Goal: Task Accomplishment & Management: Manage account settings

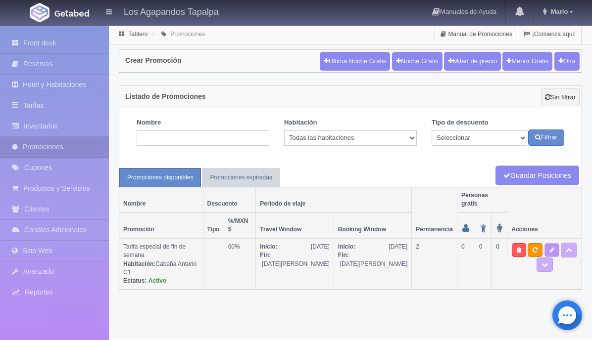
click at [544, 243] on link at bounding box center [551, 250] width 15 height 14
type textarea "Aprovecha nuestra promoción de viernes a domingo a un precio especial. No aplic…"
select select "2272"
type input "31-08-2025"
type input "[DATE]"
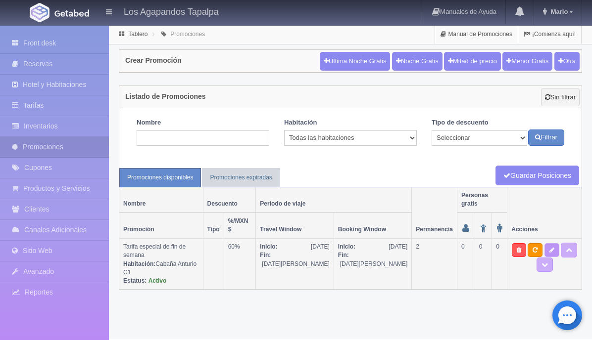
type input "[DATE]"
checkbox input "true"
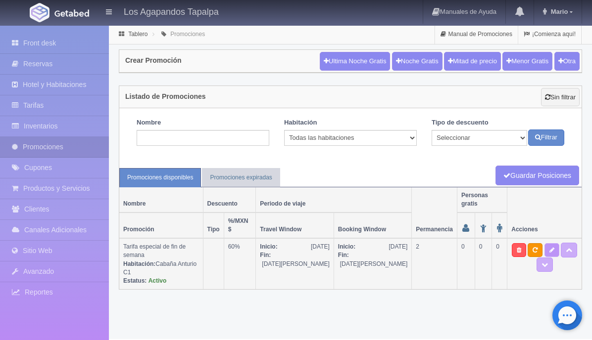
checkbox input "true"
select select "2"
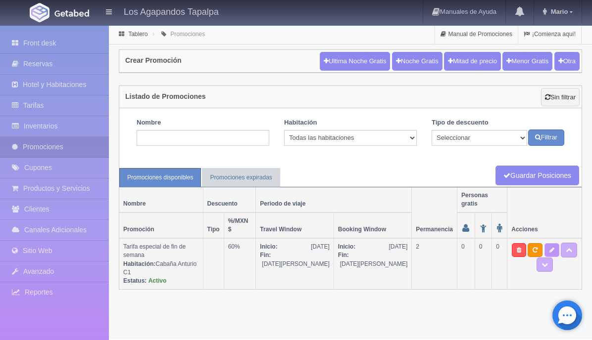
type input "60"
type input "0"
type input "999"
select select "Tarifa especial de fin de semana"
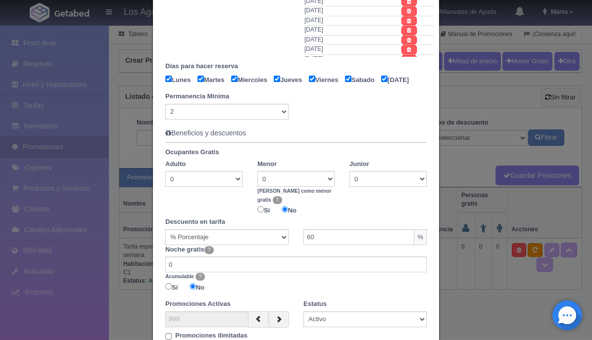
scroll to position [456, 0]
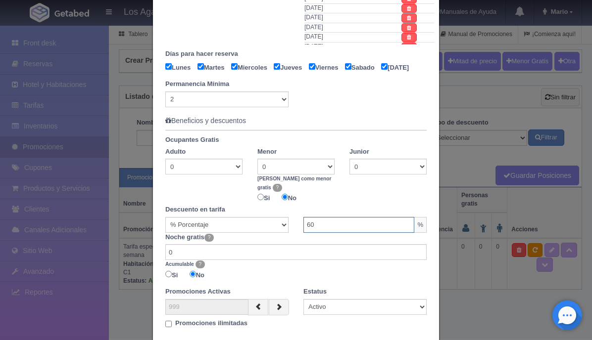
click at [352, 226] on input "60" at bounding box center [358, 225] width 111 height 16
type input "6"
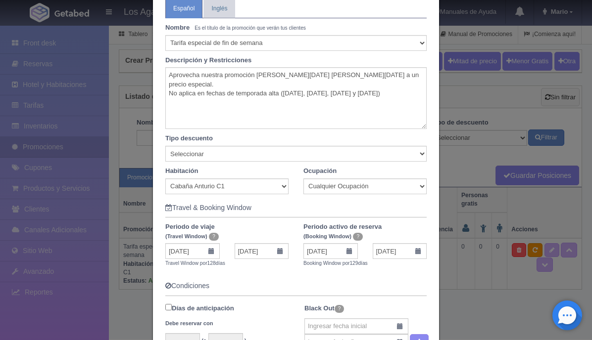
scroll to position [0, 0]
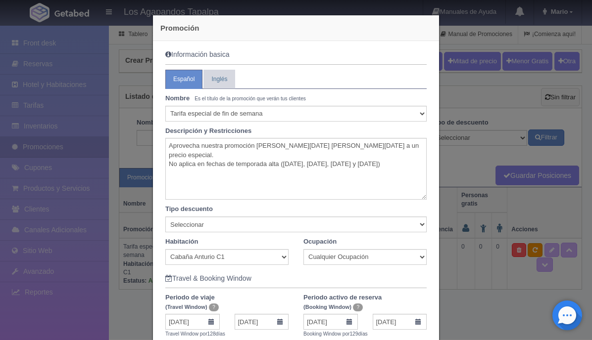
type input "50"
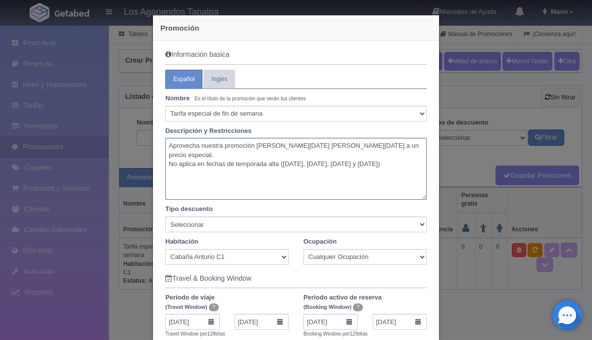
drag, startPoint x: 382, startPoint y: 146, endPoint x: 259, endPoint y: 149, distance: 123.2
click at [259, 149] on textarea "Aprovecha nuestra promoción de viernes a domingo a un precio especial. No aplic…" at bounding box center [295, 169] width 261 height 62
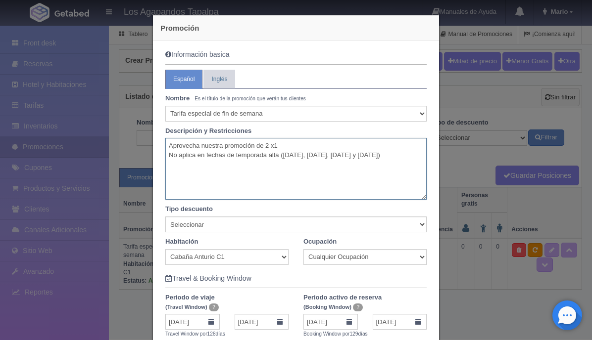
drag, startPoint x: 206, startPoint y: 165, endPoint x: 165, endPoint y: 148, distance: 44.6
click at [165, 148] on textarea "Aprovecha nuestra promoción de 2 x1 No aplica en fechas de temporada alta (Sema…" at bounding box center [295, 169] width 261 height 62
type textarea "Aprovecha nuestra promoción de 2 x1 No aplica en fechas de temporada alta (Sema…"
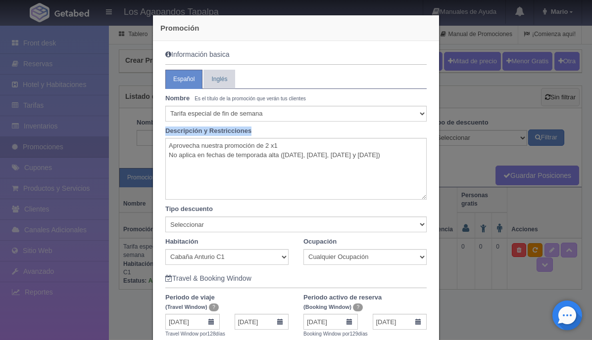
drag, startPoint x: 251, startPoint y: 130, endPoint x: 167, endPoint y: 134, distance: 84.2
click at [167, 135] on label "Descripción y Restricciones" at bounding box center [296, 131] width 276 height 9
copy label "Descripción y Restricciones"
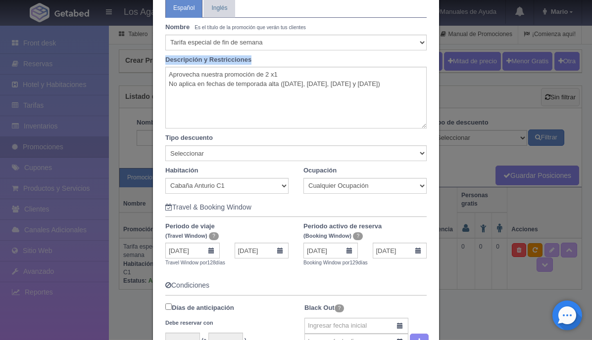
scroll to position [74, 0]
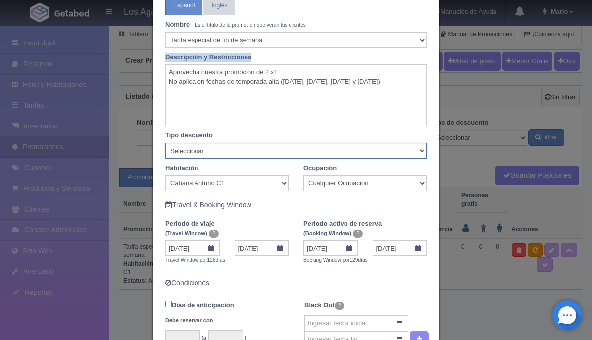
click at [249, 155] on select "Seleccionar Noche gratis Última Noche General" at bounding box center [295, 151] width 261 height 16
select select "Noche gratis"
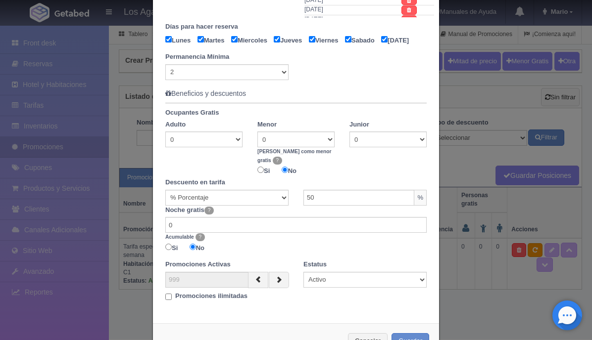
scroll to position [520, 0]
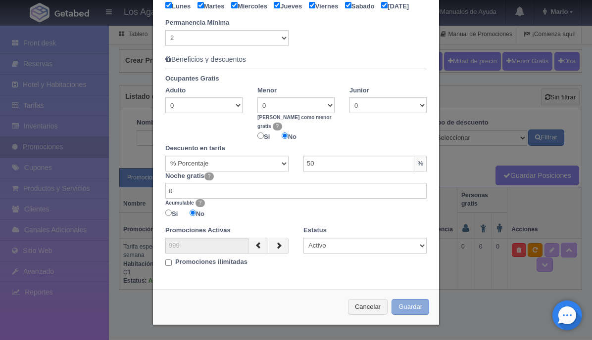
click at [414, 307] on button "Guardar" at bounding box center [410, 307] width 38 height 16
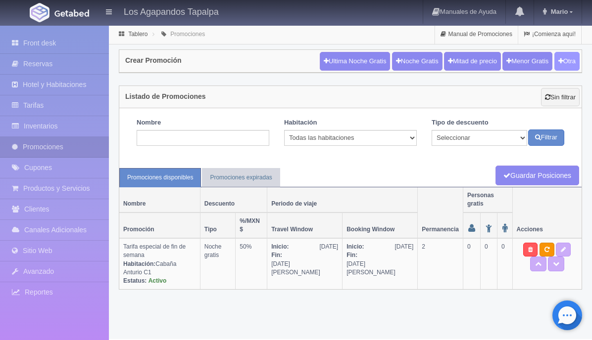
click at [564, 62] on button "Otra" at bounding box center [566, 61] width 25 height 19
checkbox input "true"
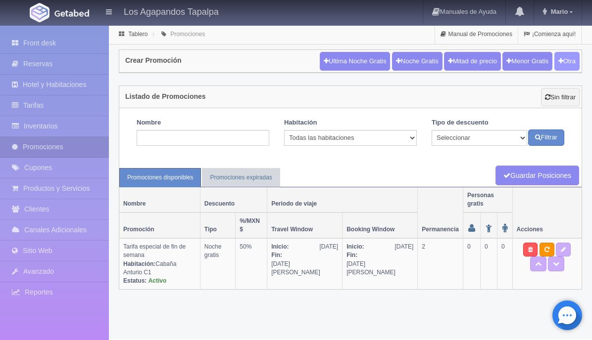
checkbox input "true"
type input "20"
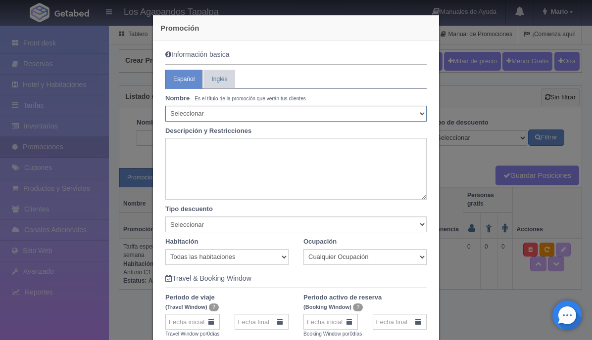
click at [205, 114] on select "Seleccionar 10% de descuento 15% de descuento 15% de descuento y 2 menores grat…" at bounding box center [295, 114] width 261 height 16
click at [234, 114] on select "Seleccionar 10% de descuento 15% de descuento 15% de descuento y 2 menores grat…" at bounding box center [295, 114] width 261 height 16
select select "Noche gratis"
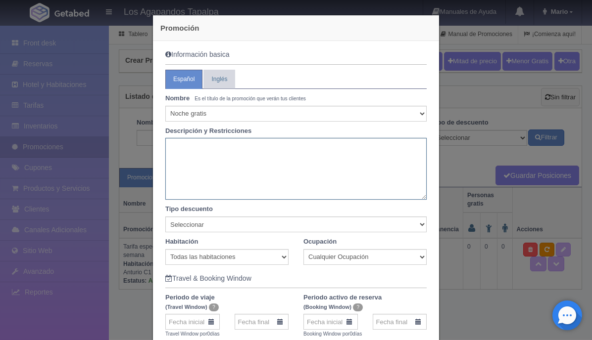
click at [203, 160] on textarea at bounding box center [295, 169] width 261 height 62
click at [228, 143] on textarea at bounding box center [295, 169] width 261 height 62
paste textarea "Aprovecha nuestra promoción de 2 x1 No aplica en fechas de temporada alta (Sema…"
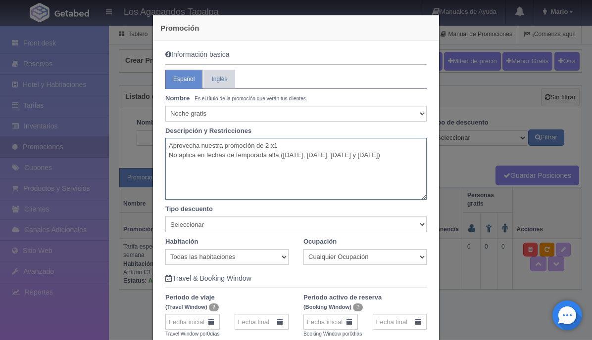
type textarea "Aprovecha nuestra promoción de 2 x1 No aplica en fechas de temporada alta (Sema…"
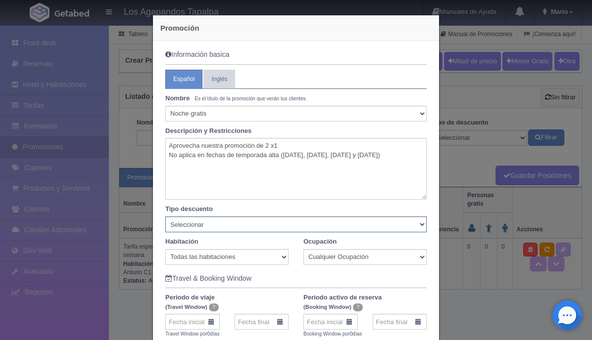
click at [208, 227] on select "Seleccionar Noche gratis Última Noche General" at bounding box center [295, 225] width 261 height 16
select select "Noche gratis"
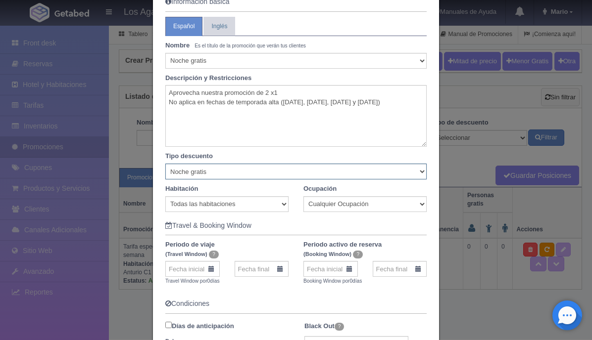
scroll to position [74, 0]
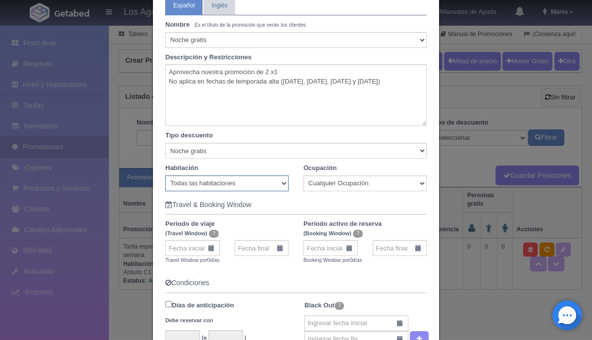
click at [282, 182] on select "Todas las habitaciones Cabaña Anturio C1 Cabaña Emperatriz G3 Cabaña Encino G2 …" at bounding box center [226, 184] width 123 height 16
select select "2277"
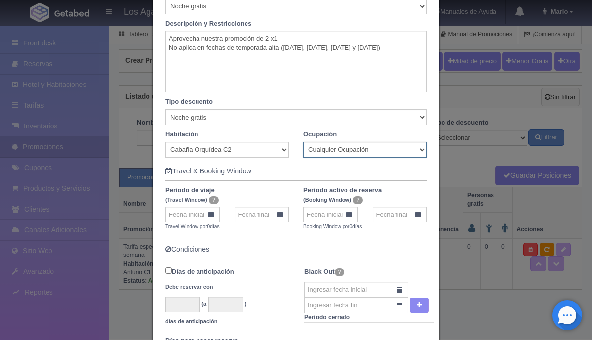
scroll to position [131, 0]
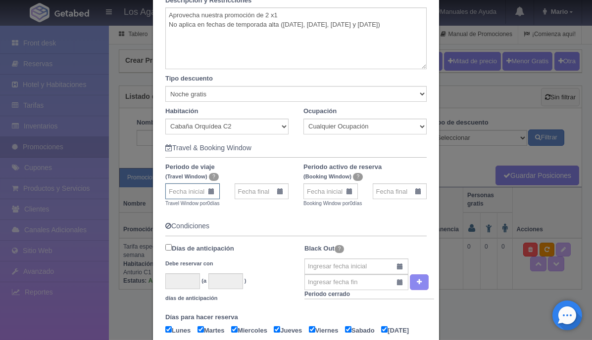
click at [199, 191] on input "text" at bounding box center [192, 191] width 54 height 16
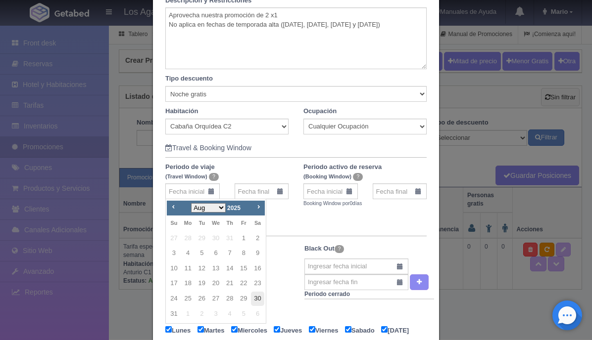
click at [257, 297] on link "30" at bounding box center [257, 299] width 13 height 14
type input "[DATE]"
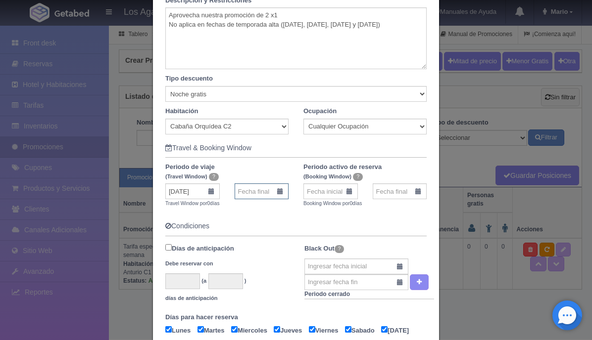
click at [274, 195] on input "text" at bounding box center [261, 191] width 54 height 16
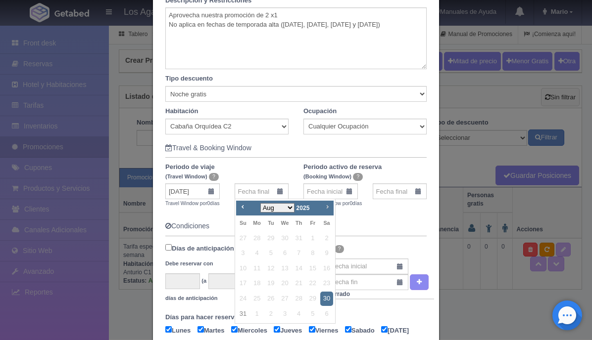
click at [329, 211] on link "Next" at bounding box center [327, 207] width 11 height 11
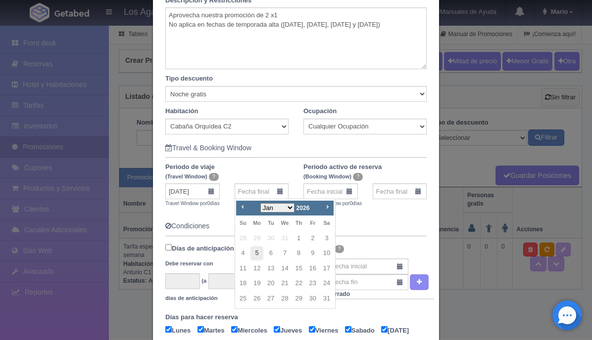
click at [255, 253] on link "5" at bounding box center [256, 253] width 13 height 14
type input "[DATE]"
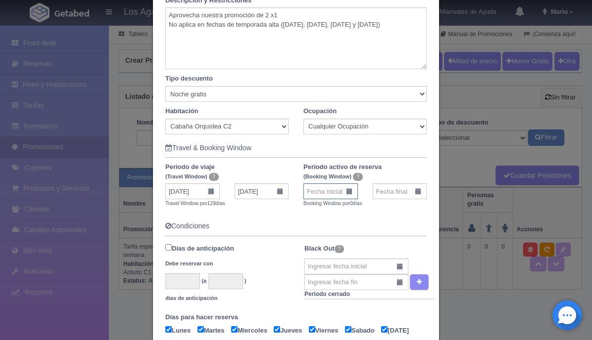
click at [342, 191] on input "text" at bounding box center [330, 191] width 54 height 16
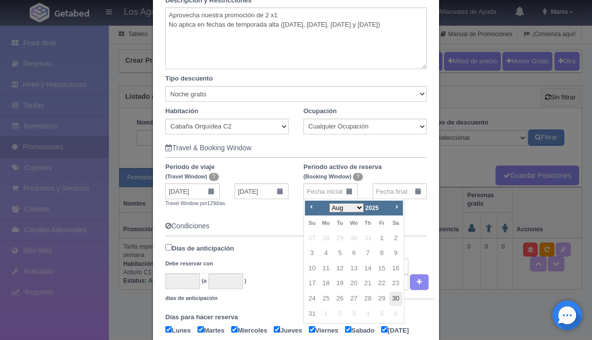
click at [395, 299] on link "30" at bounding box center [395, 299] width 13 height 14
type input "[DATE]"
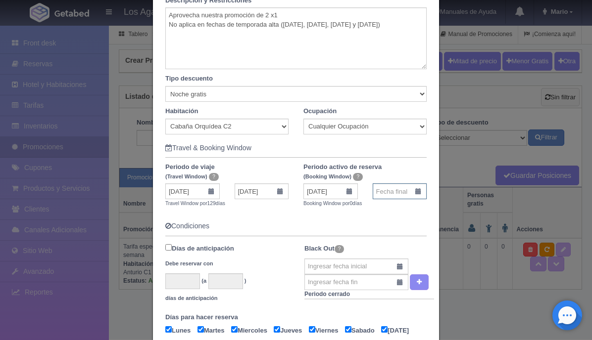
click at [392, 192] on input "text" at bounding box center [399, 191] width 54 height 16
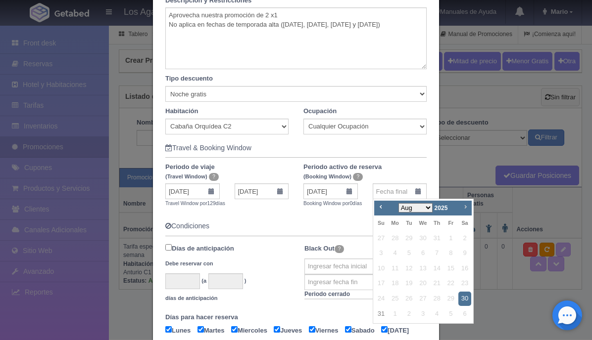
click at [467, 207] on span "Next" at bounding box center [465, 207] width 8 height 8
click at [395, 249] on link "5" at bounding box center [394, 253] width 13 height 14
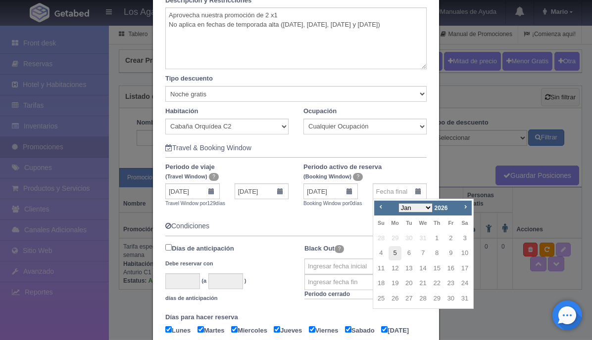
type input "[DATE]"
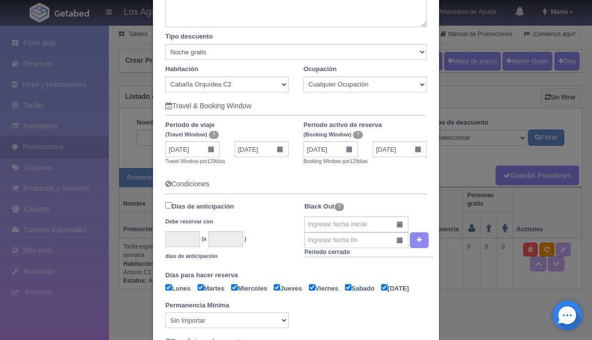
scroll to position [205, 0]
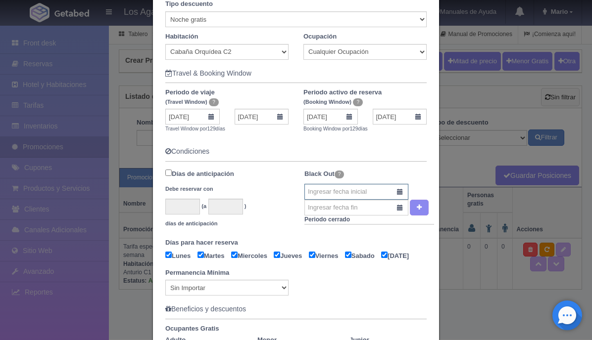
click at [399, 193] on input "text" at bounding box center [356, 192] width 104 height 16
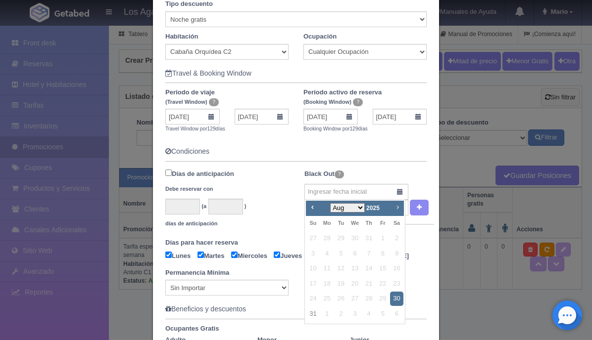
click at [398, 211] on link "Next" at bounding box center [397, 207] width 11 height 11
click at [381, 252] on link "12" at bounding box center [382, 254] width 13 height 14
type input "12-09-2025"
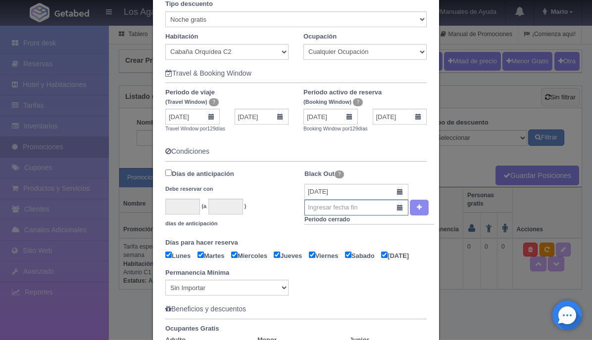
click at [400, 207] on input "text" at bounding box center [356, 208] width 104 height 16
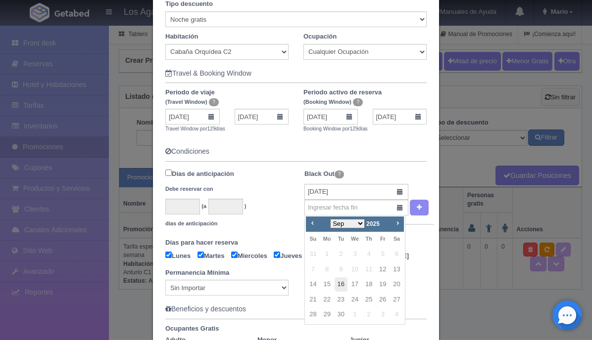
click at [342, 285] on link "16" at bounding box center [340, 284] width 13 height 14
type input "[DATE]"
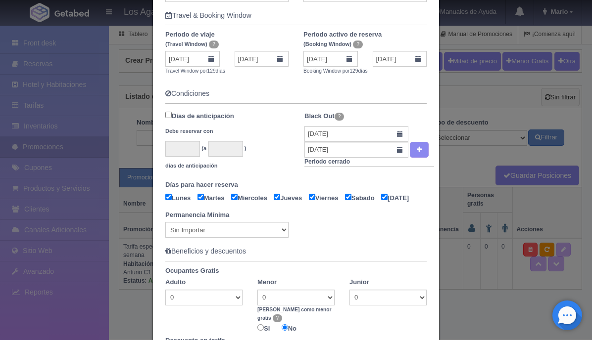
scroll to position [266, 0]
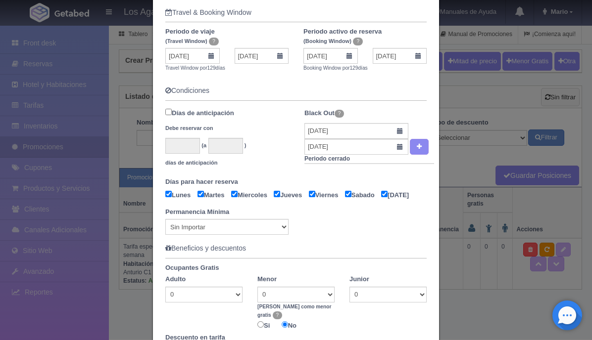
click at [289, 235] on div "Permanencia Mínima Sin Importar 1 2 3 4 5 6 7 8 9 10 11 12 13 14 15 16 17 18 19…" at bounding box center [227, 222] width 138 height 28
click at [280, 235] on select "Sin Importar 1 2 3 4 5 6 7 8 9 10 11 12 13 14 15 16 17 18 19 20 21 22 23 24 25 …" at bounding box center [226, 227] width 123 height 16
select select "2"
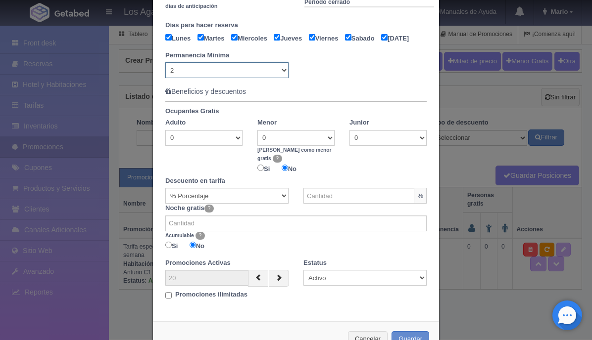
scroll to position [443, 0]
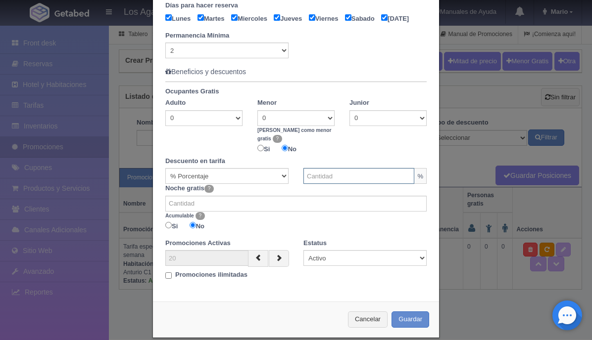
click at [340, 184] on input "text" at bounding box center [358, 176] width 111 height 16
type input "50"
click at [311, 210] on input "number" at bounding box center [295, 204] width 261 height 16
type input "1"
click at [417, 206] on input "1" at bounding box center [295, 204] width 261 height 16
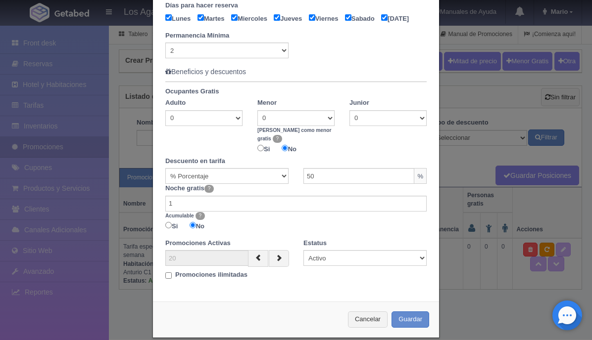
click at [168, 279] on input "Promociones ilimitadas" at bounding box center [168, 276] width 6 height 6
checkbox input "true"
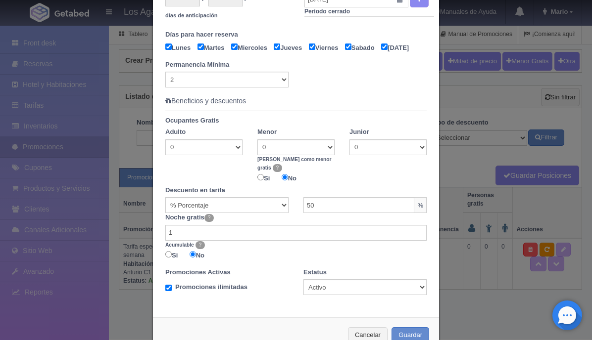
scroll to position [414, 0]
click at [284, 209] on select "% Porcentaje MXN $ Cantidad" at bounding box center [226, 205] width 123 height 16
click at [321, 210] on input "50" at bounding box center [358, 205] width 111 height 16
type input "5"
click at [281, 223] on div "Noche gratis ? 1 Acumulable ? Si No" at bounding box center [296, 237] width 276 height 49
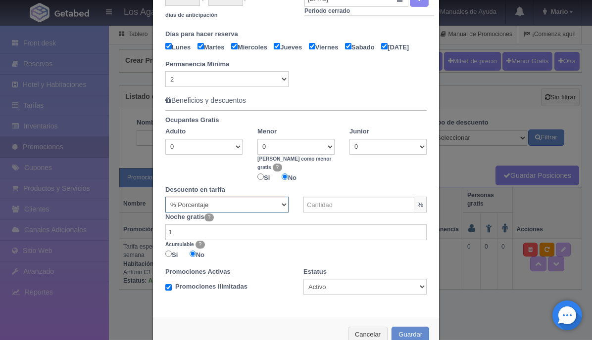
click at [283, 210] on select "% Porcentaje MXN $ Cantidad" at bounding box center [226, 205] width 123 height 16
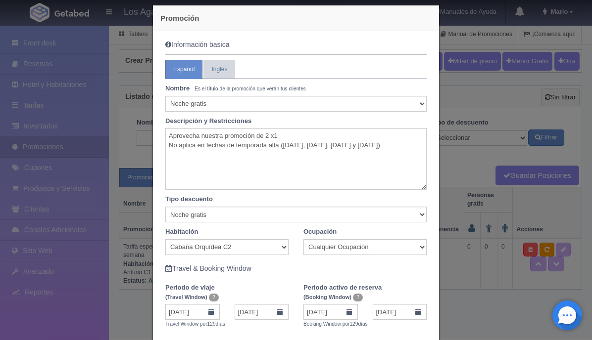
scroll to position [9, 0]
click at [288, 137] on textarea "Aprovecha nuestra promoción de 2 x1 No aplica en fechas de temporada alta (Sema…" at bounding box center [295, 160] width 261 height 62
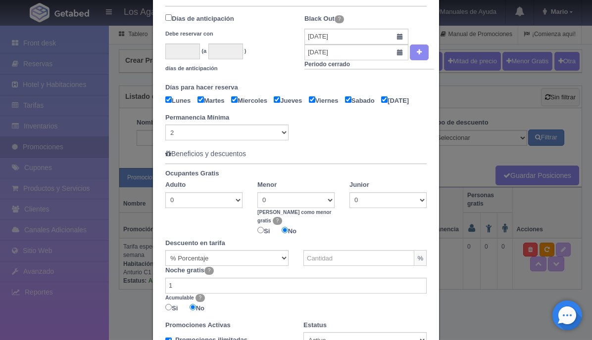
scroll to position [377, 0]
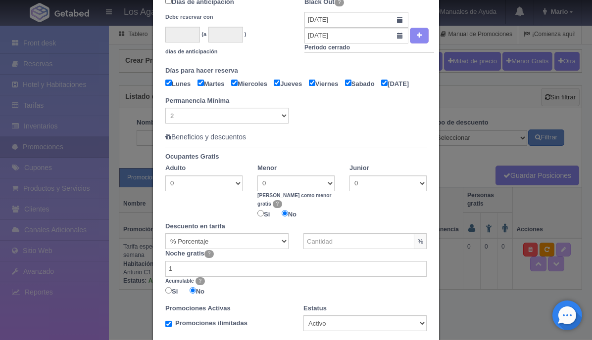
type textarea "Aprovecha nuestra promoción. Paga una noche y la segunda es gratis! No aplica e…"
click at [324, 243] on input "text" at bounding box center [358, 241] width 111 height 16
type input "50"
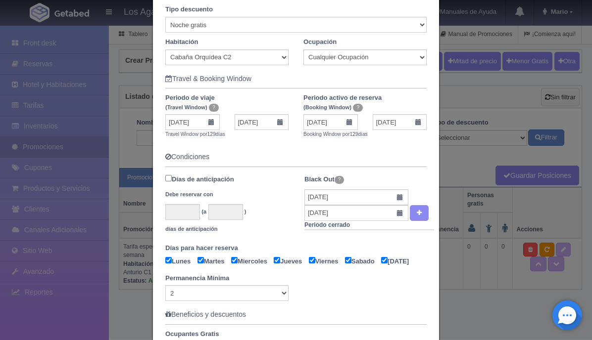
scroll to position [199, 0]
click at [418, 215] on icon "button" at bounding box center [418, 213] width 5 height 6
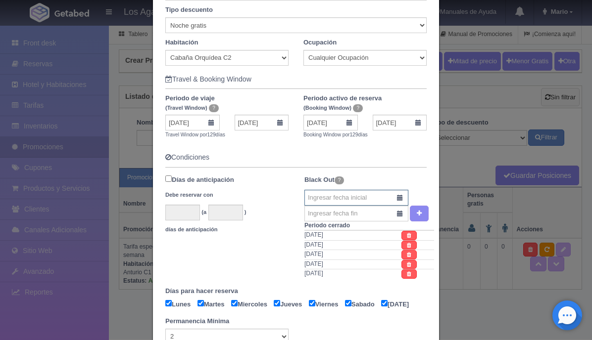
click at [378, 197] on input "text" at bounding box center [356, 198] width 104 height 16
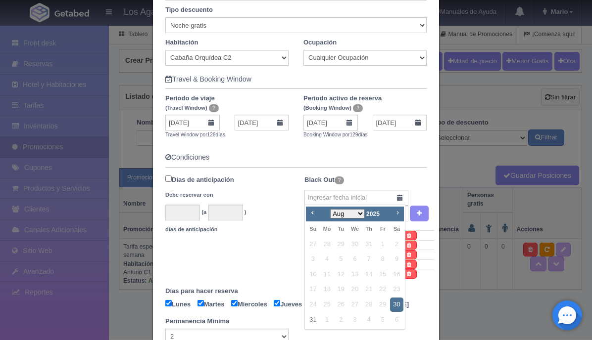
click at [398, 213] on span "Next" at bounding box center [397, 213] width 8 height 8
click at [340, 288] on link "23" at bounding box center [340, 289] width 13 height 14
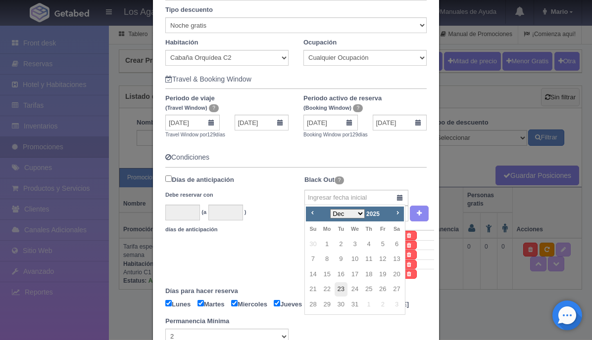
type input "23-12-2025"
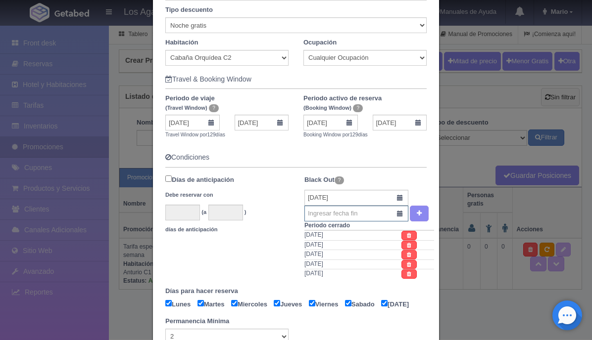
click at [402, 213] on input "text" at bounding box center [356, 214] width 104 height 16
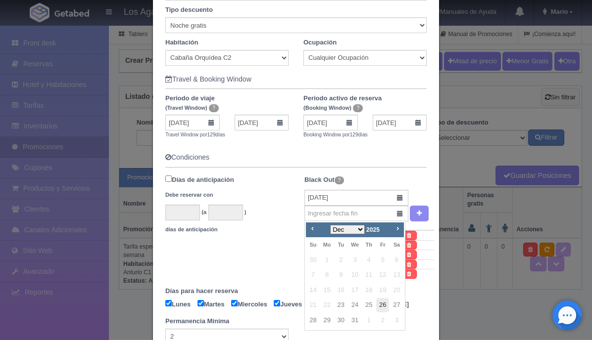
click at [383, 304] on link "26" at bounding box center [382, 305] width 13 height 14
type input "26-12-2025"
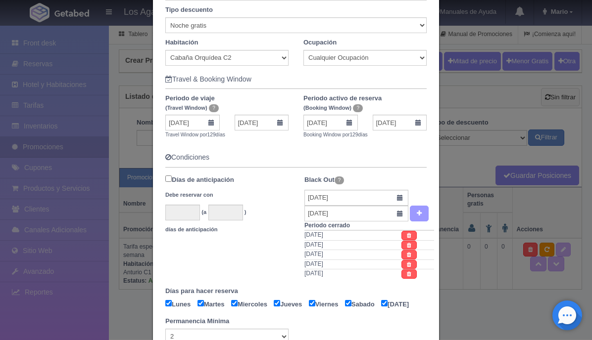
click at [420, 215] on icon "button" at bounding box center [418, 213] width 5 height 6
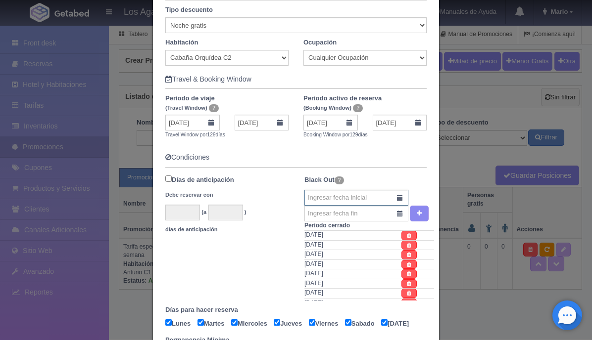
click at [399, 197] on input "text" at bounding box center [356, 198] width 104 height 16
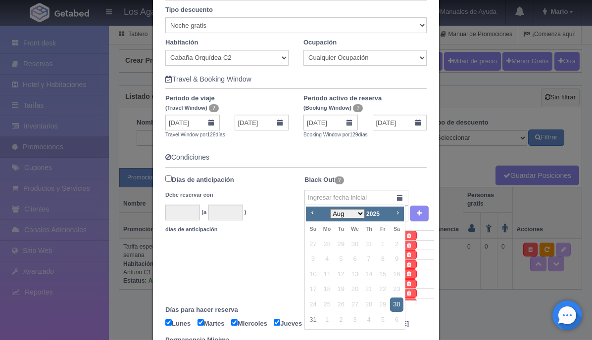
click at [400, 215] on span "Next" at bounding box center [397, 213] width 8 height 8
click at [340, 304] on link "30" at bounding box center [340, 305] width 13 height 14
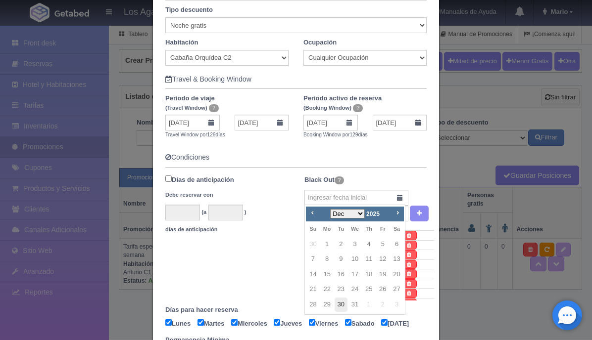
type input "30-12-2025"
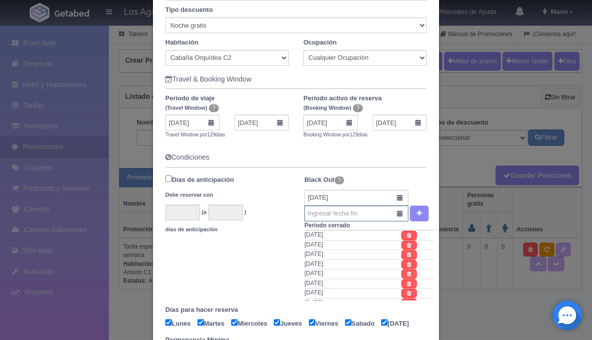
click at [397, 214] on input "text" at bounding box center [356, 214] width 104 height 16
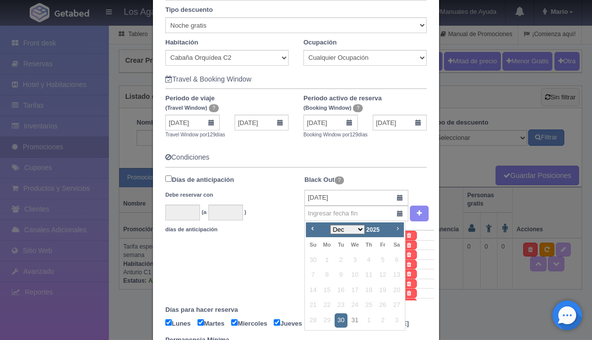
click at [399, 230] on span "Next" at bounding box center [397, 229] width 8 height 8
click at [312, 228] on span "Prev" at bounding box center [312, 229] width 8 height 8
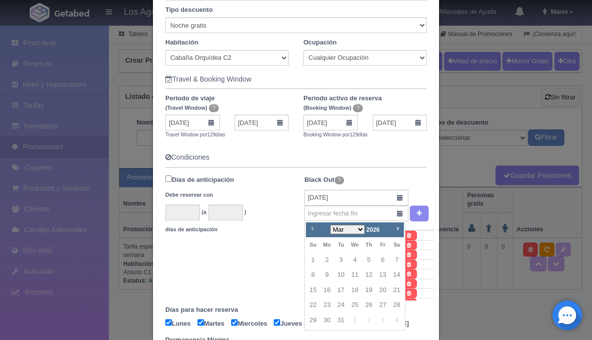
click at [312, 228] on span "Prev" at bounding box center [312, 229] width 8 height 8
click at [326, 277] on link "5" at bounding box center [326, 275] width 13 height 14
type input "05-01-2026"
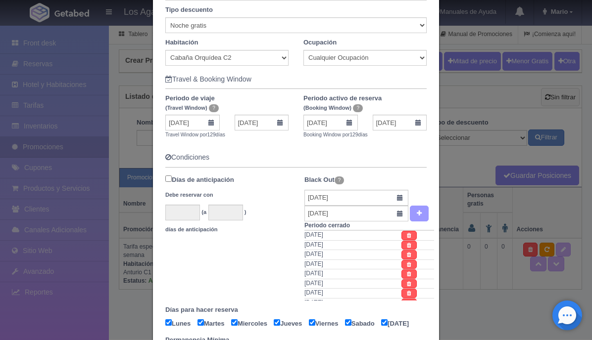
click at [420, 215] on icon "button" at bounding box center [418, 213] width 5 height 6
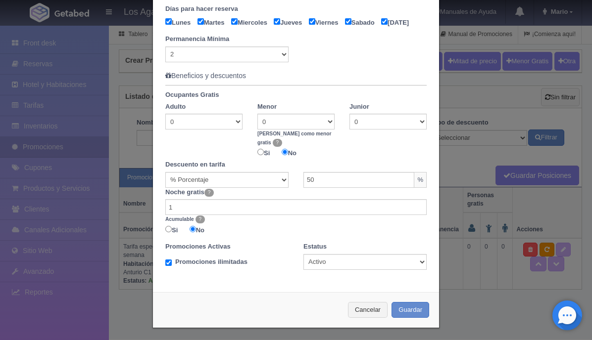
scroll to position [507, 0]
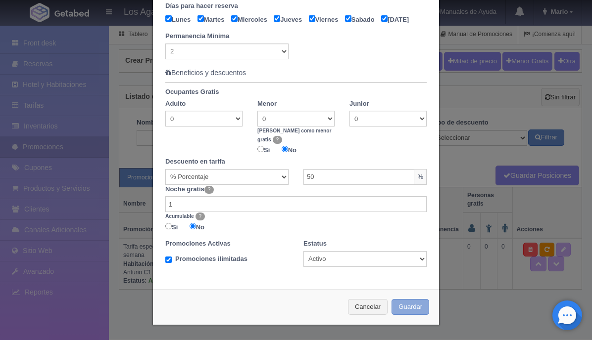
click at [409, 306] on button "Guardar" at bounding box center [410, 307] width 38 height 16
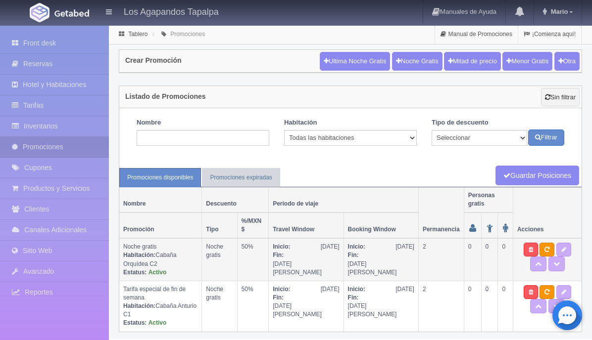
scroll to position [4, 0]
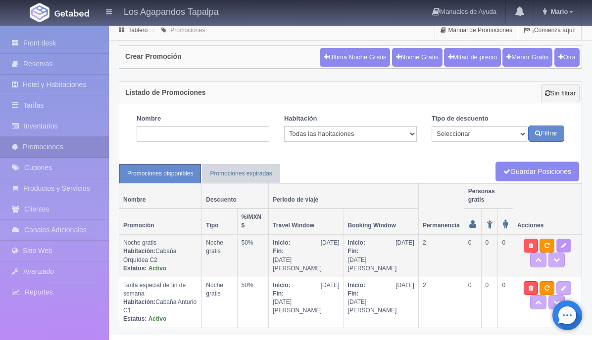
click at [561, 244] on icon at bounding box center [563, 246] width 5 height 6
select select "Noche gratis"
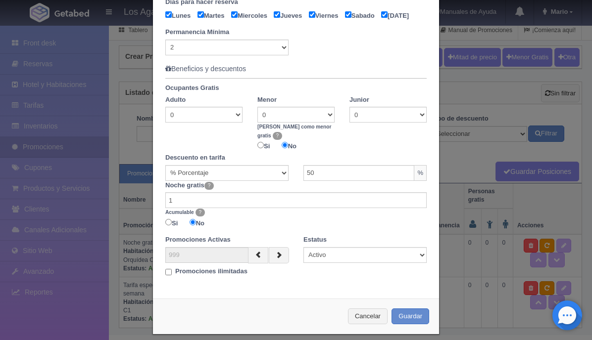
scroll to position [520, 0]
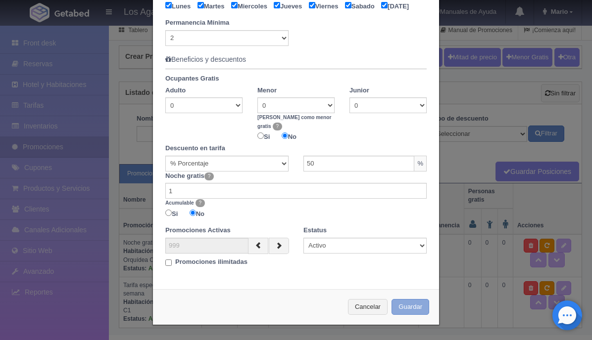
click at [412, 307] on button "Guardar" at bounding box center [410, 307] width 38 height 16
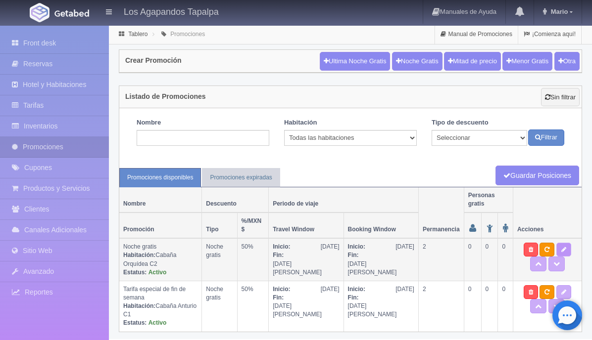
click at [561, 251] on icon at bounding box center [563, 250] width 5 height 6
type textarea "Aprovecha nuestra promoción. Paga una noche y la segunda es gratis! No aplica e…"
select select "Noche gratis"
select select "2277"
type input "[DATE]"
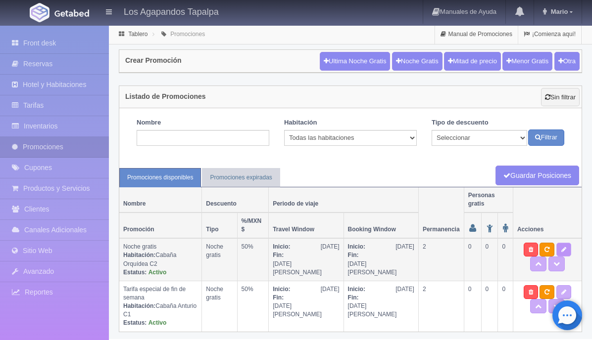
type input "[DATE]"
checkbox input "true"
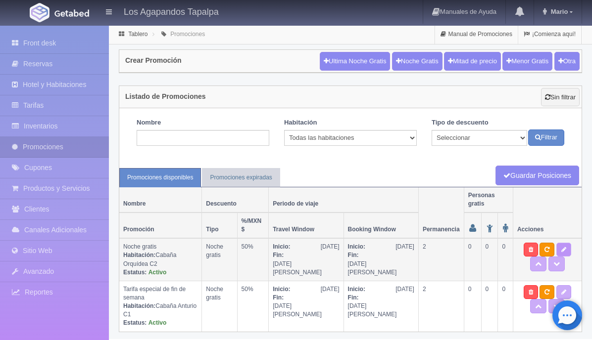
checkbox input "true"
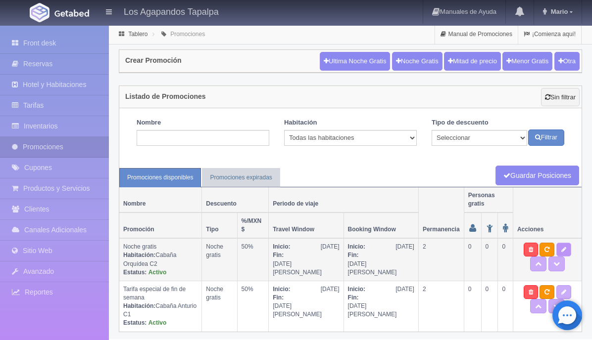
select select "2"
type input "50"
type input "1"
type input "999"
select select "Noche gratis"
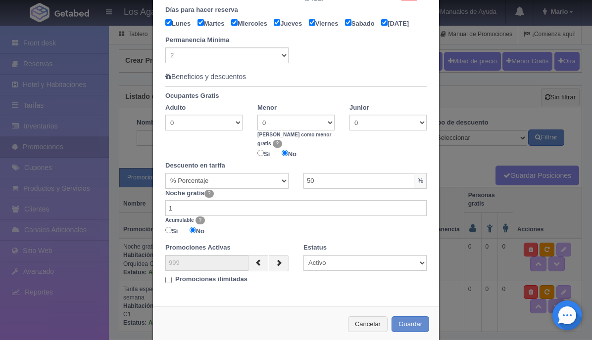
scroll to position [501, 0]
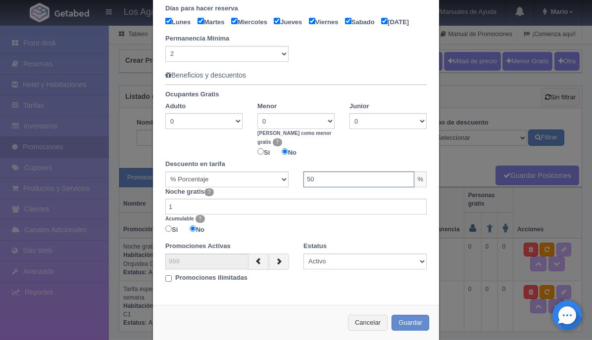
drag, startPoint x: 317, startPoint y: 183, endPoint x: 302, endPoint y: 183, distance: 14.3
click at [302, 183] on div "50 % MXN $ 0.00" at bounding box center [365, 180] width 138 height 16
type input "100"
click at [409, 326] on button "Guardar" at bounding box center [410, 323] width 38 height 16
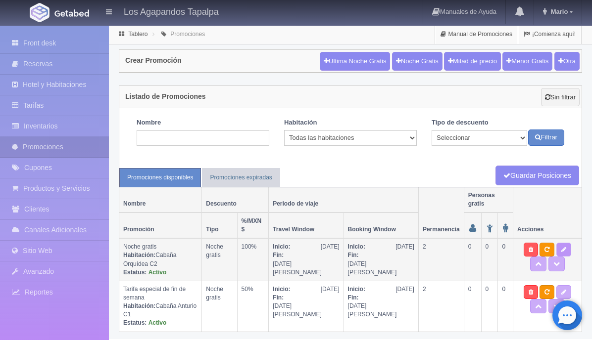
click at [561, 249] on icon at bounding box center [563, 250] width 5 height 6
type textarea "Aprovecha nuestra promoción. Paga una noche y la segunda es gratis! No aplica e…"
select select "Noche gratis"
select select "2277"
type input "[DATE]"
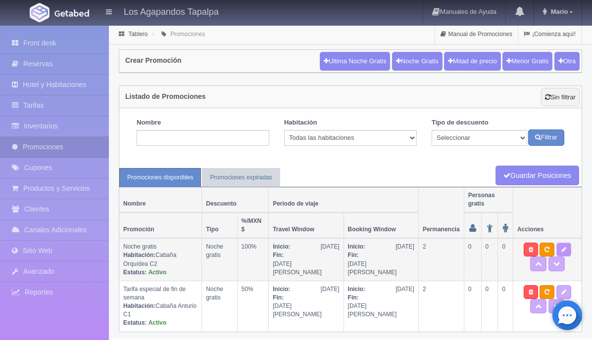
type input "[DATE]"
checkbox input "true"
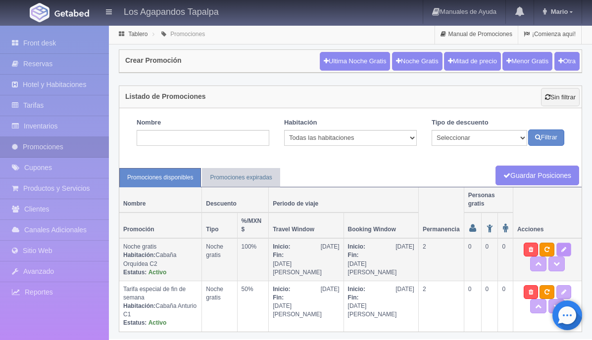
checkbox input "true"
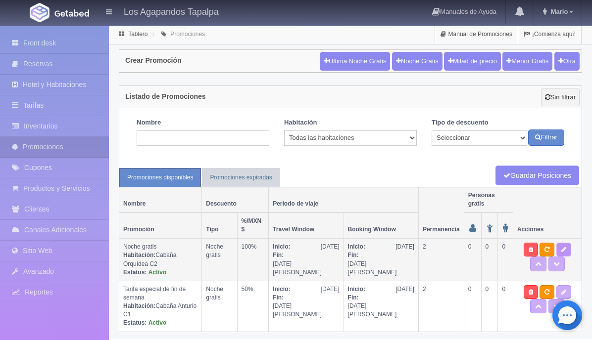
select select "2"
type input "100"
type input "1"
type input "999"
select select "Noche gratis"
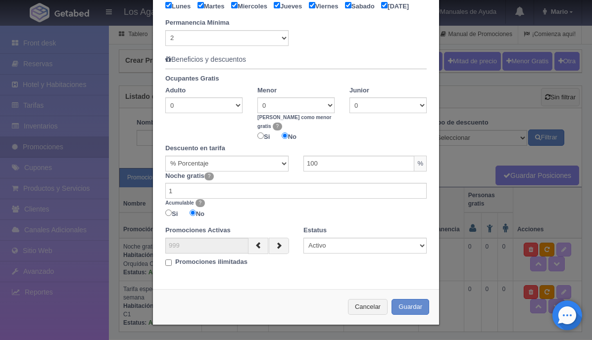
scroll to position [520, 0]
click at [407, 305] on button "Guardar" at bounding box center [410, 307] width 38 height 16
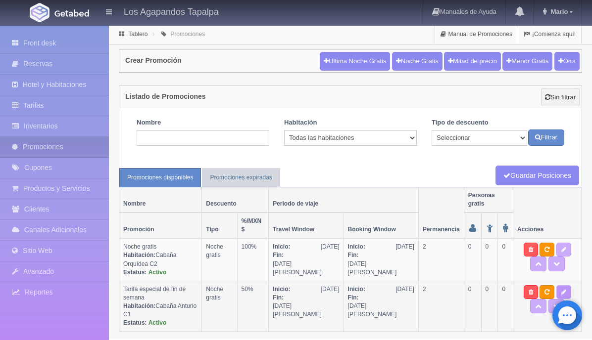
click at [561, 290] on icon at bounding box center [563, 292] width 5 height 6
type textarea "Aprovecha nuestra promoción de 2 x1 No aplica en fechas de temporada alta ([DAT…"
select select "Noche gratis"
select select "2272"
type input "[DATE]"
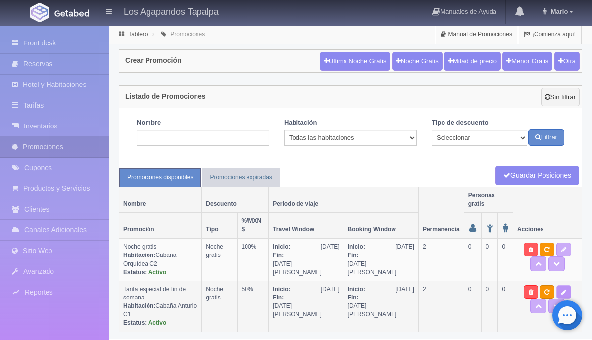
type input "[DATE]"
checkbox input "true"
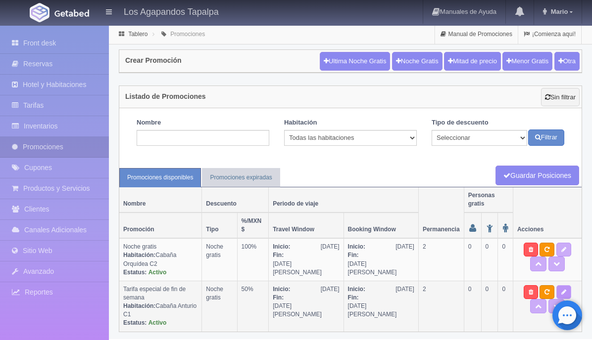
checkbox input "true"
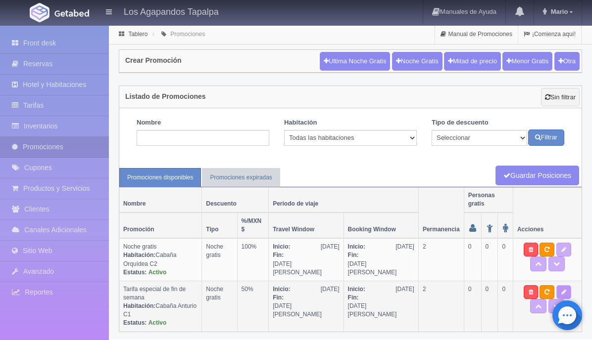
select select "2"
type input "50"
type input "0"
type input "999"
select select "Tarifa especial de fin de semana"
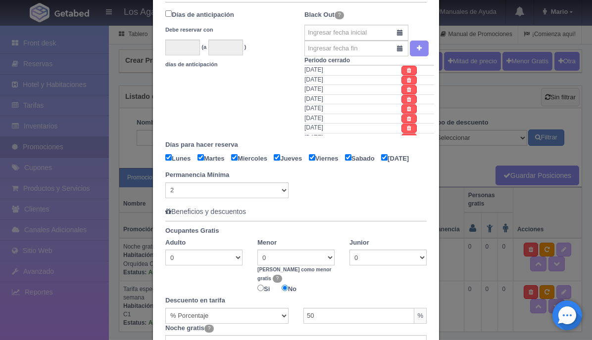
scroll to position [413, 0]
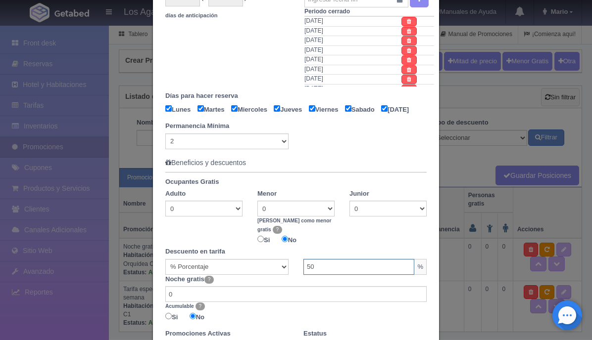
click at [316, 274] on input "50" at bounding box center [358, 267] width 111 height 16
drag, startPoint x: 316, startPoint y: 274, endPoint x: 302, endPoint y: 274, distance: 13.8
click at [302, 274] on div "50 % MXN $ 0.00" at bounding box center [365, 267] width 138 height 16
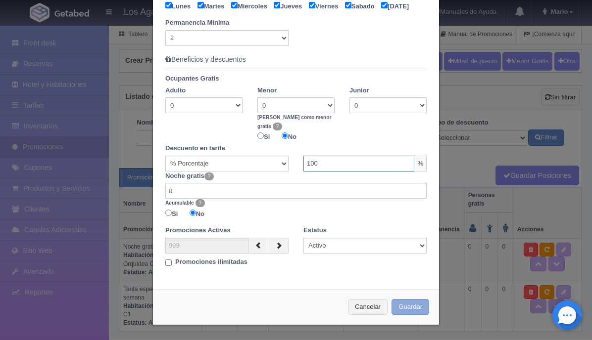
type input "100"
click at [408, 311] on button "Guardar" at bounding box center [410, 307] width 38 height 16
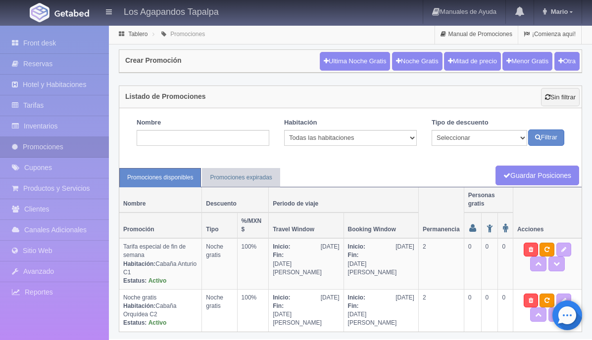
scroll to position [4, 0]
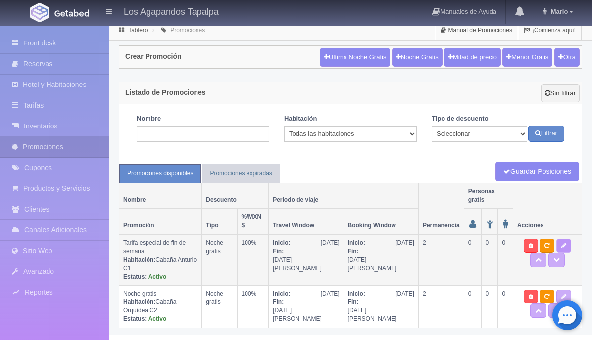
click at [561, 246] on icon at bounding box center [563, 246] width 5 height 6
type textarea "Aprovecha nuestra promoción de 2 x1 No aplica en fechas de temporada alta ([DAT…"
select select "Noche gratis"
select select "2272"
type input "31-08-2025"
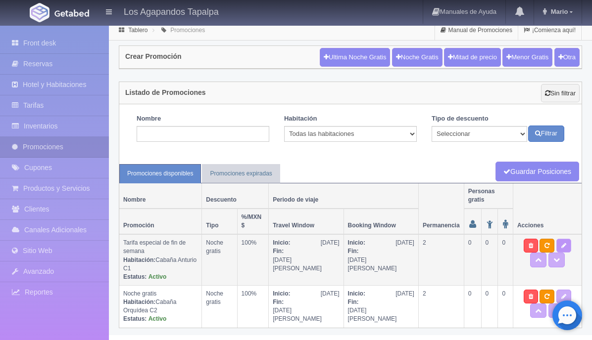
type input "[DATE]"
checkbox input "true"
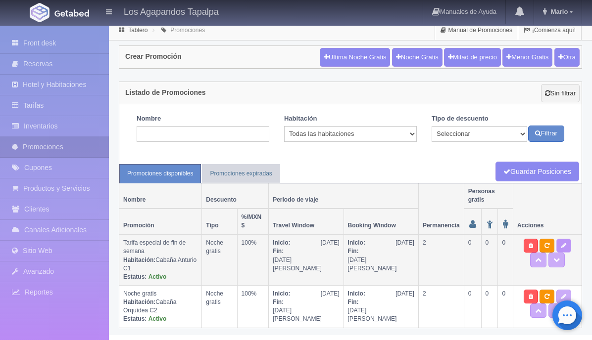
checkbox input "true"
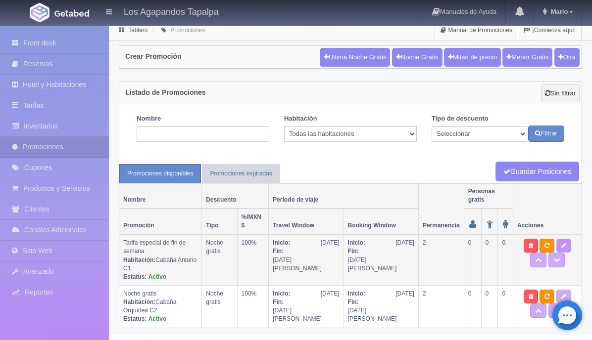
select select "2"
type input "100"
type input "0"
type input "999"
select select "Tarifa especial de fin de semana"
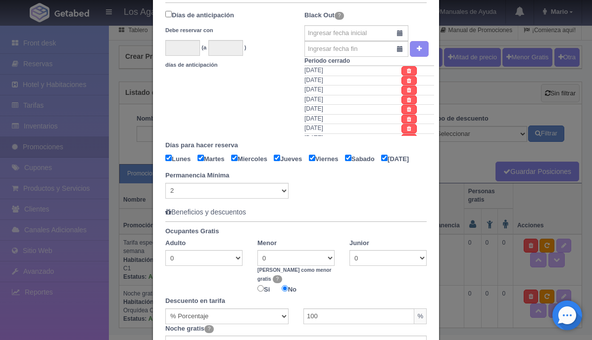
scroll to position [367, 0]
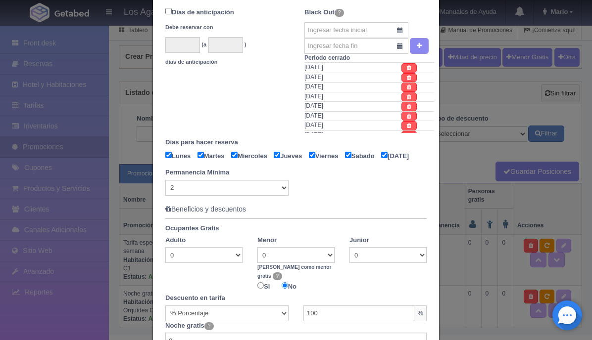
click at [537, 211] on div "Promoción Información basica Español Inglés Nombre Es el título de la promoción…" at bounding box center [296, 170] width 592 height 340
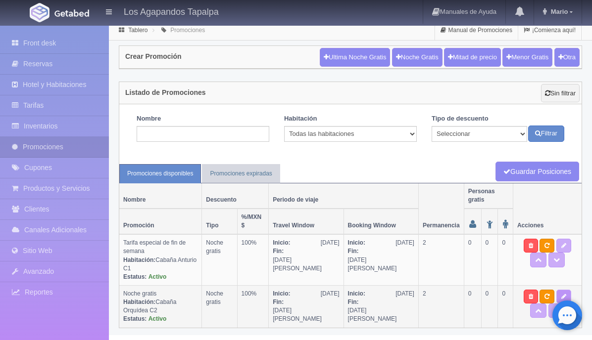
click at [556, 293] on link at bounding box center [563, 297] width 15 height 14
type textarea "Aprovecha nuestra promoción. Paga una noche y la segunda es gratis! No aplica e…"
select select "Noche gratis"
select select "2277"
type input "30-08-2025"
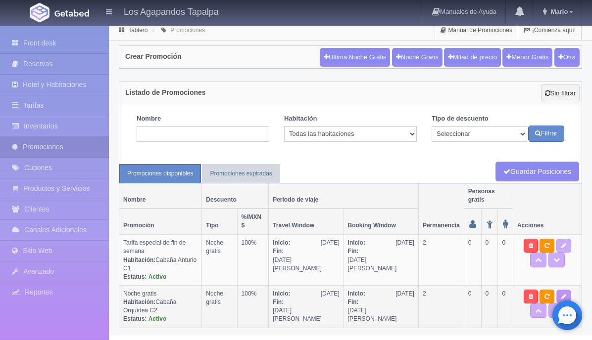
type input "05-01-2026"
type input "30-08-2025"
type input "05-01-2026"
checkbox input "true"
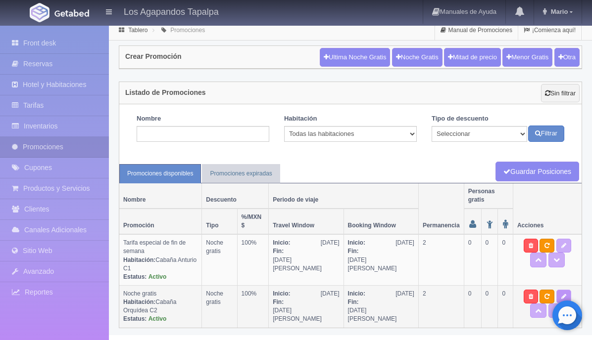
checkbox input "true"
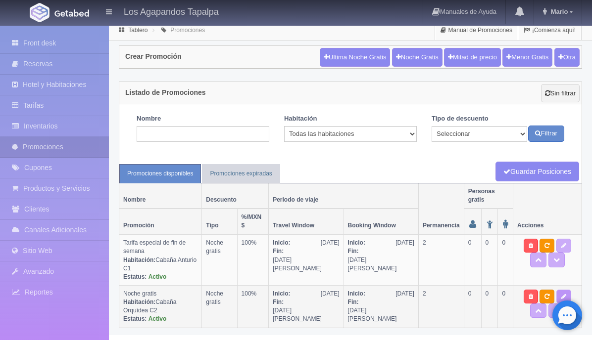
select select "2"
type input "100"
type input "1"
type input "999"
select select "Noche gratis"
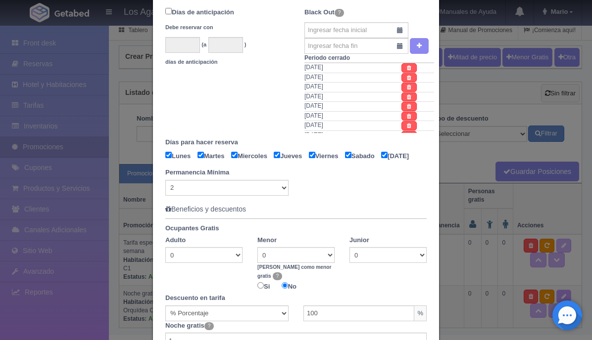
scroll to position [0, 0]
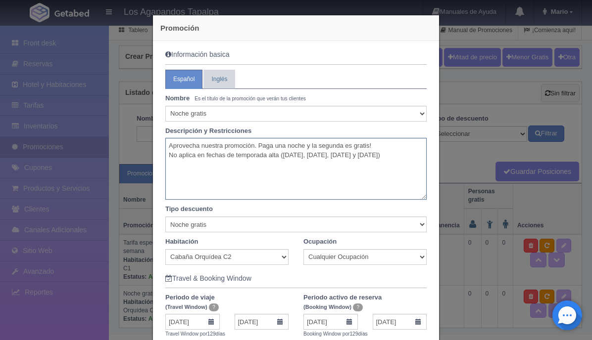
drag, startPoint x: 212, startPoint y: 166, endPoint x: 155, endPoint y: 148, distance: 60.2
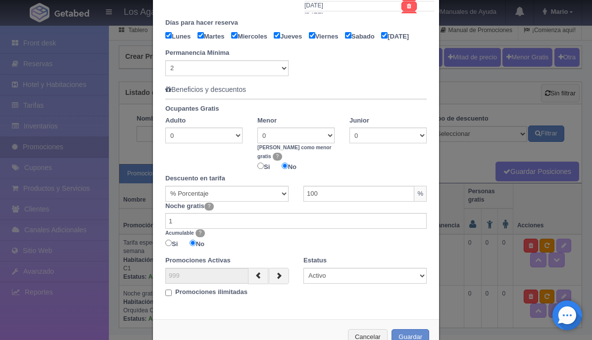
scroll to position [520, 0]
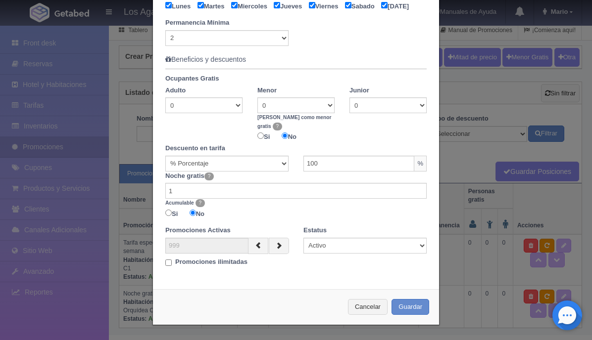
click at [168, 263] on input "Promociones ilimitadas" at bounding box center [168, 263] width 6 height 6
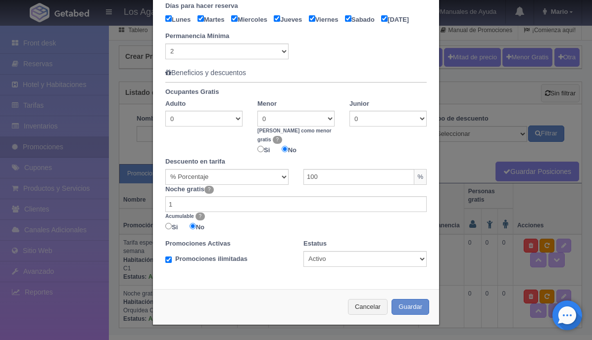
click at [165, 261] on input "Promociones ilimitadas" at bounding box center [168, 260] width 6 height 6
checkbox input "false"
type input "20"
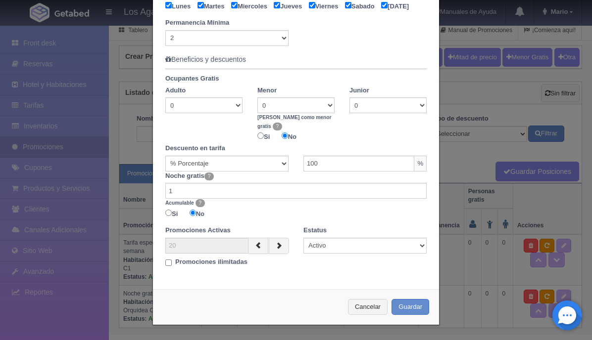
click at [171, 262] on input "Promociones ilimitadas" at bounding box center [168, 263] width 6 height 6
checkbox input "true"
type input "999"
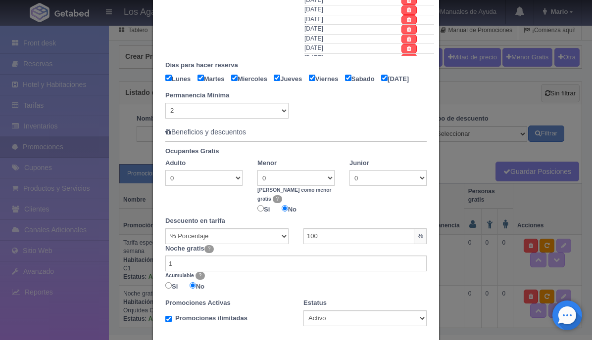
scroll to position [507, 0]
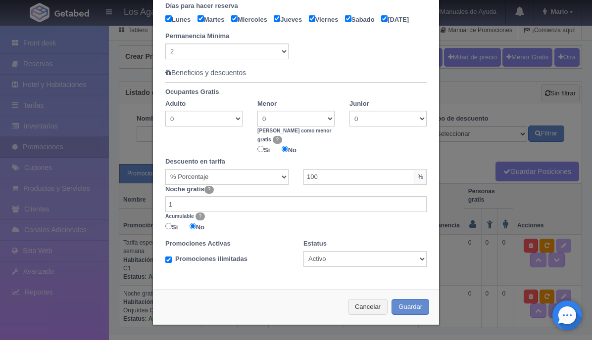
click at [168, 262] on input "Promociones ilimitadas" at bounding box center [168, 260] width 6 height 6
checkbox input "false"
type input "20"
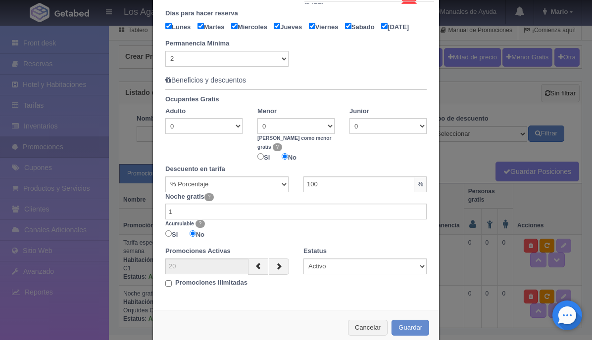
scroll to position [520, 0]
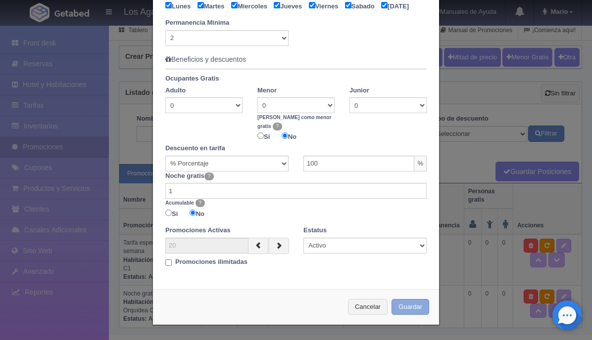
click at [412, 306] on button "Guardar" at bounding box center [410, 307] width 38 height 16
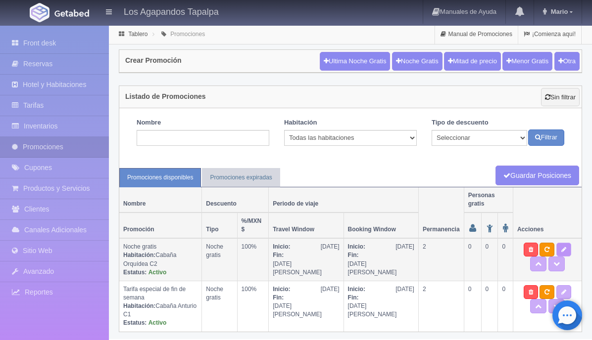
click at [556, 253] on link at bounding box center [563, 250] width 15 height 14
type textarea "Aprovecha nuestra promoción. Paga una noche y la segunda es gratis! No aplica e…"
select select "Noche gratis"
select select "2277"
type input "[DATE]"
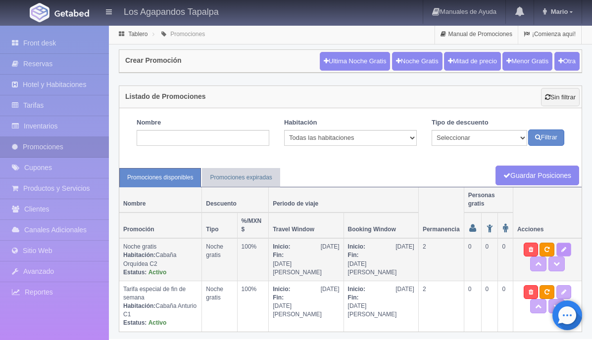
type input "[DATE]"
checkbox input "true"
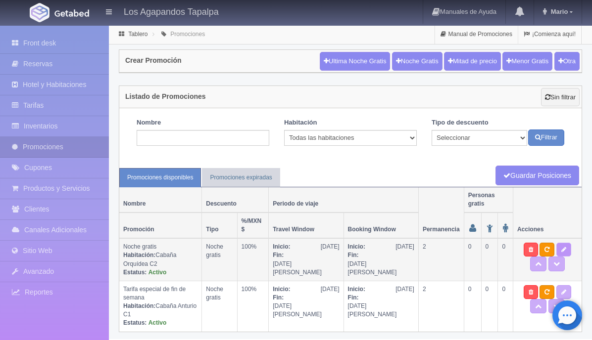
checkbox input "true"
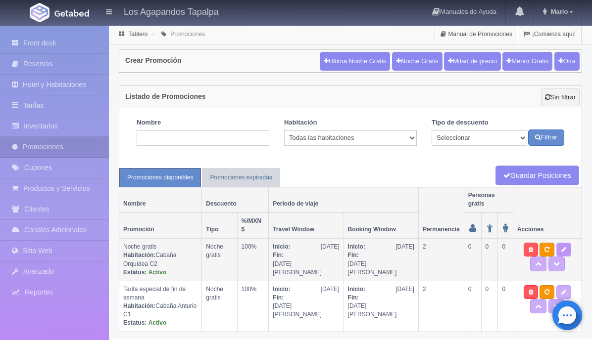
select select "2"
type input "100"
type input "1"
type input "20"
select select "Noche gratis"
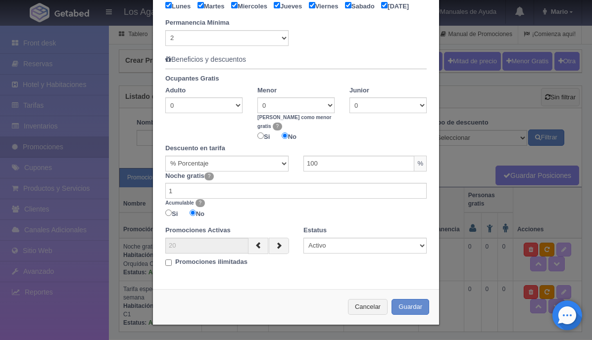
scroll to position [520, 0]
click at [412, 305] on button "Guardar" at bounding box center [410, 307] width 38 height 16
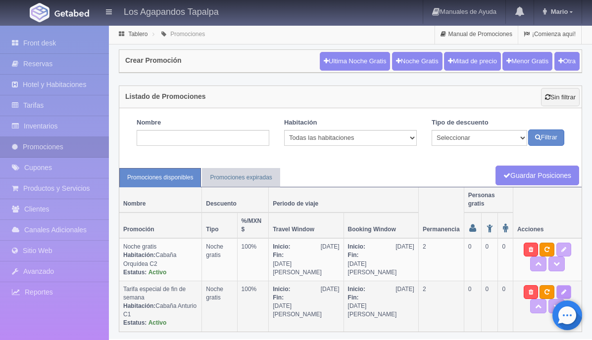
click at [556, 290] on link at bounding box center [563, 292] width 15 height 14
type textarea "Aprovecha nuestra promoción de 2 x1 No aplica en fechas de temporada alta ([DAT…"
select select "Noche gratis"
select select "2272"
type input "31-08-2025"
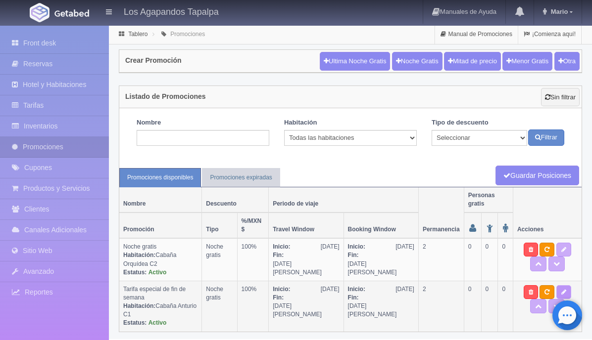
type input "[DATE]"
checkbox input "true"
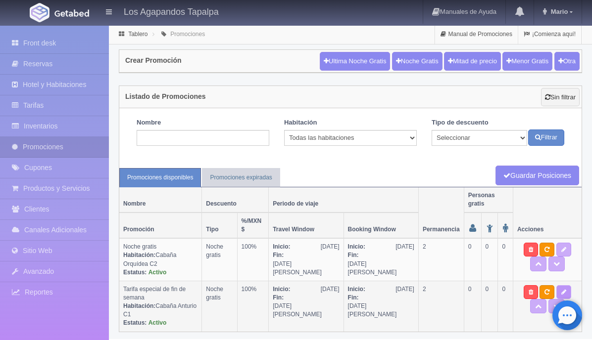
checkbox input "true"
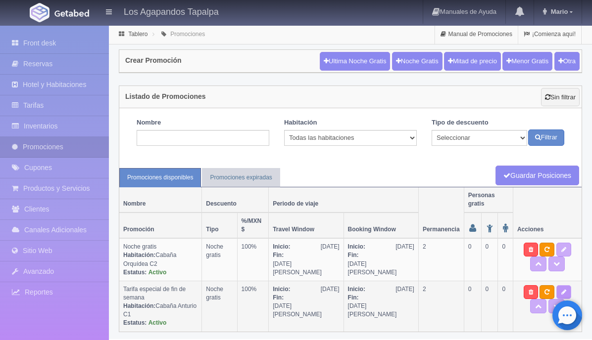
select select "2"
type input "100"
type input "0"
type input "999"
select select "Tarifa especial de fin de semana"
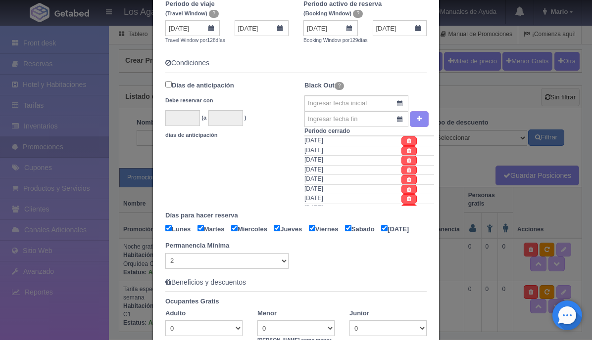
scroll to position [520, 0]
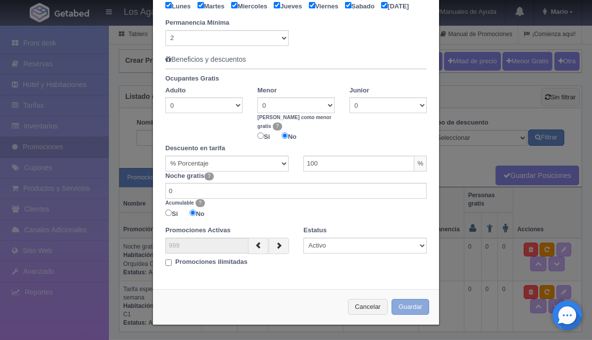
click at [409, 310] on button "Guardar" at bounding box center [410, 307] width 38 height 16
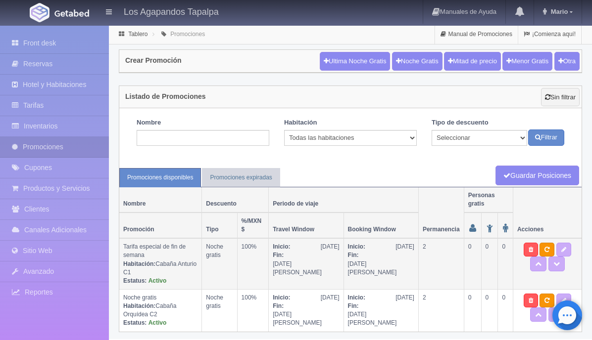
scroll to position [4, 0]
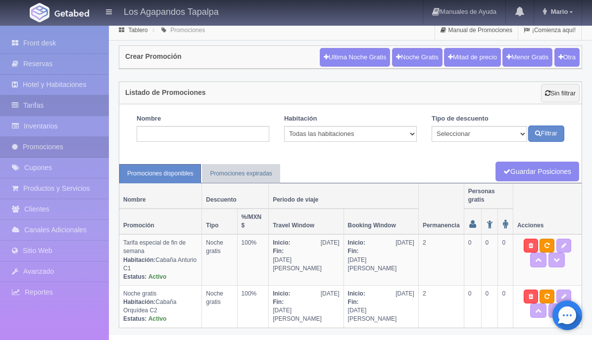
click at [68, 108] on link "Tarifas" at bounding box center [54, 105] width 109 height 20
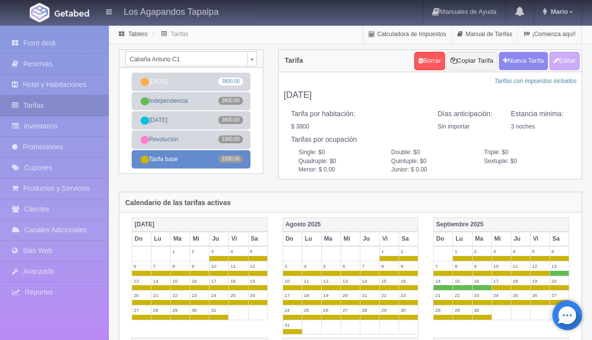
click at [206, 161] on link "Tarifa base 3300.00" at bounding box center [191, 159] width 119 height 18
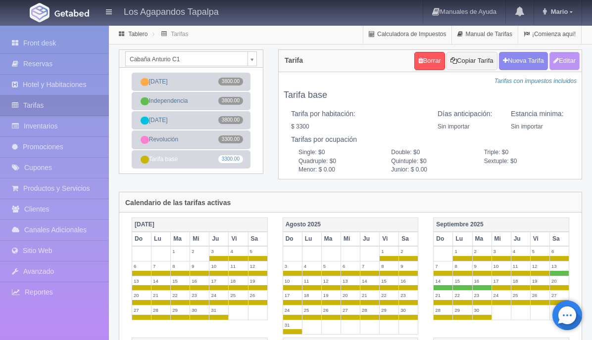
click at [562, 58] on button "Editar" at bounding box center [564, 61] width 30 height 18
type input "Tarifa base"
select select "0"
type input "0"
checkbox input "true"
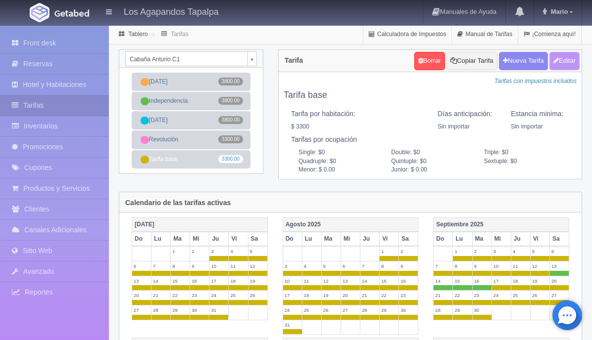
type input "3300.00"
checkbox input "true"
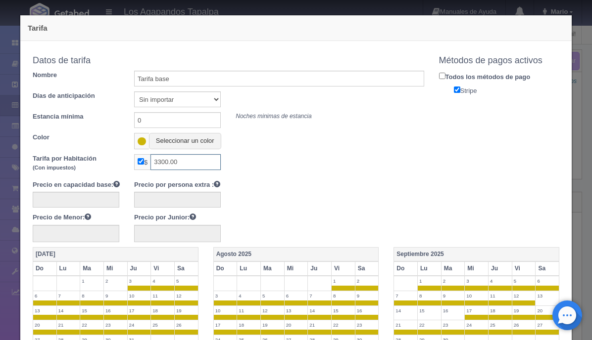
click at [168, 164] on input "3300.00" at bounding box center [185, 162] width 70 height 16
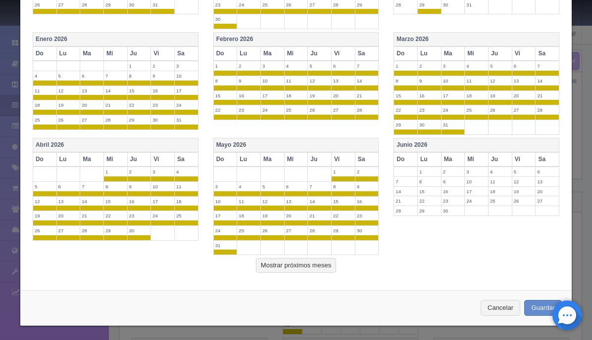
scroll to position [456, 0]
type input "3500.00"
click at [537, 308] on button "Guardar" at bounding box center [543, 308] width 38 height 16
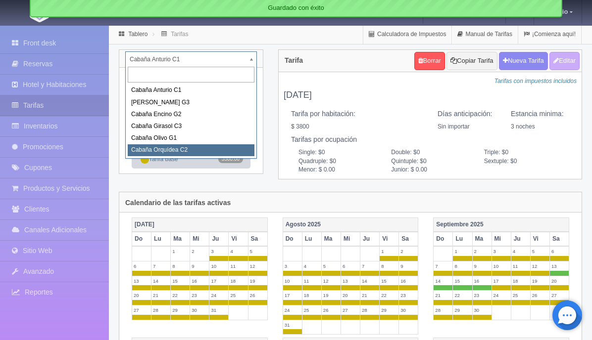
select select "2277"
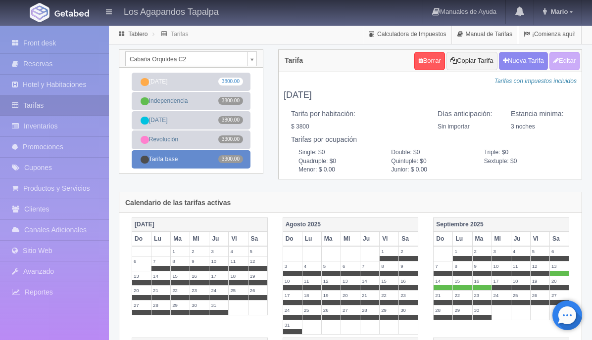
click at [209, 161] on link "Tarifa base 3300.00" at bounding box center [191, 159] width 119 height 18
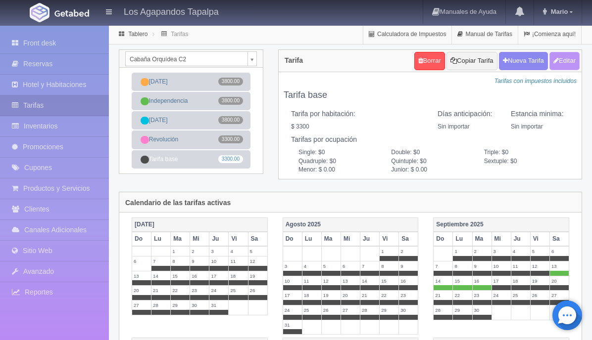
click at [559, 58] on button "Editar" at bounding box center [564, 61] width 30 height 18
type input "Tarifa base"
select select "0"
type input "0"
checkbox input "true"
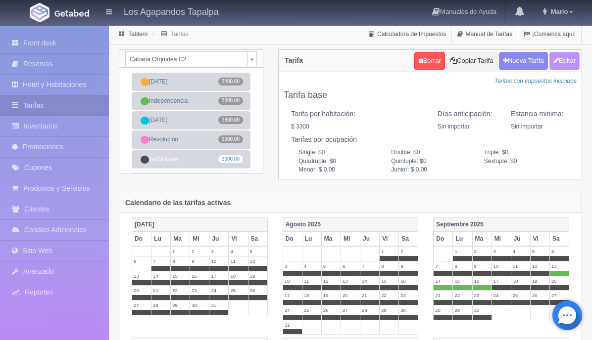
type input "3300.00"
checkbox input "true"
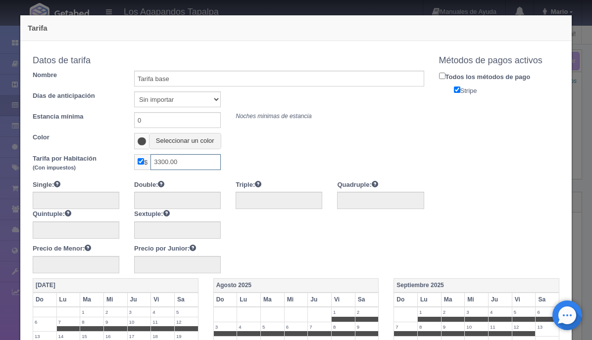
click at [168, 160] on input "3300.00" at bounding box center [185, 162] width 70 height 16
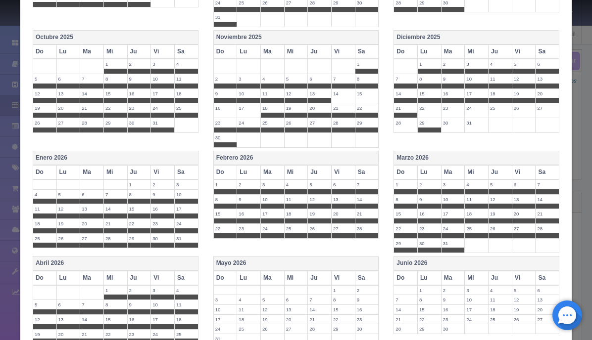
scroll to position [472, 0]
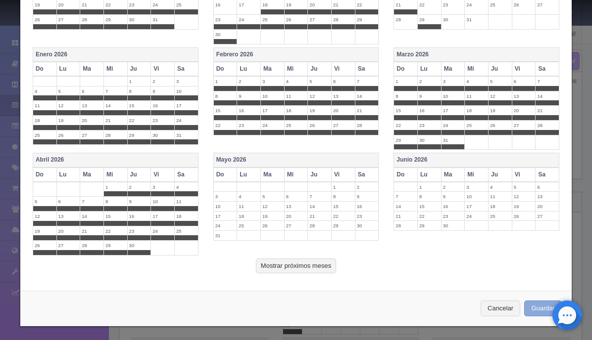
type input "3500.00"
click at [537, 304] on button "Guardar" at bounding box center [543, 309] width 38 height 16
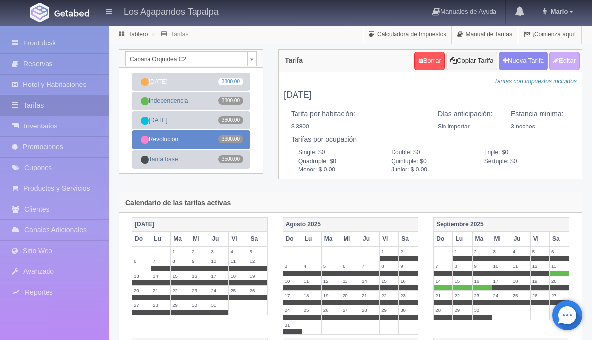
click at [204, 144] on link "Revolución 3300.00" at bounding box center [191, 140] width 119 height 18
click at [198, 139] on link "Revolución 3300.00" at bounding box center [191, 140] width 119 height 18
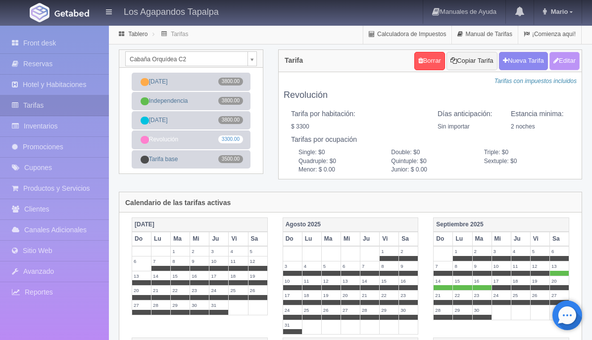
click at [564, 63] on button "Editar" at bounding box center [564, 61] width 30 height 18
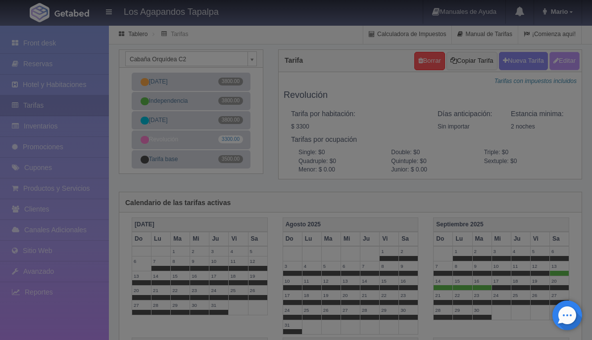
type input "Revolución"
select select "0"
type input "2"
checkbox input "true"
type input "3300.00"
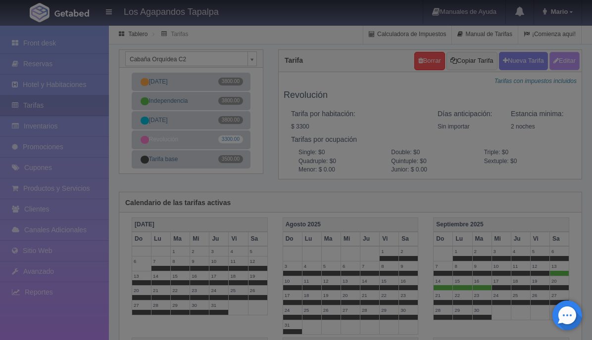
checkbox input "true"
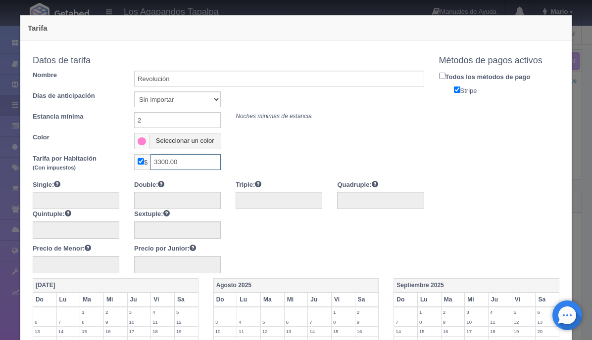
click at [169, 160] on input "3300.00" at bounding box center [185, 162] width 70 height 16
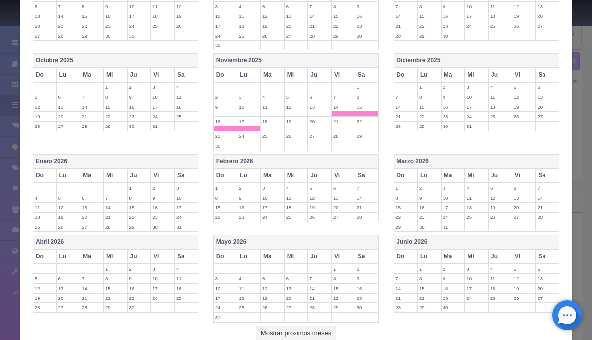
scroll to position [383, 0]
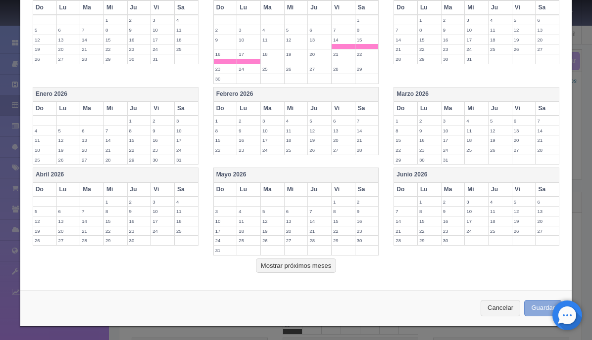
type input "3500.00"
click at [538, 309] on button "Guardar" at bounding box center [543, 308] width 38 height 16
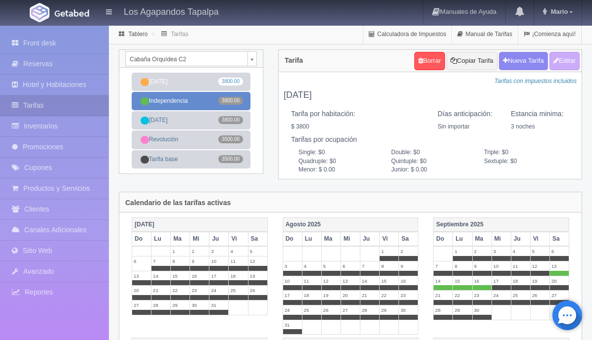
click at [209, 103] on link "Independencia 3800.00" at bounding box center [191, 101] width 119 height 18
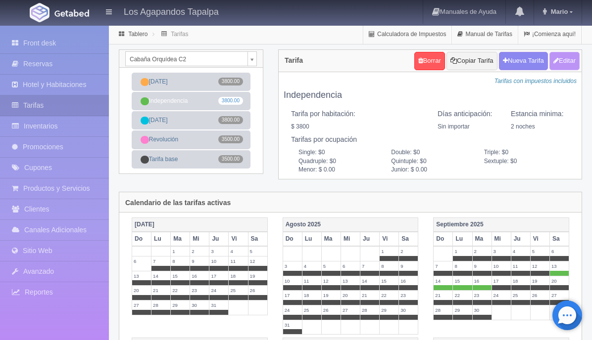
click at [563, 62] on button "Editar" at bounding box center [564, 61] width 30 height 18
type input "Independencia"
select select "0"
type input "2"
checkbox input "true"
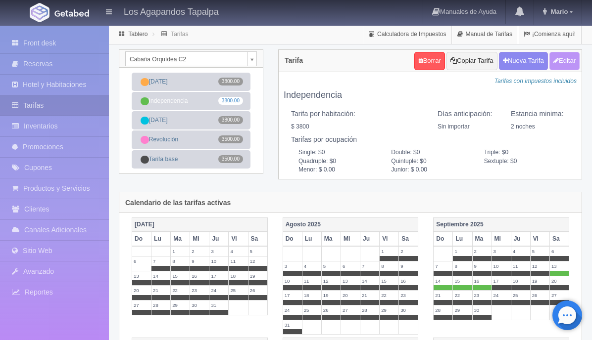
type input "3800.00"
checkbox input "true"
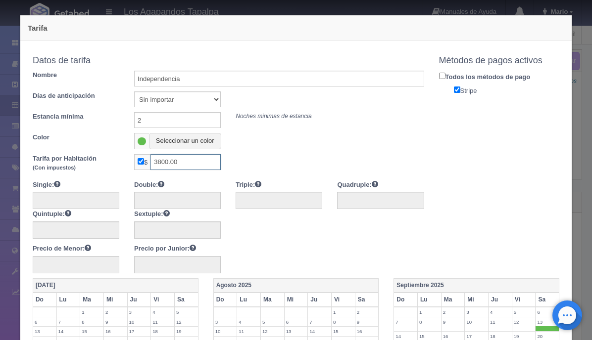
click at [168, 158] on input "3800.00" at bounding box center [185, 162] width 70 height 16
click at [169, 161] on input "3800.00" at bounding box center [185, 162] width 70 height 16
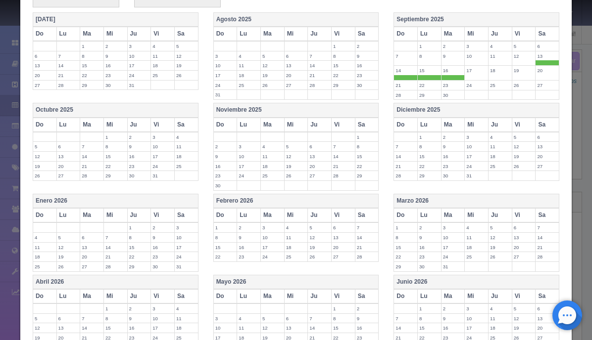
scroll to position [373, 0]
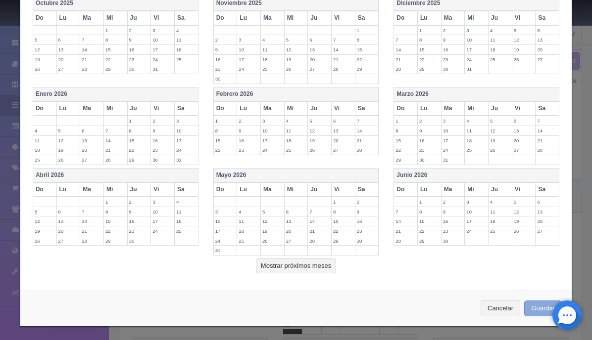
type input "3500.00"
click at [541, 304] on button "Guardar" at bounding box center [543, 309] width 38 height 16
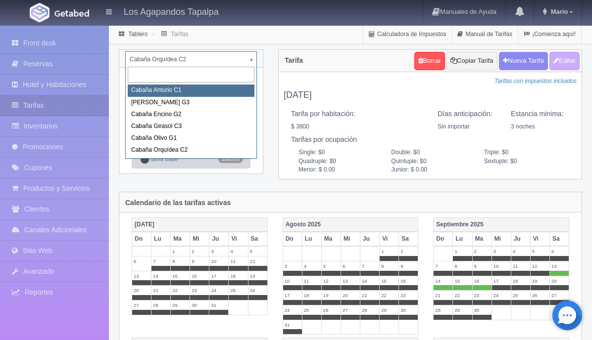
select select "2272"
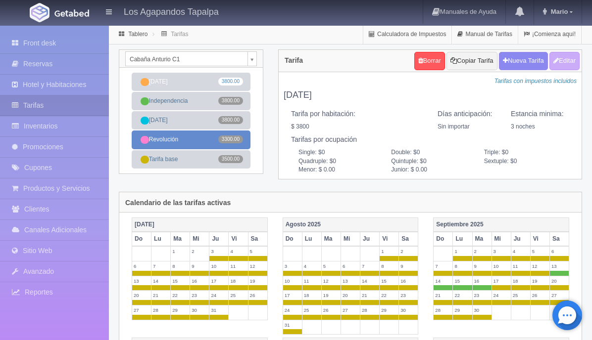
click at [205, 140] on link "Revolución 3300.00" at bounding box center [191, 140] width 119 height 18
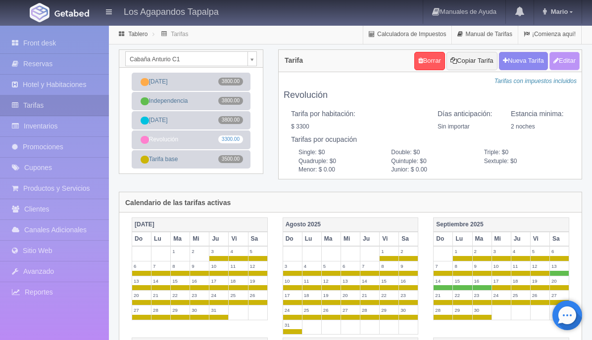
click at [556, 62] on icon "button" at bounding box center [555, 60] width 5 height 6
type input "Revolución"
select select "0"
type input "2"
checkbox input "true"
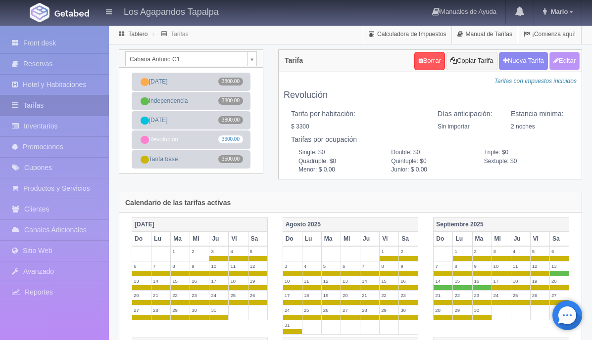
type input "3300.00"
checkbox input "true"
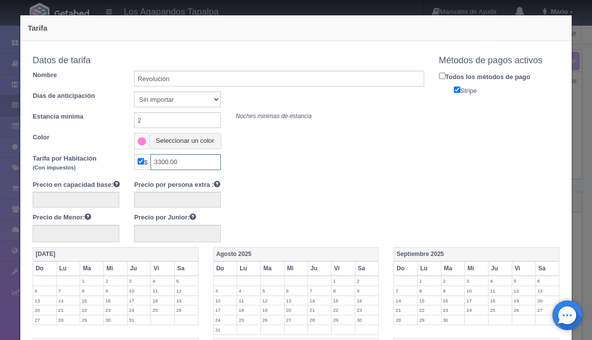
click at [169, 160] on input "3300.00" at bounding box center [185, 162] width 70 height 16
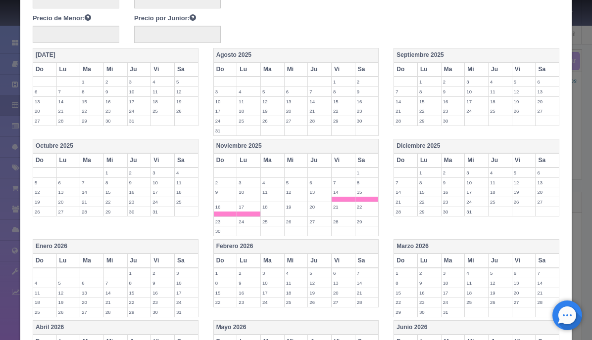
scroll to position [352, 0]
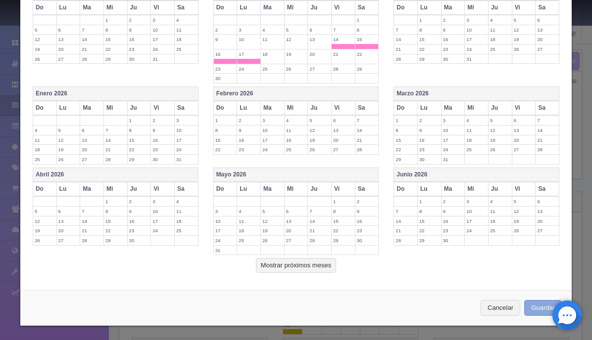
type input "3500.00"
click at [540, 306] on button "Guardar" at bounding box center [543, 308] width 38 height 16
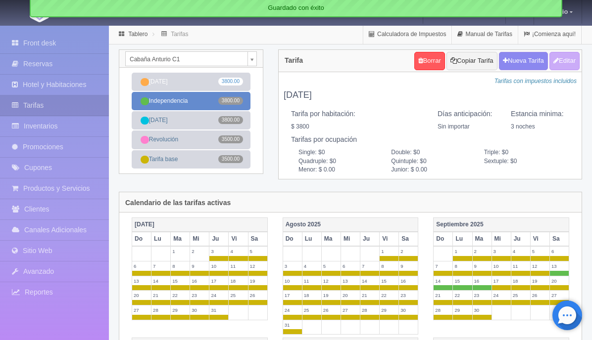
click at [205, 101] on link "Independencia 3800.00" at bounding box center [191, 101] width 119 height 18
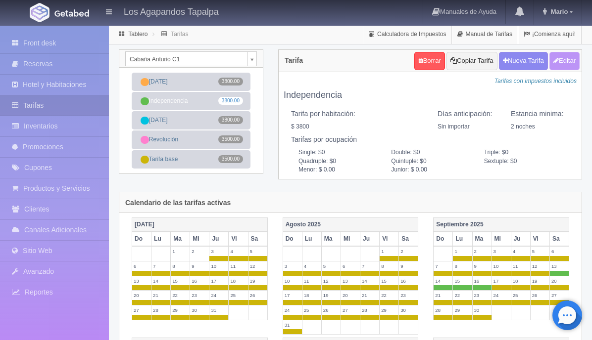
click at [568, 66] on button "Editar" at bounding box center [564, 61] width 30 height 18
type input "Independencia"
select select "0"
type input "2"
checkbox input "true"
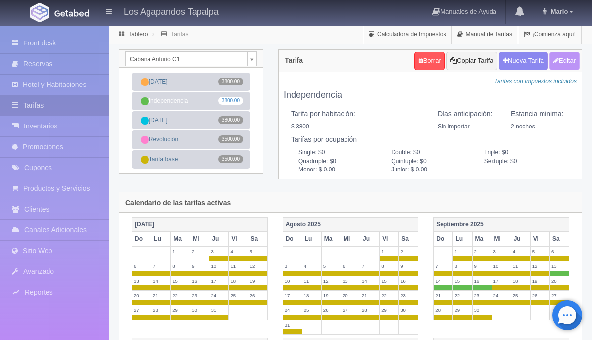
type input "3800.00"
checkbox input "true"
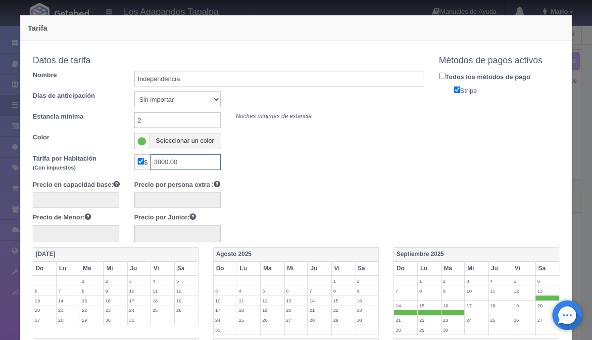
click at [169, 163] on input "3800.00" at bounding box center [185, 162] width 70 height 16
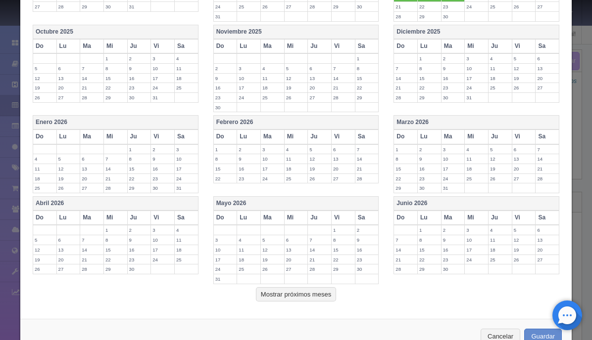
scroll to position [343, 0]
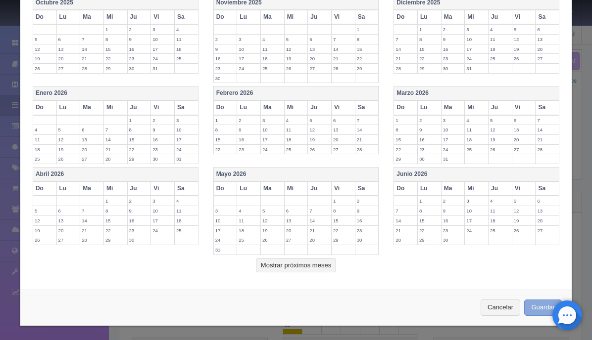
type input "3500.00"
click at [536, 306] on button "Guardar" at bounding box center [543, 308] width 38 height 16
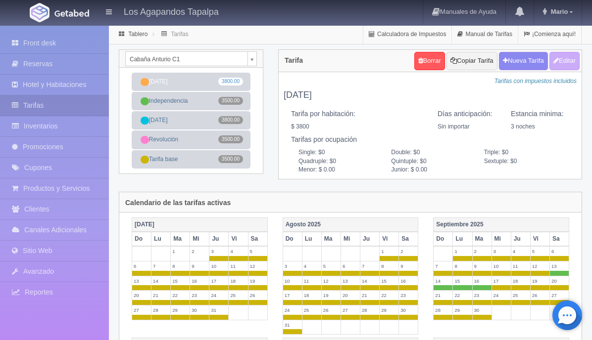
click at [260, 125] on div "[DATE] 3800.00 Independencia 3500.00 [DATE] 3800.00 Revolución 3500.00 Tarifa b…" at bounding box center [190, 121] width 143 height 106
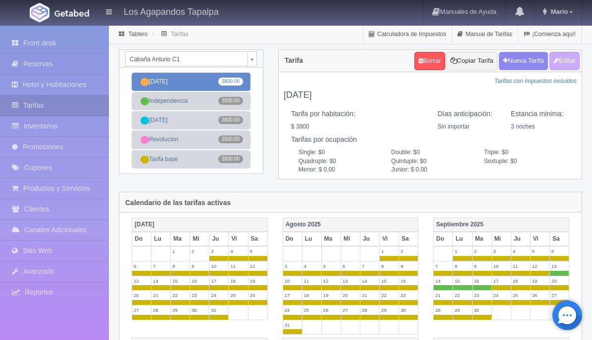
click at [207, 83] on link "[DATE] 3800.00" at bounding box center [191, 82] width 119 height 18
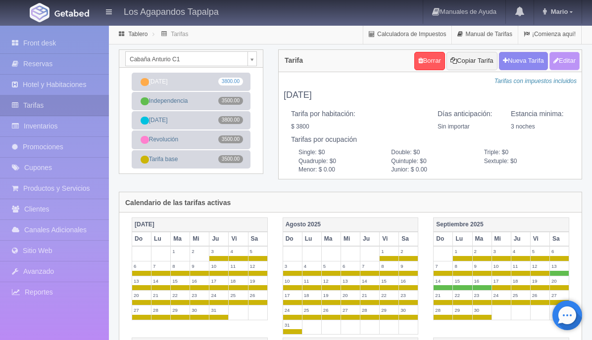
click at [562, 62] on button "Editar" at bounding box center [564, 61] width 30 height 18
type input "[DATE]"
select select "0"
type input "3"
checkbox input "true"
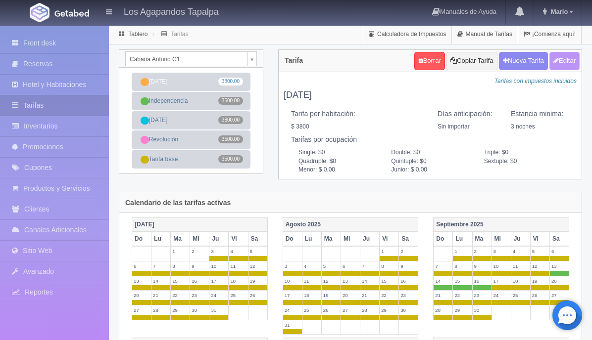
type input "3800.00"
checkbox input "true"
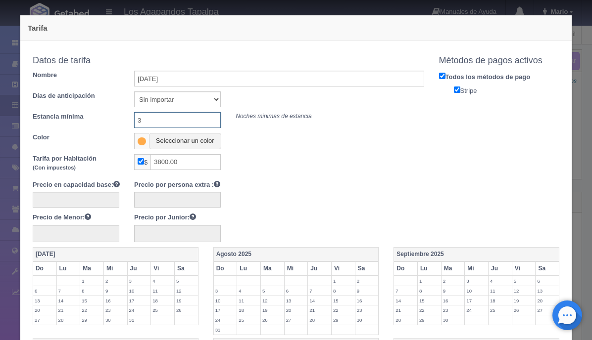
click at [161, 118] on input "3" at bounding box center [177, 120] width 87 height 16
type input "2"
click at [170, 162] on input "3800.00" at bounding box center [185, 162] width 70 height 16
type input "3500.00"
click at [440, 75] on input "Todos los métodos de pago" at bounding box center [442, 76] width 6 height 6
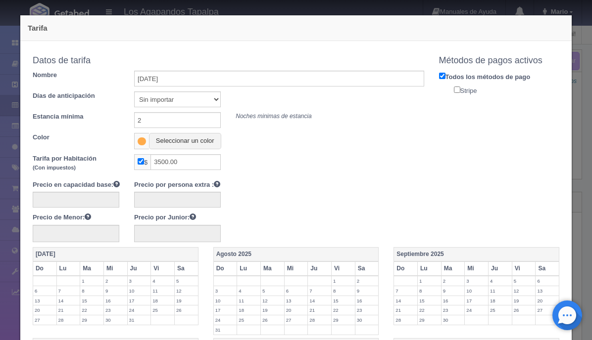
checkbox input "false"
click at [456, 88] on input "Stripe" at bounding box center [457, 90] width 6 height 6
checkbox input "true"
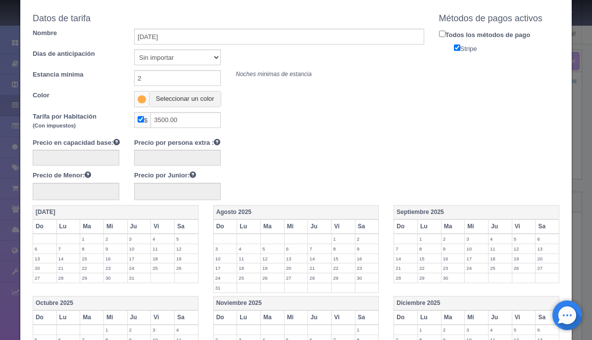
scroll to position [34, 0]
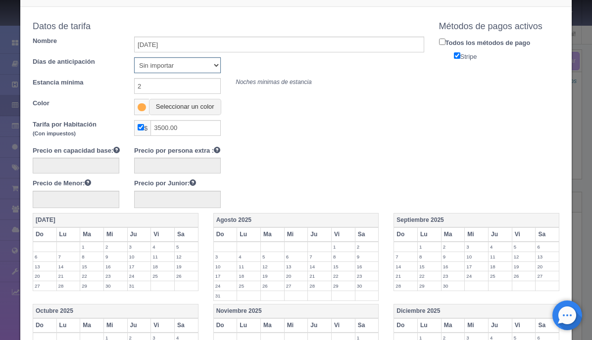
click at [215, 65] on select "Sin importar 1 2 3 4 5 6 7 8 9 10" at bounding box center [177, 65] width 87 height 16
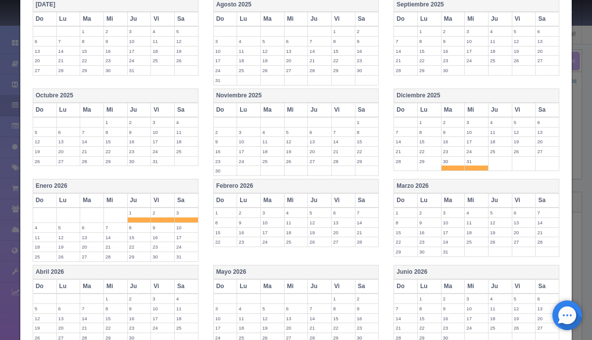
scroll to position [347, 0]
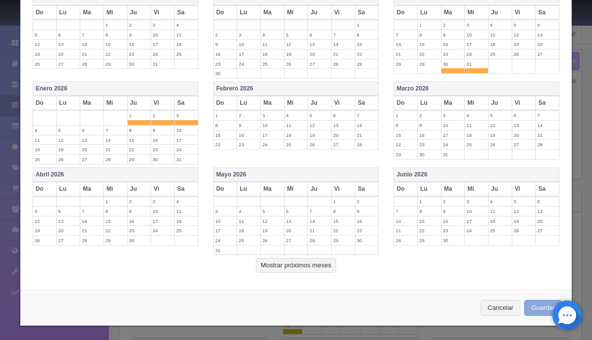
click at [533, 307] on button "Guardar" at bounding box center [543, 308] width 38 height 16
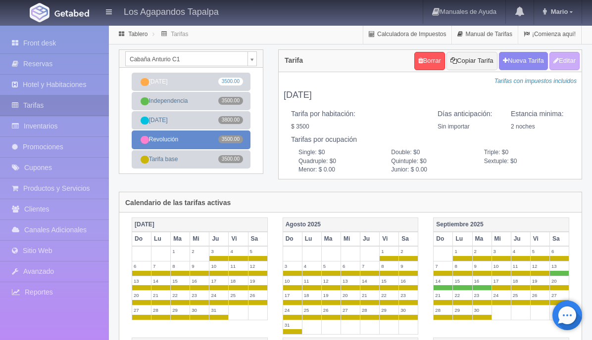
click at [197, 140] on link "Revolución 3500.00" at bounding box center [191, 140] width 119 height 18
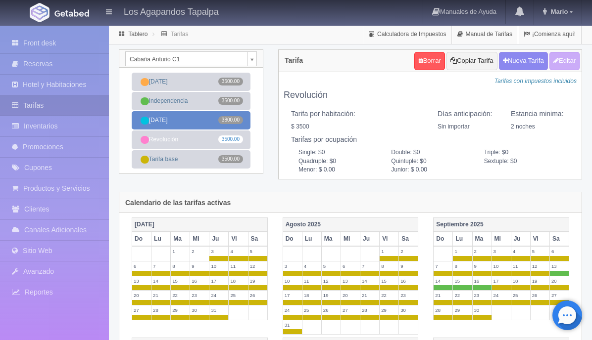
click at [199, 119] on link "[DATE] 3800.00" at bounding box center [191, 120] width 119 height 18
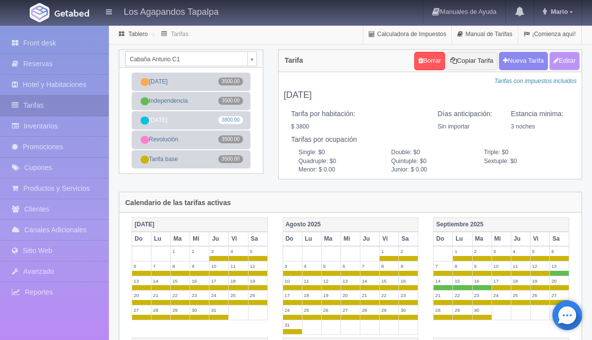
click at [564, 60] on button "Editar" at bounding box center [564, 61] width 30 height 18
type input "[DATE]"
select select "0"
type input "3"
checkbox input "true"
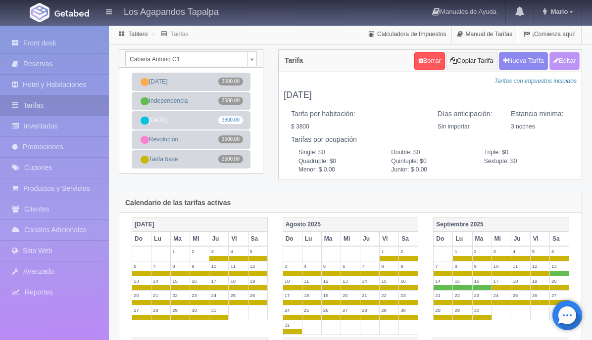
type input "3800.00"
checkbox input "true"
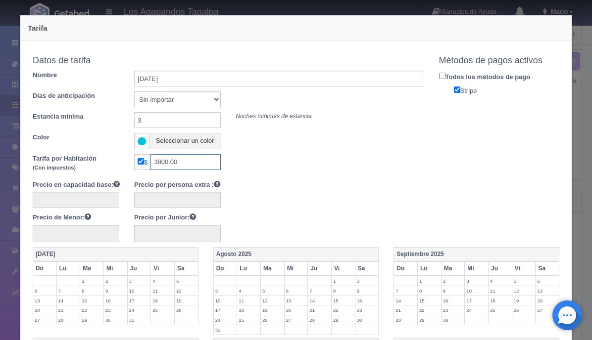
click at [168, 159] on input "3800.00" at bounding box center [185, 162] width 70 height 16
type input "3500.00"
click at [182, 117] on input "3" at bounding box center [177, 120] width 87 height 16
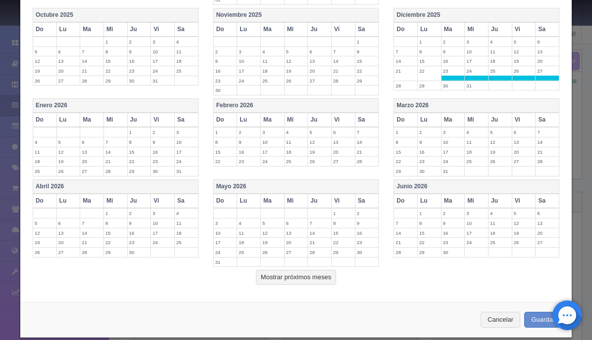
scroll to position [342, 0]
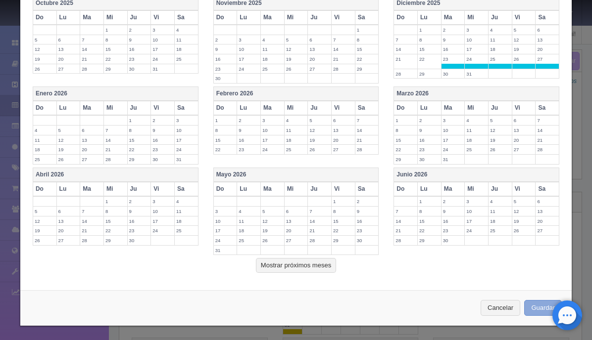
type input "2"
click at [534, 303] on button "Guardar" at bounding box center [543, 308] width 38 height 16
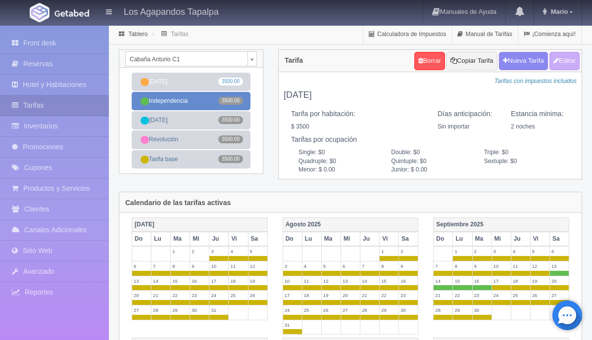
click at [188, 102] on link "Independencia 3500.00" at bounding box center [191, 101] width 119 height 18
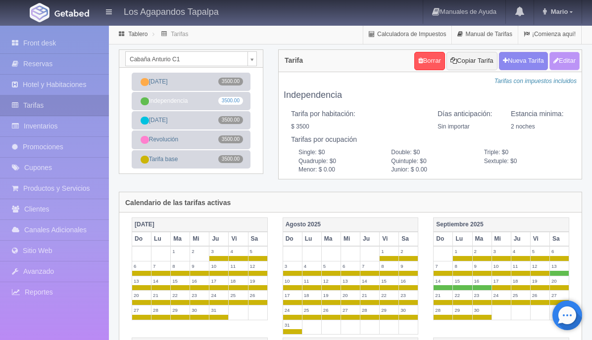
click at [559, 60] on button "Editar" at bounding box center [564, 61] width 30 height 18
type input "Independencia"
select select "0"
type input "2"
checkbox input "true"
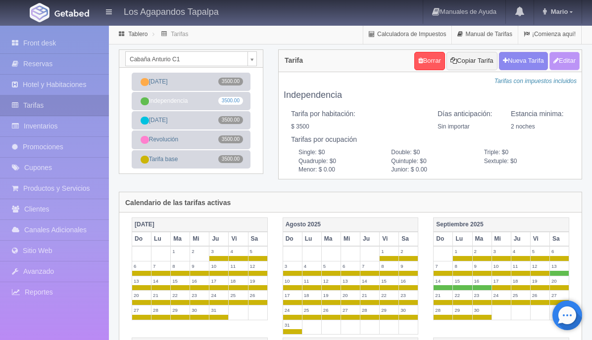
type input "3500.00"
checkbox input "true"
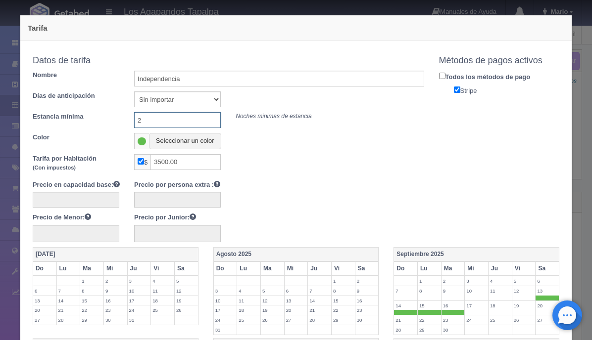
click at [167, 124] on input "2" at bounding box center [177, 120] width 87 height 16
type input "1"
type input "2"
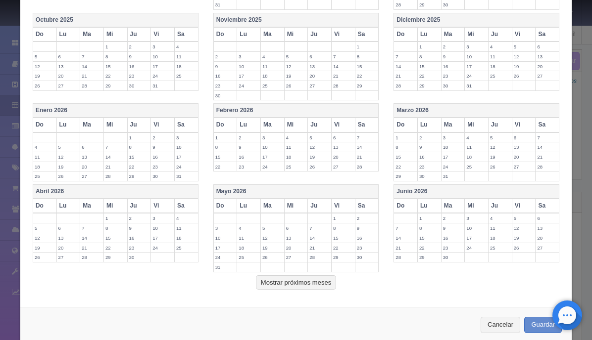
scroll to position [343, 0]
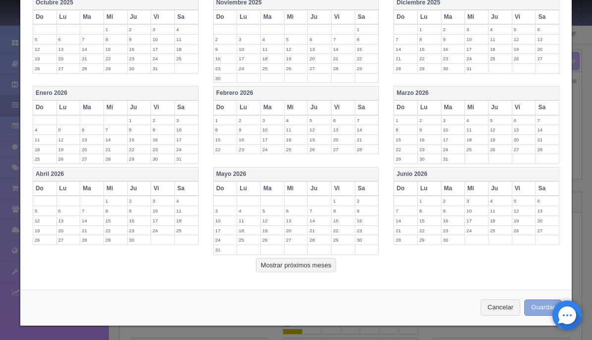
click at [541, 314] on button "Guardar" at bounding box center [543, 308] width 38 height 16
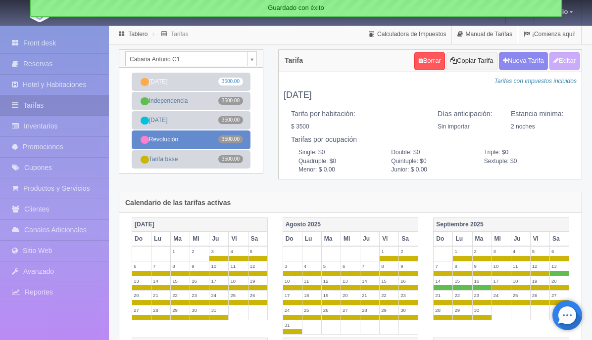
click at [184, 137] on link "Revolución 3500.00" at bounding box center [191, 140] width 119 height 18
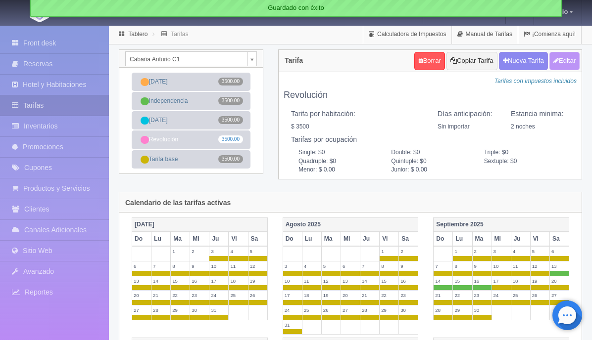
click at [567, 58] on button "Editar" at bounding box center [564, 61] width 30 height 18
type input "Revolución"
select select "0"
type input "2"
checkbox input "true"
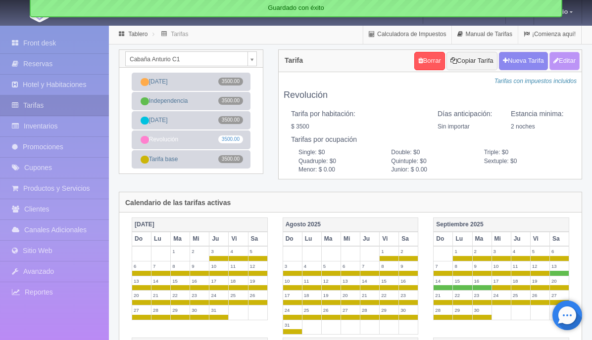
type input "3500.00"
checkbox input "true"
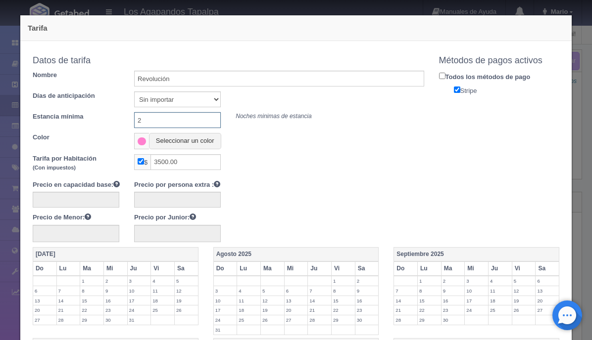
click at [164, 117] on input "2" at bounding box center [177, 120] width 87 height 16
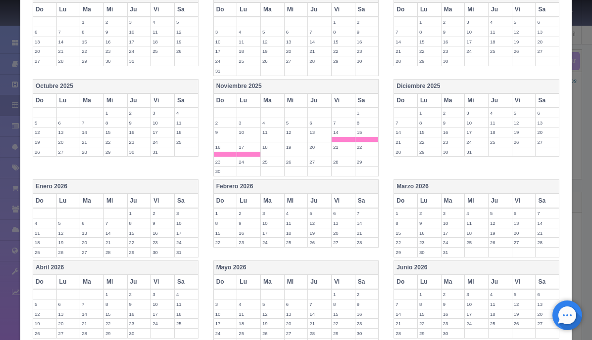
scroll to position [352, 0]
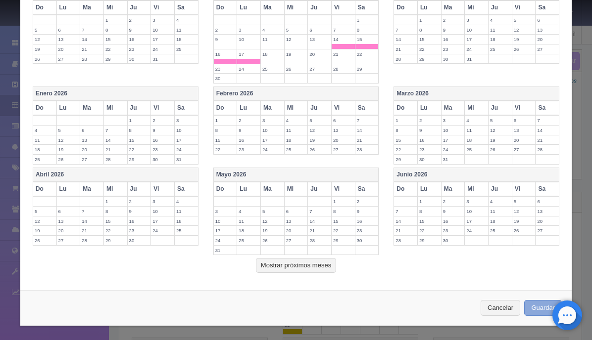
type input "1"
click at [540, 304] on button "Guardar" at bounding box center [543, 308] width 38 height 16
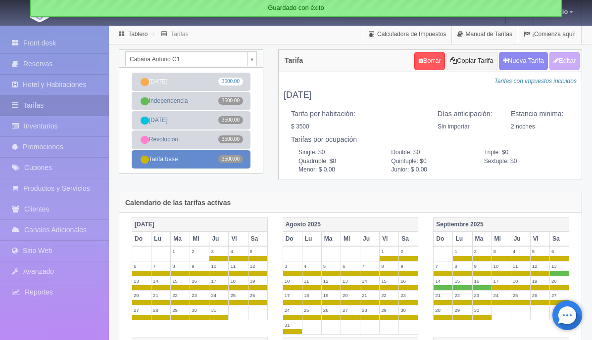
click at [193, 158] on link "Tarifa base 3500.00" at bounding box center [191, 159] width 119 height 18
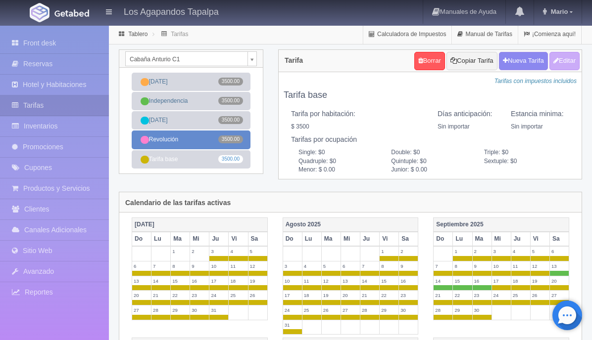
click at [191, 143] on link "Revolución 3500.00" at bounding box center [191, 140] width 119 height 18
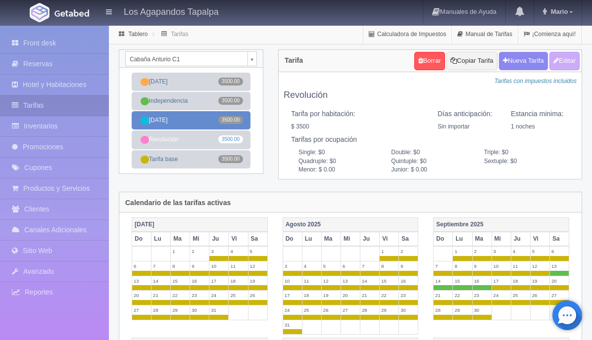
click at [191, 124] on link "[DATE] 3500.00" at bounding box center [191, 120] width 119 height 18
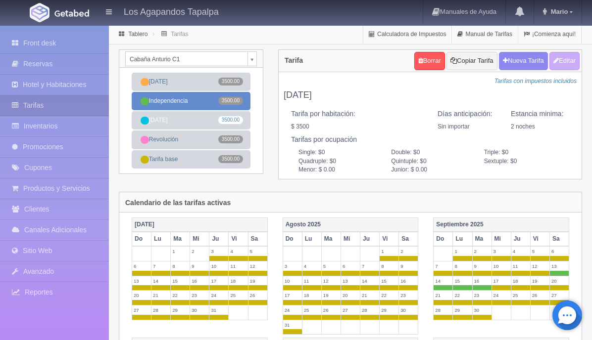
click at [189, 105] on link "Independencia 3500.00" at bounding box center [191, 101] width 119 height 18
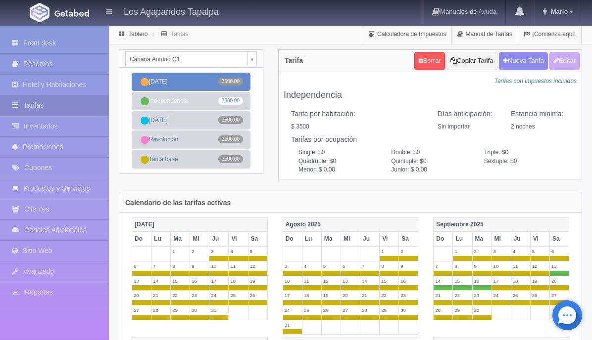
click at [189, 88] on link "[DATE] 3500.00" at bounding box center [191, 82] width 119 height 18
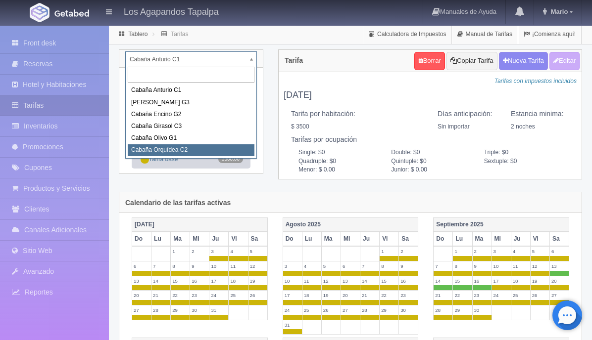
select select "2277"
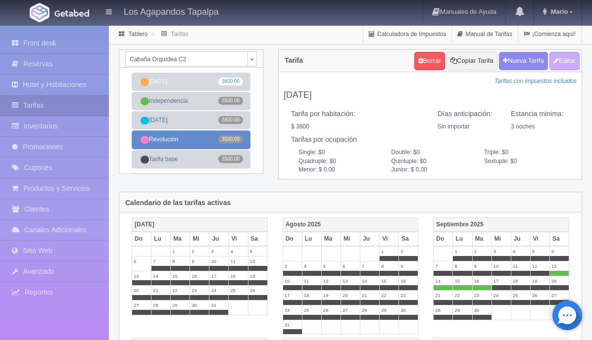
click at [191, 146] on link "Revolución 3500.00" at bounding box center [191, 140] width 119 height 18
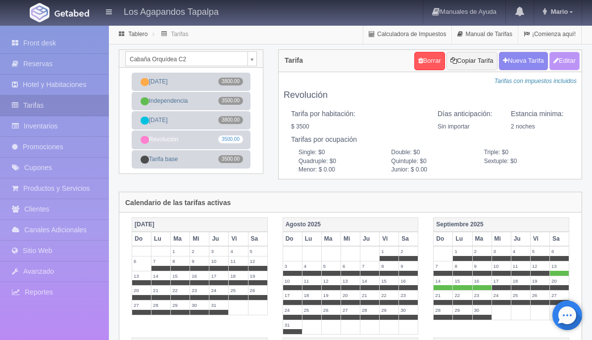
click at [557, 64] on button "Editar" at bounding box center [564, 61] width 30 height 18
type input "Revolución"
select select "0"
type input "2"
checkbox input "true"
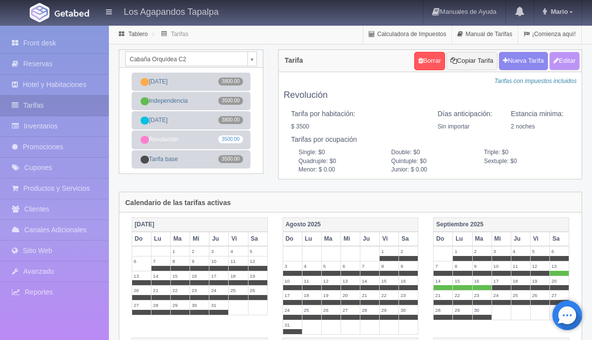
type input "3500.00"
checkbox input "true"
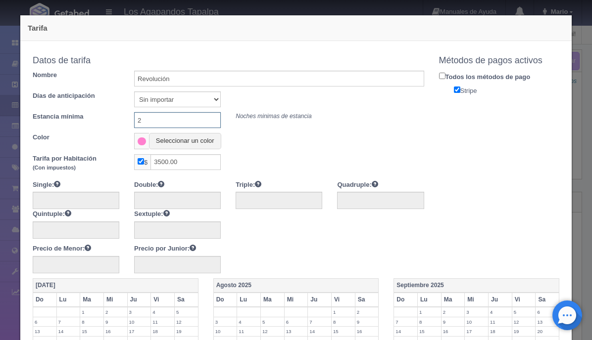
click at [158, 123] on input "2" at bounding box center [177, 120] width 87 height 16
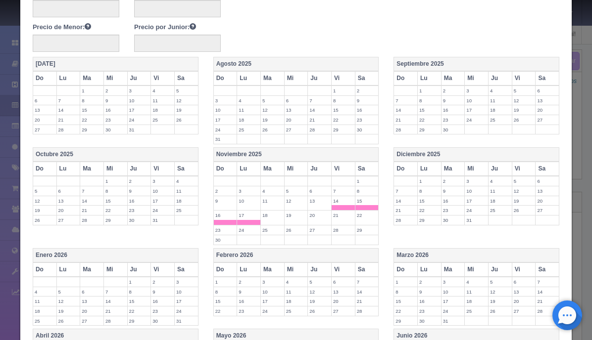
scroll to position [383, 0]
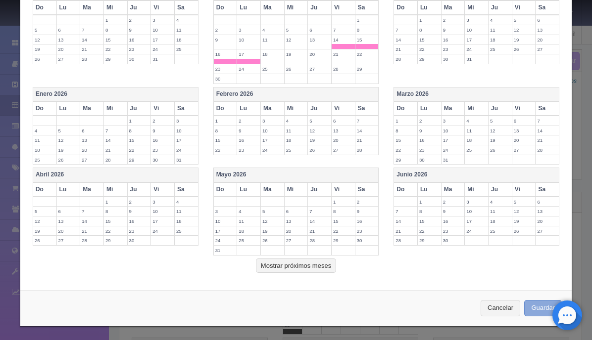
type input "1"
click at [534, 301] on button "Guardar" at bounding box center [543, 308] width 38 height 16
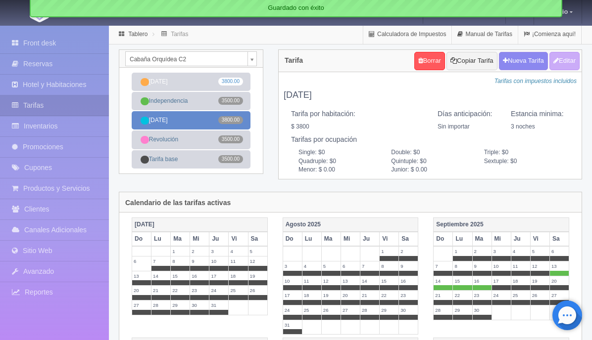
click at [198, 122] on link "[DATE] 3800.00" at bounding box center [191, 120] width 119 height 18
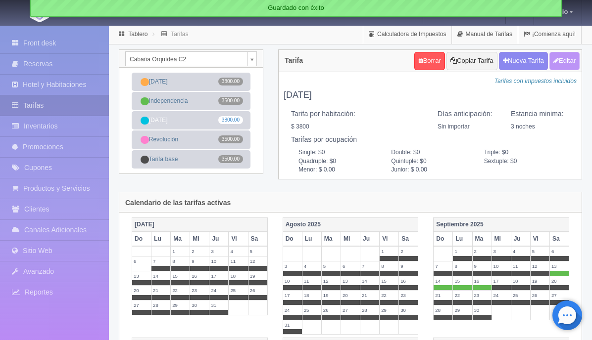
click at [559, 60] on button "Editar" at bounding box center [564, 61] width 30 height 18
type input "[DATE]"
select select "0"
type input "3"
checkbox input "true"
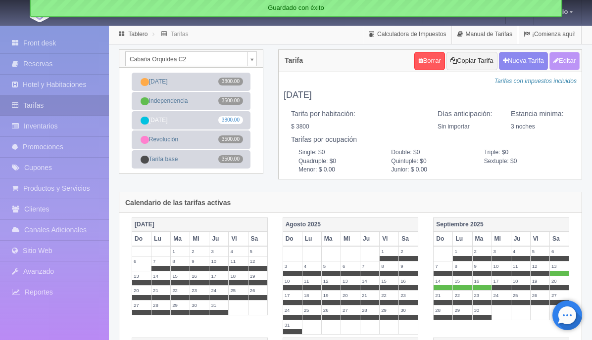
type input "3800.00"
checkbox input "true"
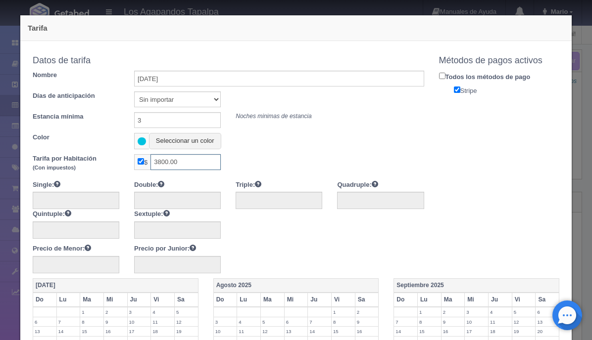
click at [169, 159] on input "3800.00" at bounding box center [185, 162] width 70 height 16
type input "3500.00"
click at [181, 117] on input "3" at bounding box center [177, 120] width 87 height 16
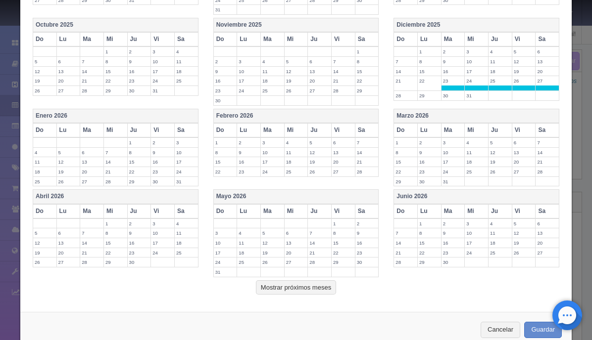
scroll to position [373, 0]
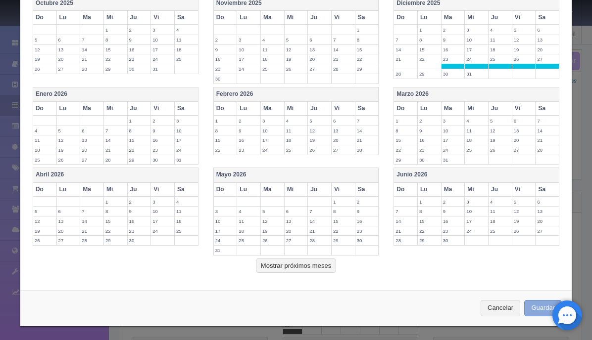
type input "2"
click at [541, 308] on button "Guardar" at bounding box center [543, 308] width 38 height 16
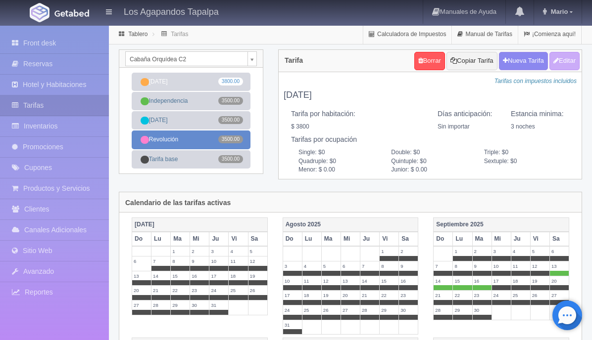
click at [206, 139] on link "Revolución 3500.00" at bounding box center [191, 140] width 119 height 18
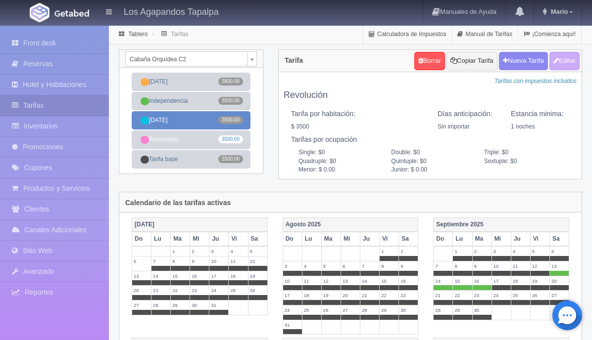
click at [203, 121] on link "[DATE] 3500.00" at bounding box center [191, 120] width 119 height 18
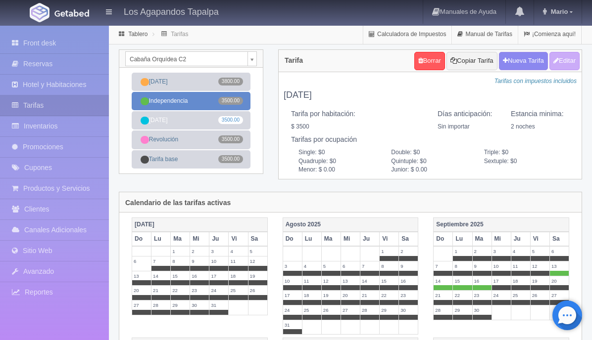
click at [199, 102] on link "Independencia 3500.00" at bounding box center [191, 101] width 119 height 18
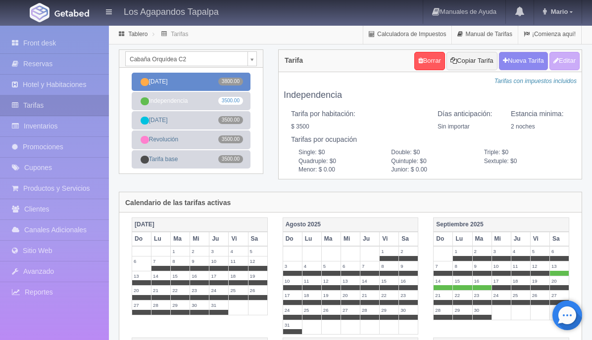
click at [189, 86] on link "[DATE] 3800.00" at bounding box center [191, 82] width 119 height 18
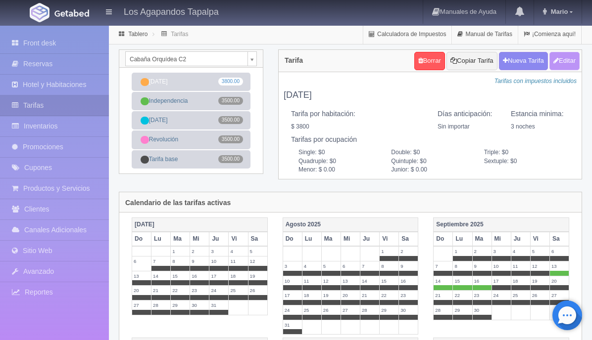
click at [570, 62] on button "Editar" at bounding box center [564, 61] width 30 height 18
type input "[DATE]"
select select "0"
type input "3"
checkbox input "true"
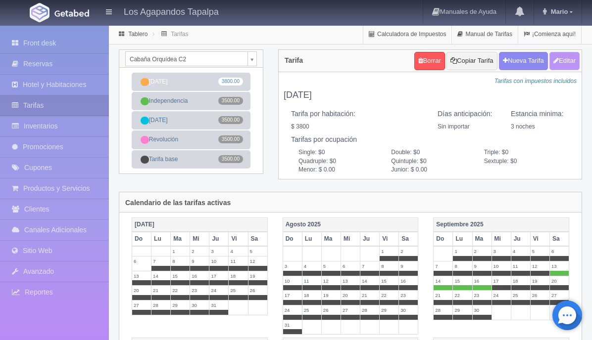
type input "3800.00"
checkbox input "true"
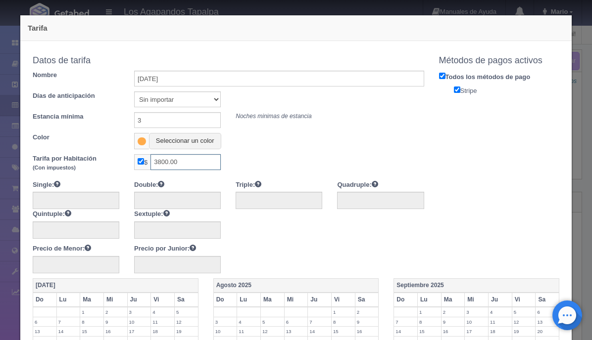
click at [168, 161] on input "3800.00" at bounding box center [185, 162] width 70 height 16
type input "3500.00"
click at [196, 119] on input "3" at bounding box center [177, 120] width 87 height 16
type input "2"
click at [442, 76] on input "Todos los métodos de pago" at bounding box center [442, 76] width 6 height 6
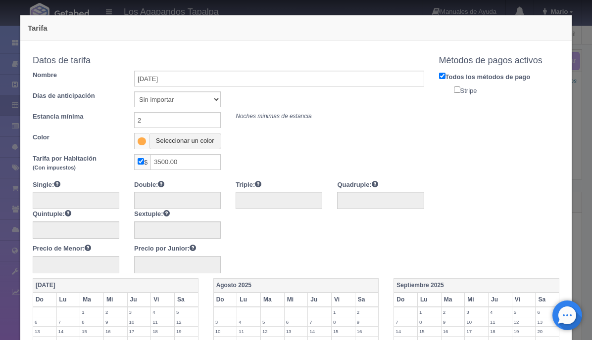
checkbox input "false"
click at [454, 91] on input "Stripe" at bounding box center [457, 90] width 6 height 6
checkbox input "true"
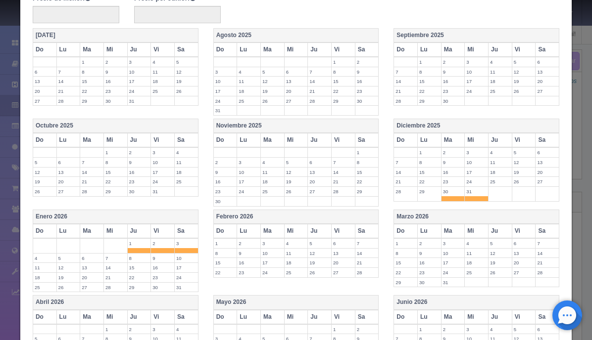
scroll to position [378, 0]
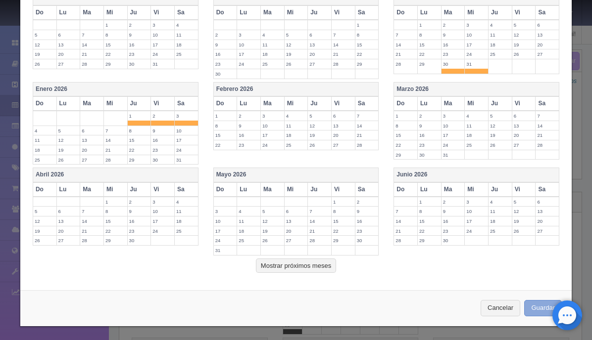
click at [537, 306] on button "Guardar" at bounding box center [543, 308] width 38 height 16
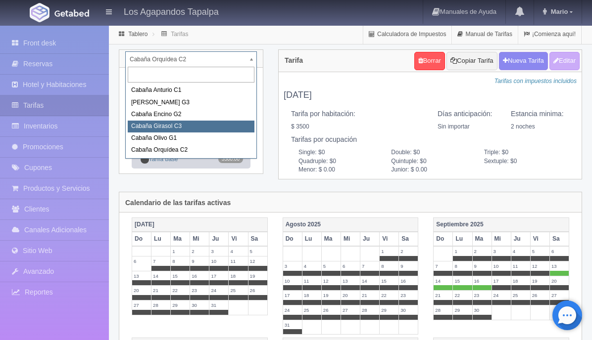
select select "2275"
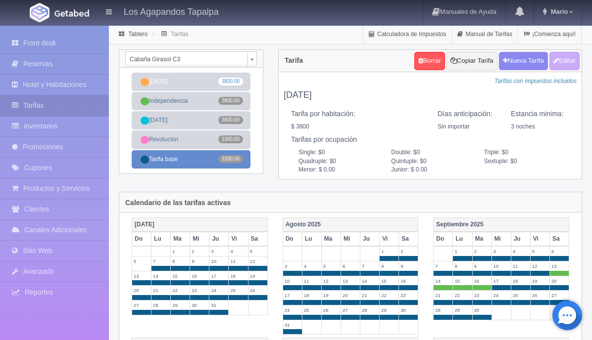
click at [209, 156] on link "Tarifa base 3300.00" at bounding box center [191, 159] width 119 height 18
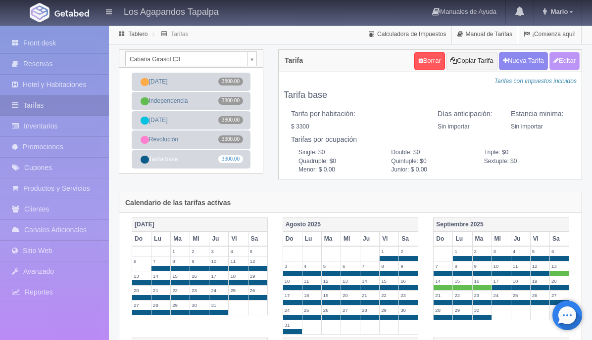
click at [554, 60] on icon "button" at bounding box center [555, 60] width 5 height 6
type input "Tarifa base"
select select "0"
type input "0"
checkbox input "true"
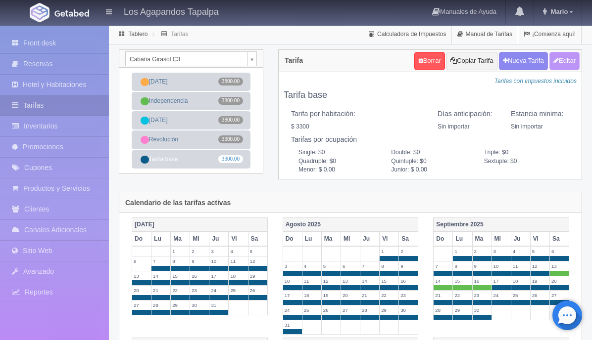
type input "3300.00"
checkbox input "true"
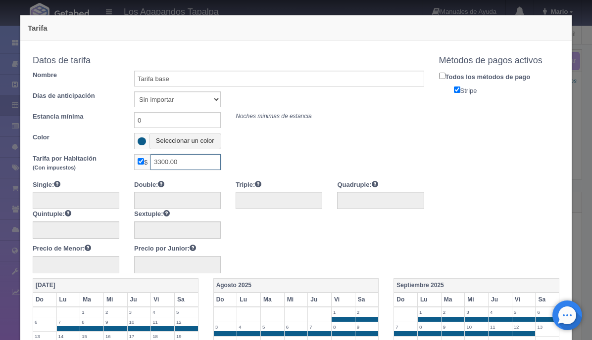
click at [168, 162] on input "3300.00" at bounding box center [185, 162] width 70 height 16
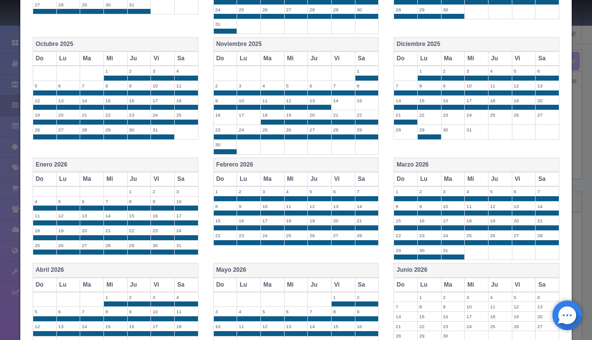
scroll to position [487, 0]
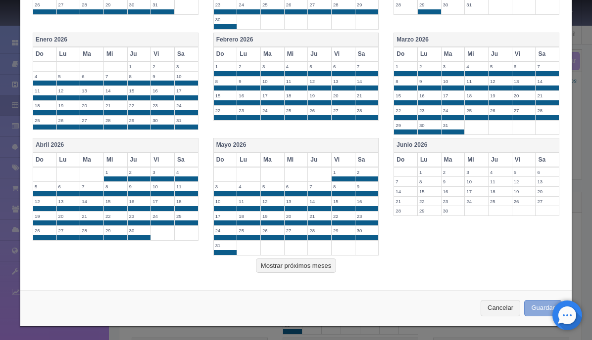
type input "3500.00"
click at [540, 306] on button "Guardar" at bounding box center [543, 308] width 38 height 16
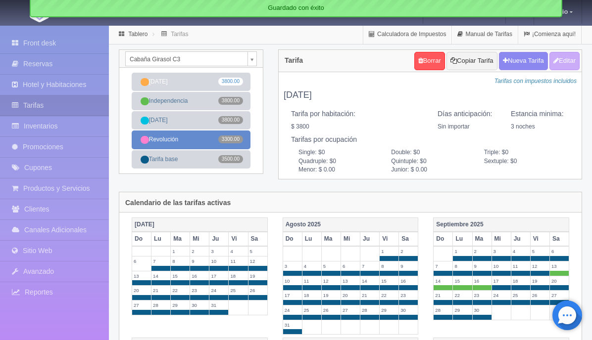
click at [206, 138] on link "Revolución 3300.00" at bounding box center [191, 140] width 119 height 18
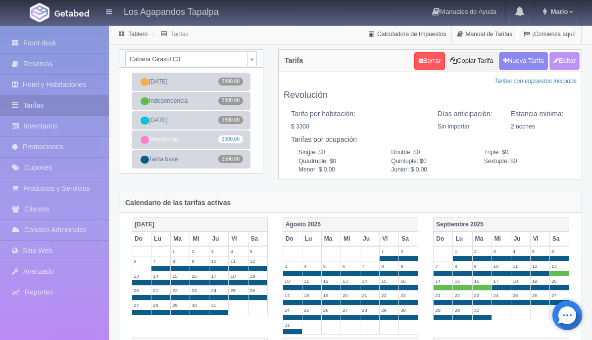
click at [559, 63] on button "Editar" at bounding box center [564, 61] width 30 height 18
type input "Revolución"
select select "0"
type input "2"
checkbox input "true"
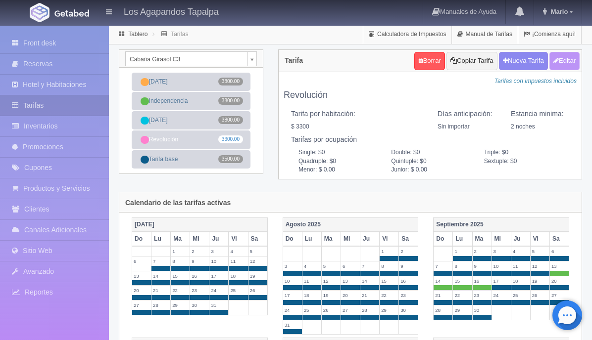
type input "3300.00"
checkbox input "true"
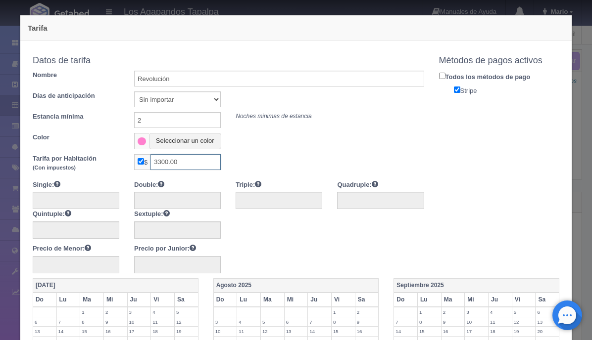
click at [169, 163] on input "3300.00" at bounding box center [185, 162] width 70 height 16
type input "3500.00"
click at [200, 123] on input "2" at bounding box center [177, 120] width 87 height 16
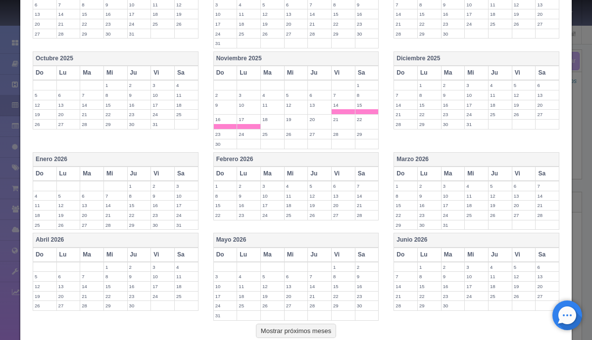
scroll to position [366, 0]
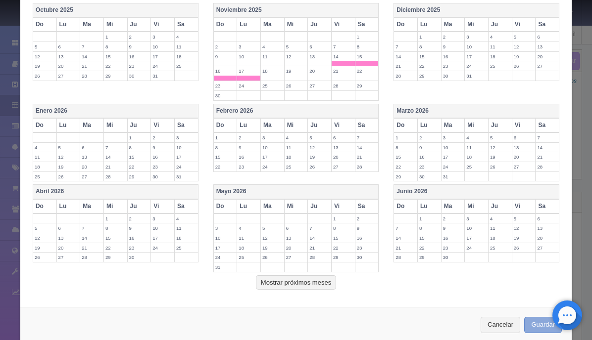
type input "1"
click at [541, 320] on button "Guardar" at bounding box center [543, 325] width 38 height 16
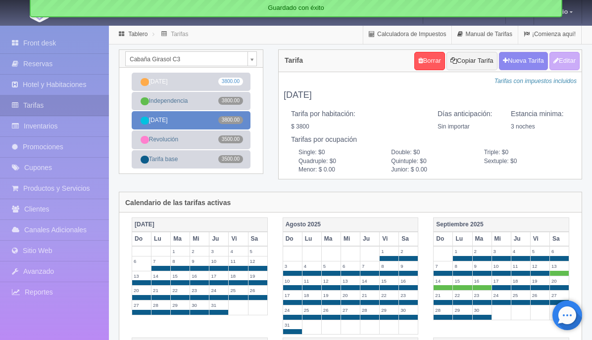
click at [199, 117] on link "[DATE] 3800.00" at bounding box center [191, 120] width 119 height 18
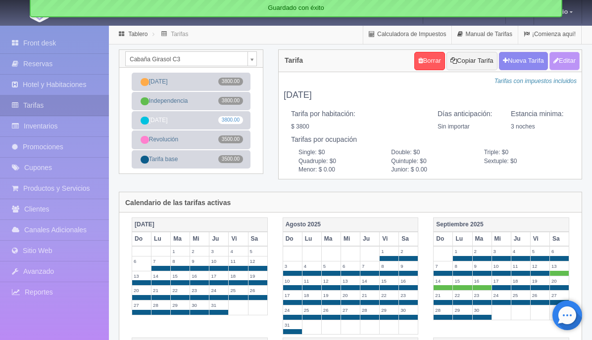
click at [557, 66] on button "Editar" at bounding box center [564, 61] width 30 height 18
type input "[DATE]"
select select "0"
type input "3"
checkbox input "true"
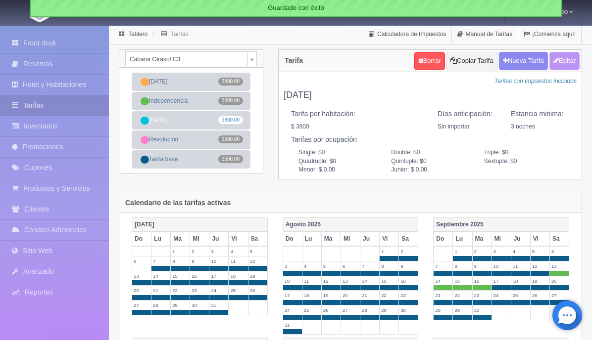
type input "3800.00"
checkbox input "true"
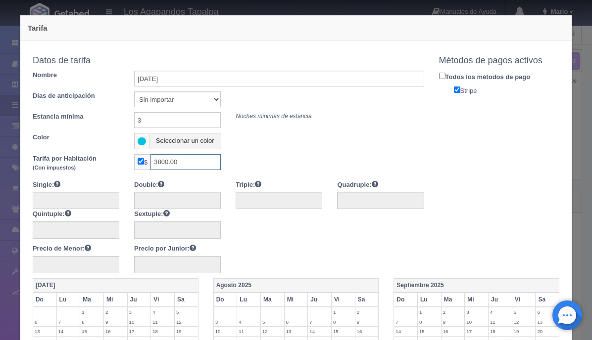
click at [169, 159] on input "3800.00" at bounding box center [185, 162] width 70 height 16
type input "3500.00"
click at [194, 122] on input "3" at bounding box center [177, 120] width 87 height 16
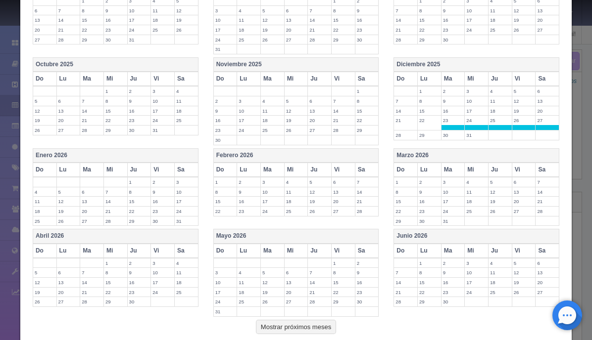
scroll to position [373, 0]
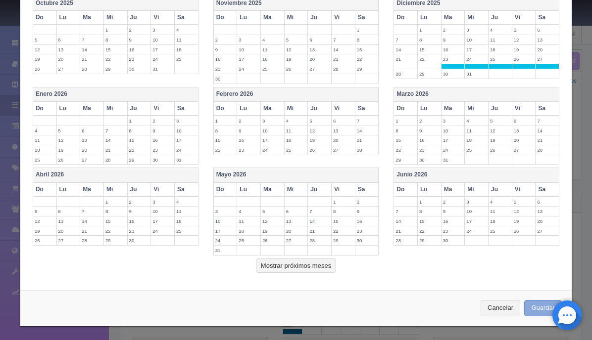
type input "2"
click at [543, 306] on button "Guardar" at bounding box center [543, 308] width 38 height 16
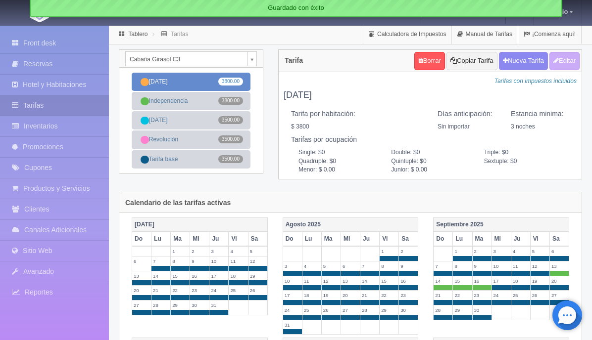
click at [216, 84] on link "Año Nuevo 3800.00" at bounding box center [191, 82] width 119 height 18
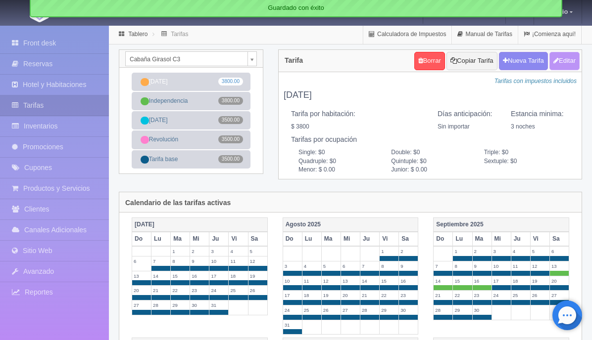
click at [557, 66] on button "Editar" at bounding box center [564, 61] width 30 height 18
type input "[DATE]"
select select "0"
type input "3"
checkbox input "true"
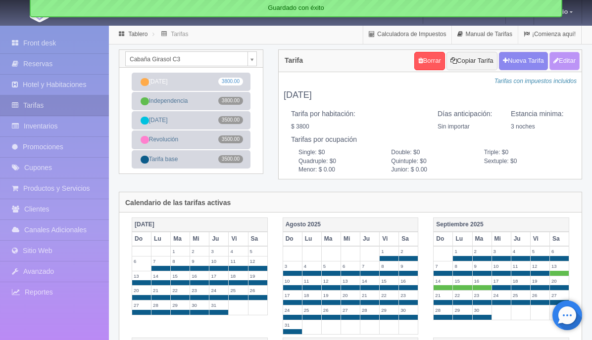
type input "3800.00"
checkbox input "true"
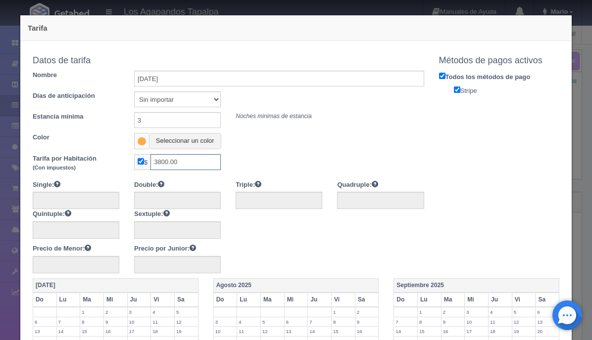
click at [167, 159] on input "3800.00" at bounding box center [185, 162] width 70 height 16
type input "3500.00"
click at [200, 123] on input "3" at bounding box center [177, 120] width 87 height 16
type input "2"
click at [456, 87] on input "Stripe" at bounding box center [457, 90] width 6 height 6
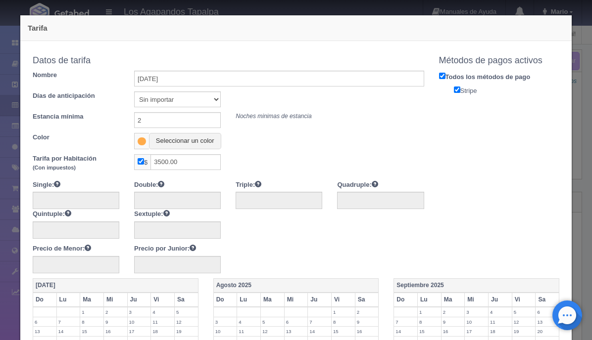
checkbox input "false"
click at [444, 73] on input "Todos los métodos de pago" at bounding box center [442, 76] width 6 height 6
checkbox input "false"
click at [452, 86] on label "Stripe" at bounding box center [506, 90] width 121 height 11
click at [454, 87] on input "Stripe" at bounding box center [457, 90] width 6 height 6
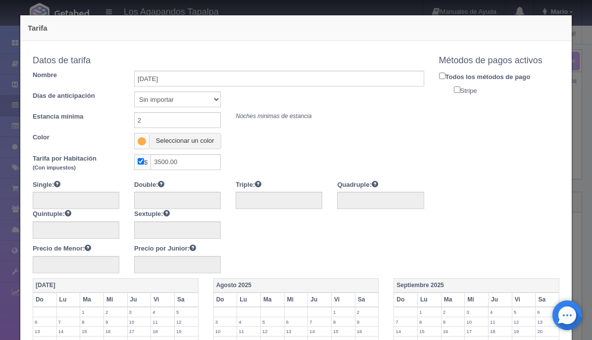
checkbox input "true"
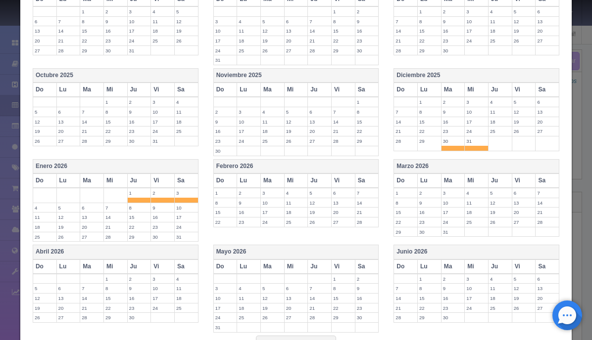
scroll to position [378, 0]
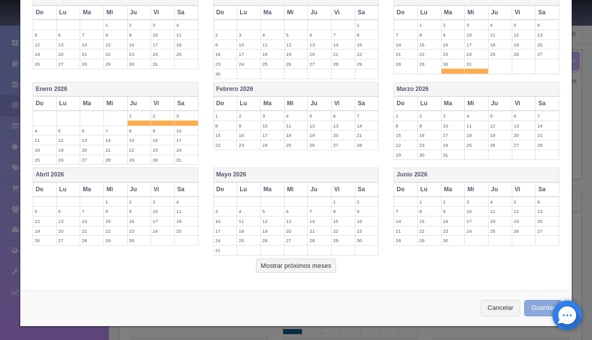
click at [539, 302] on button "Guardar" at bounding box center [543, 308] width 38 height 16
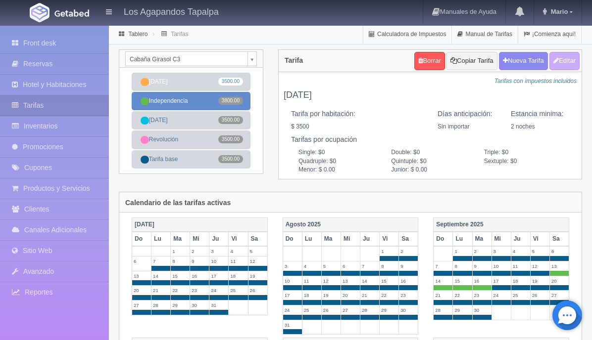
click at [194, 100] on link "Independencia 3800.00" at bounding box center [191, 101] width 119 height 18
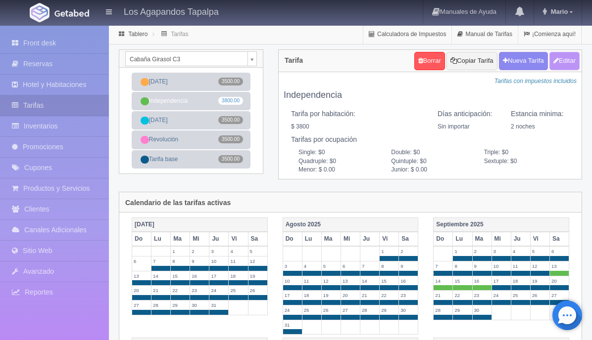
click at [554, 62] on icon "button" at bounding box center [555, 60] width 5 height 6
type input "Independencia"
select select "0"
type input "2"
checkbox input "true"
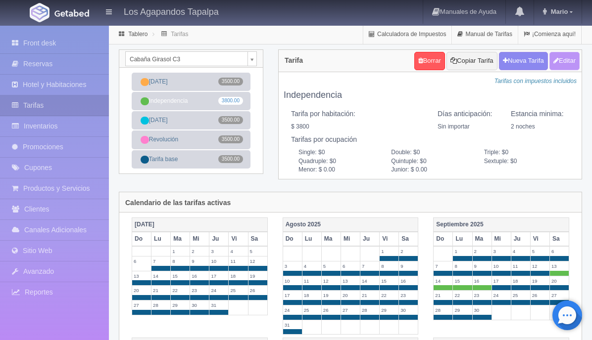
type input "3800.00"
checkbox input "true"
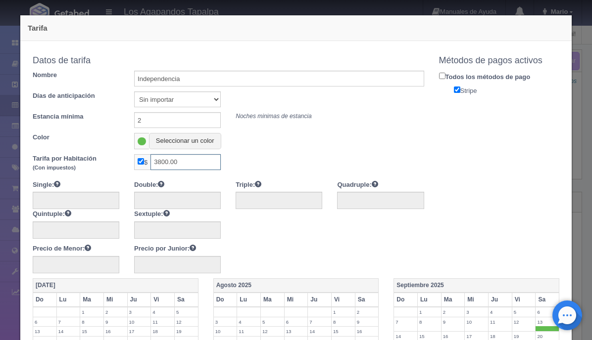
click at [168, 160] on input "3800.00" at bounding box center [185, 162] width 70 height 16
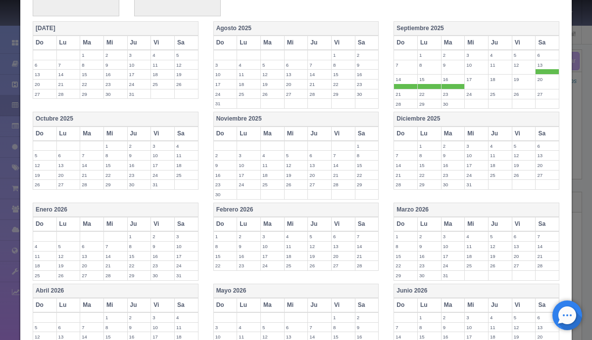
scroll to position [344, 0]
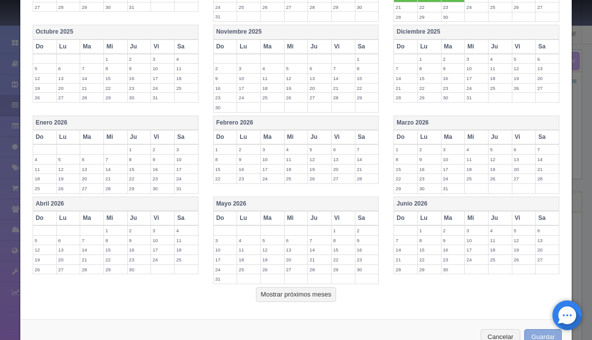
type input "3500.00"
click at [535, 329] on button "Guardar" at bounding box center [543, 337] width 38 height 16
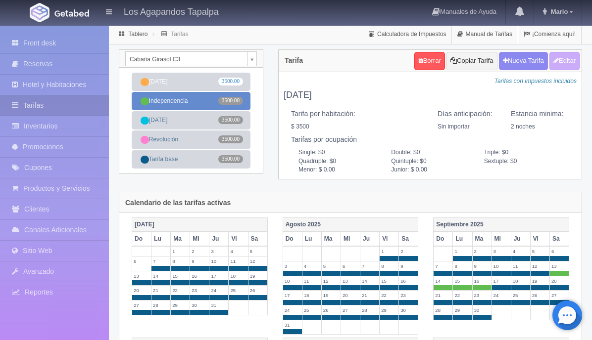
click at [195, 101] on link "Independencia 3500.00" at bounding box center [191, 101] width 119 height 18
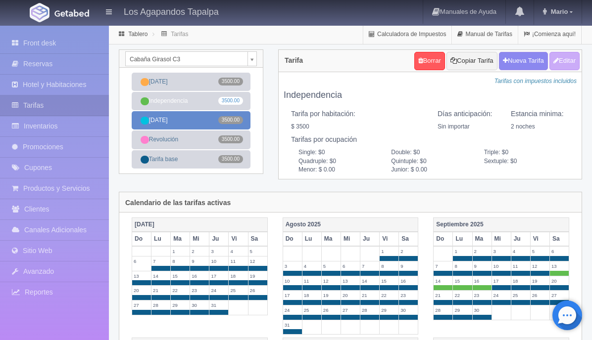
click at [195, 122] on link "[DATE] 3500.00" at bounding box center [191, 120] width 119 height 18
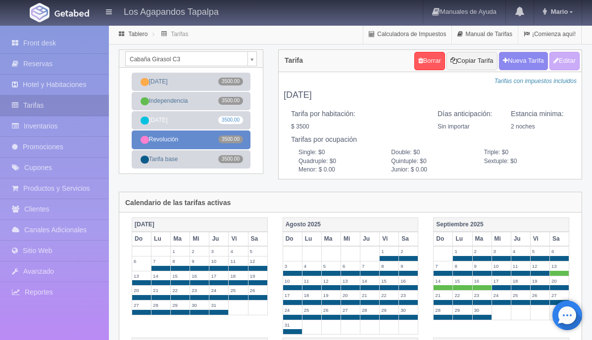
click at [196, 142] on link "Revolución 3500.00" at bounding box center [191, 140] width 119 height 18
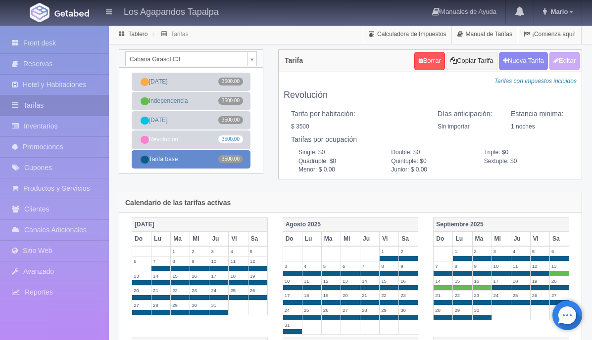
click at [198, 161] on link "Tarifa base 3500.00" at bounding box center [191, 159] width 119 height 18
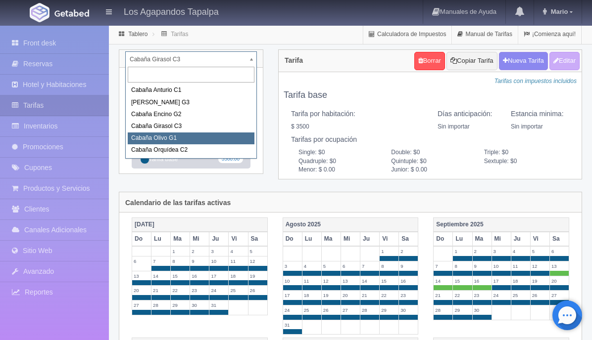
select select "2276"
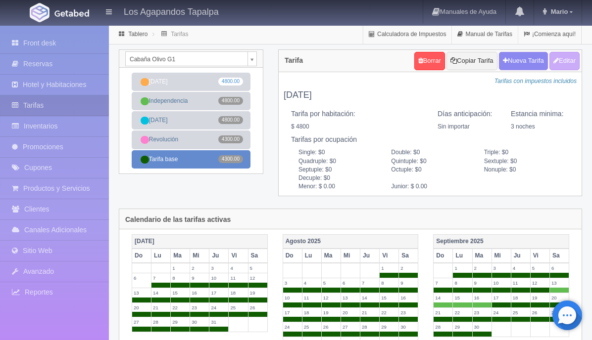
click at [217, 162] on link "Tarifa base 4300.00" at bounding box center [191, 159] width 119 height 18
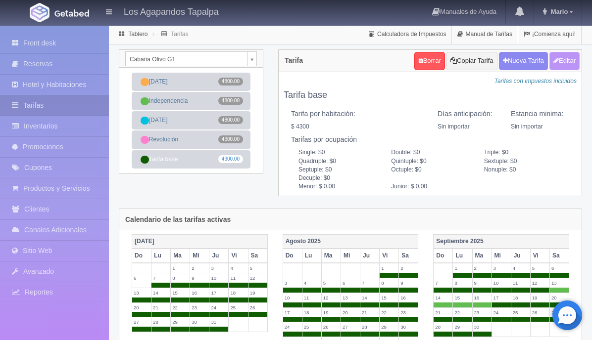
click at [562, 60] on button "Editar" at bounding box center [564, 61] width 30 height 18
type input "Tarifa base"
select select "0"
type input "0"
checkbox input "true"
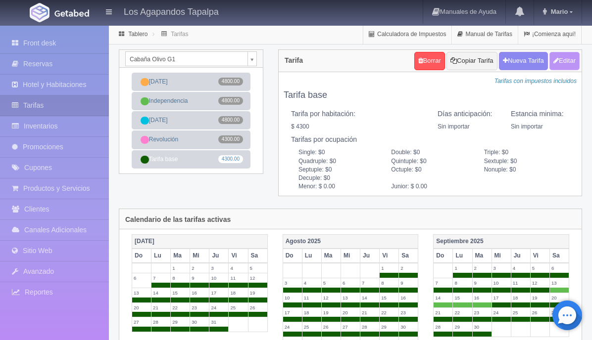
type input "4300.00"
checkbox input "true"
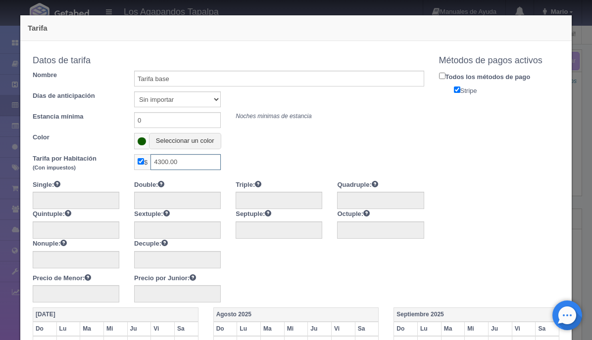
click at [170, 162] on input "4300.00" at bounding box center [185, 162] width 70 height 16
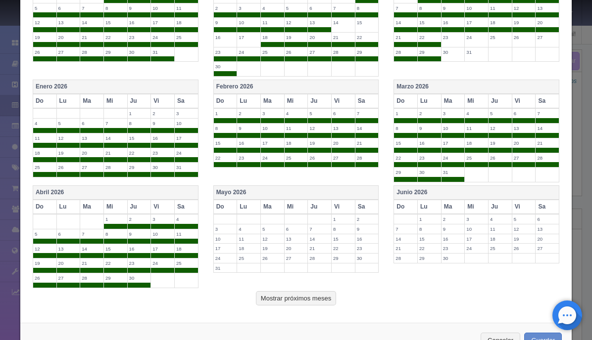
scroll to position [501, 0]
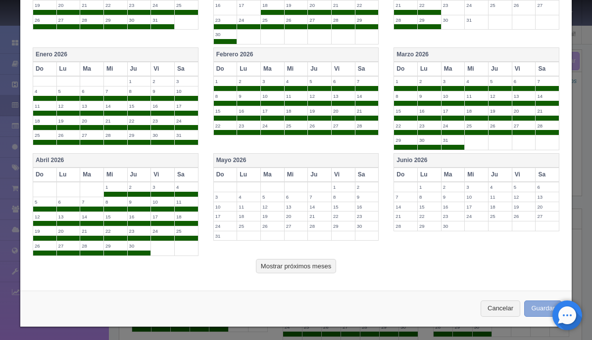
type input "4500.00"
click at [534, 311] on button "Guardar" at bounding box center [543, 309] width 38 height 16
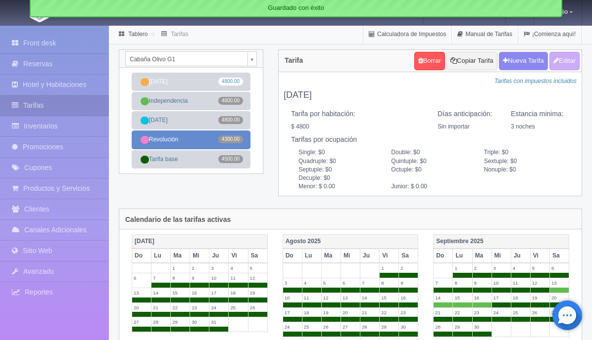
click at [208, 140] on link "Revolución 4300.00" at bounding box center [191, 140] width 119 height 18
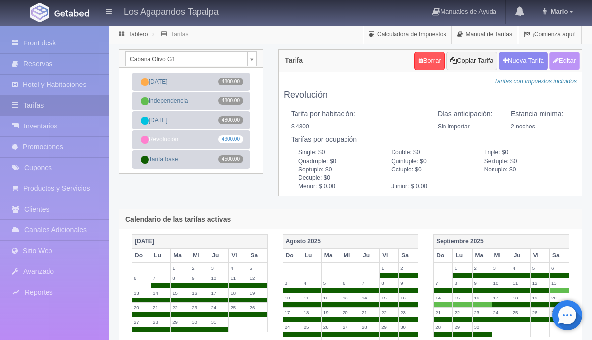
click at [559, 60] on button "Editar" at bounding box center [564, 61] width 30 height 18
type input "Revolución"
select select "0"
type input "2"
checkbox input "true"
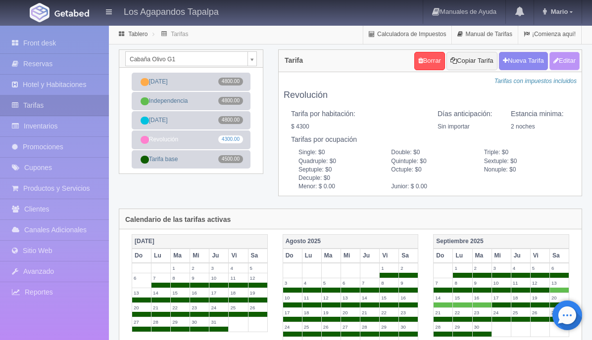
type input "4300.00"
checkbox input "true"
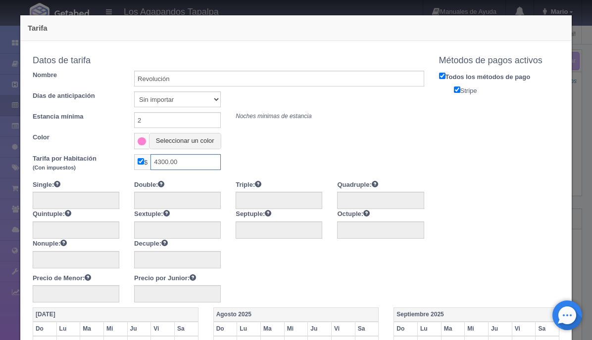
click at [169, 160] on input "4300.00" at bounding box center [185, 162] width 70 height 16
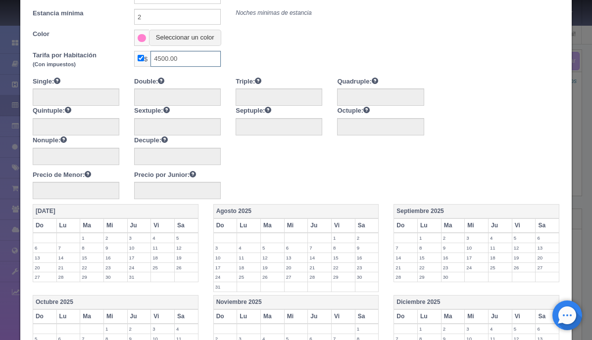
scroll to position [90, 0]
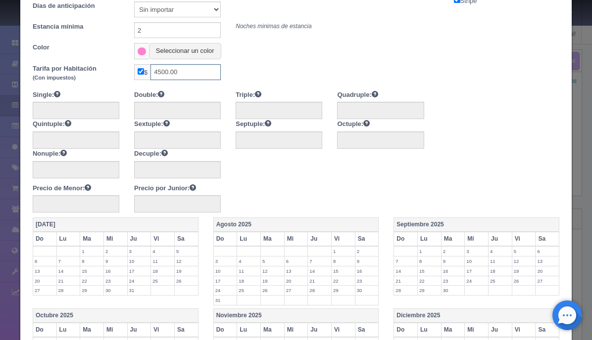
type input "4500.00"
click at [151, 35] on input "2" at bounding box center [177, 30] width 87 height 16
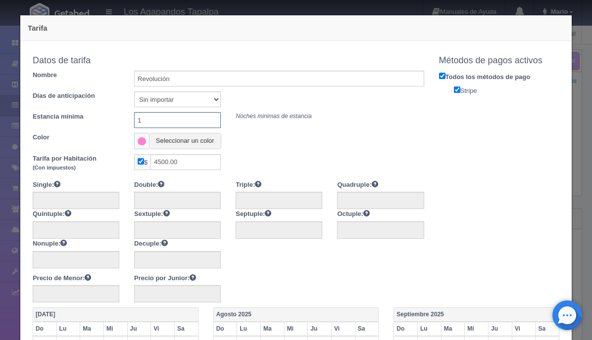
type input "1"
click at [444, 80] on label "Todos los métodos de pago" at bounding box center [499, 76] width 136 height 11
click at [444, 79] on input "Todos los métodos de pago" at bounding box center [442, 76] width 6 height 6
checkbox input "false"
click at [458, 89] on input "Stripe" at bounding box center [457, 90] width 6 height 6
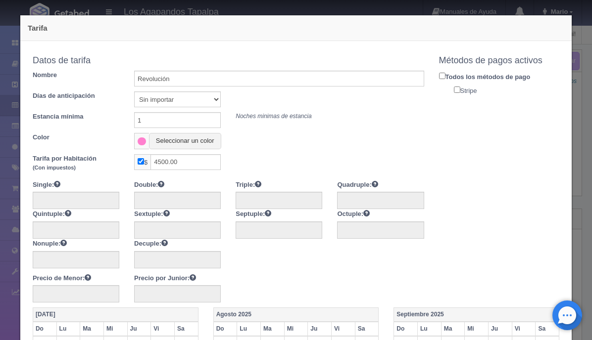
checkbox input "true"
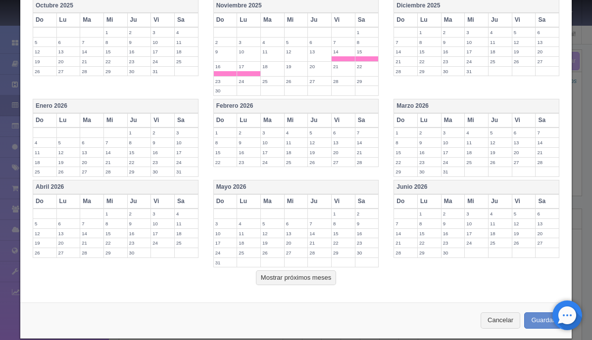
scroll to position [412, 0]
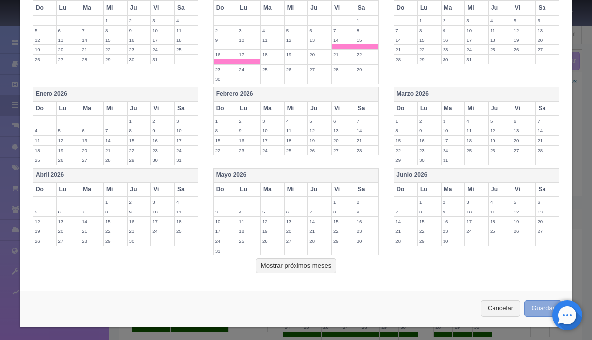
click at [542, 303] on button "Guardar" at bounding box center [543, 309] width 38 height 16
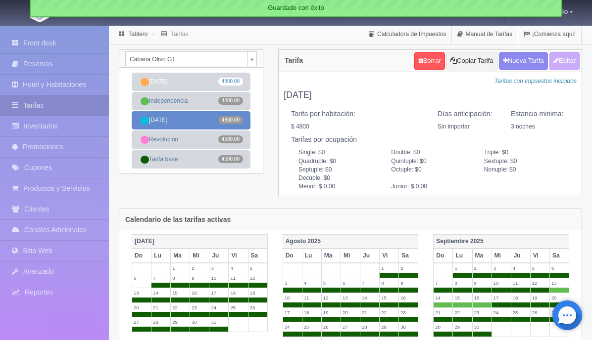
click at [201, 124] on link "[DATE] 4800.00" at bounding box center [191, 120] width 119 height 18
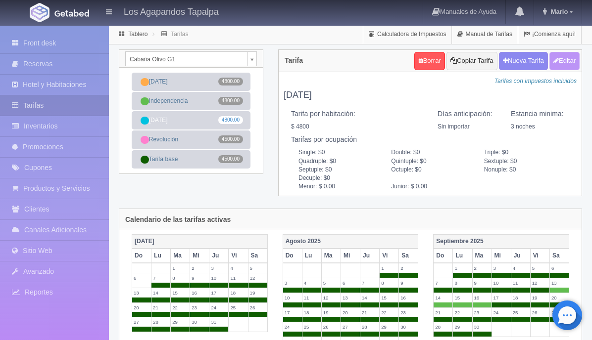
click at [559, 69] on button "Editar" at bounding box center [564, 61] width 30 height 18
type input "[DATE]"
select select "0"
type input "3"
checkbox input "true"
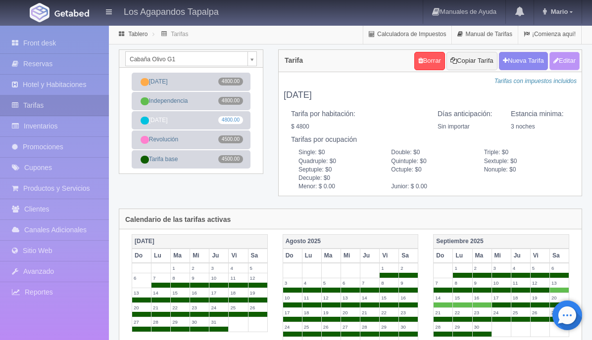
type input "4800.00"
checkbox input "true"
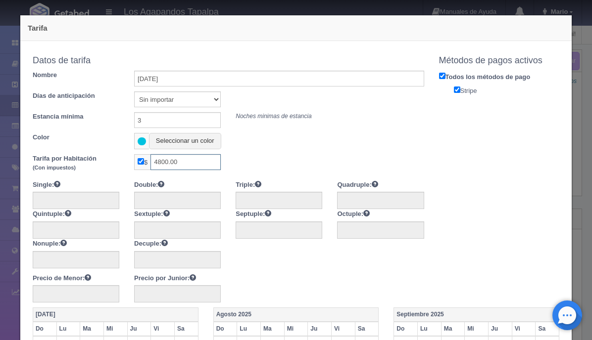
click at [170, 161] on input "4800.00" at bounding box center [185, 162] width 70 height 16
type input "4500.00"
click at [160, 120] on input "3" at bounding box center [177, 120] width 87 height 16
type input "2"
click at [445, 75] on label "Todos los métodos de pago" at bounding box center [499, 76] width 136 height 11
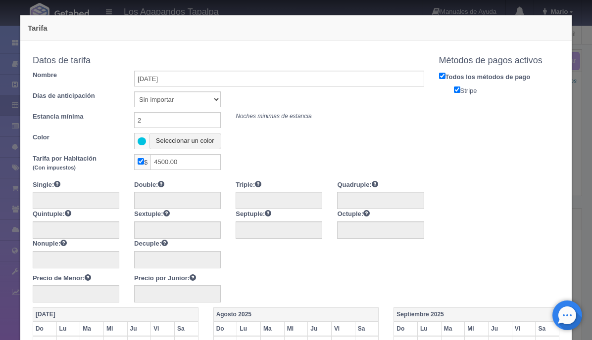
click at [445, 75] on input "Todos los métodos de pago" at bounding box center [442, 76] width 6 height 6
checkbox input "false"
click at [455, 87] on input "Stripe" at bounding box center [457, 90] width 6 height 6
checkbox input "true"
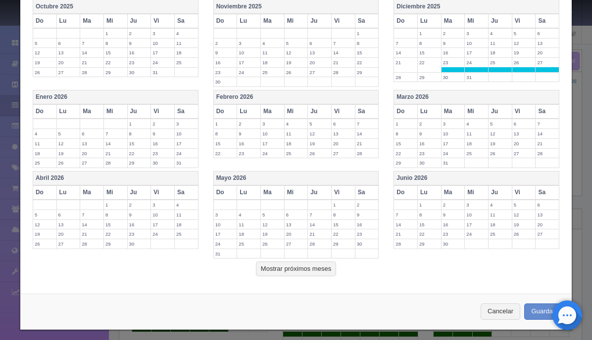
scroll to position [402, 0]
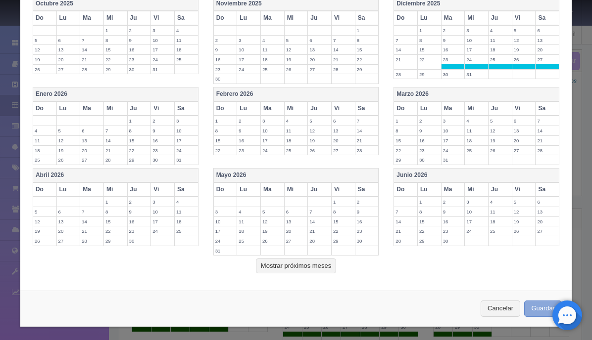
click at [539, 302] on button "Guardar" at bounding box center [543, 309] width 38 height 16
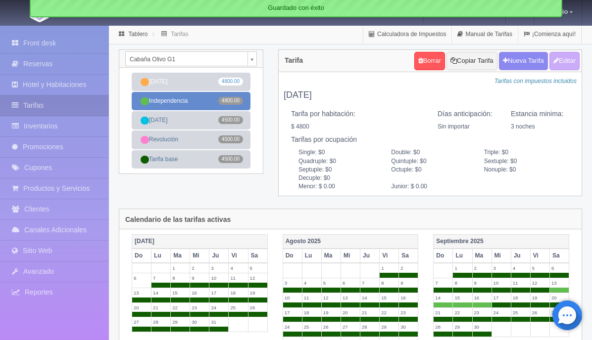
click at [205, 98] on link "Independencia 4800.00" at bounding box center [191, 101] width 119 height 18
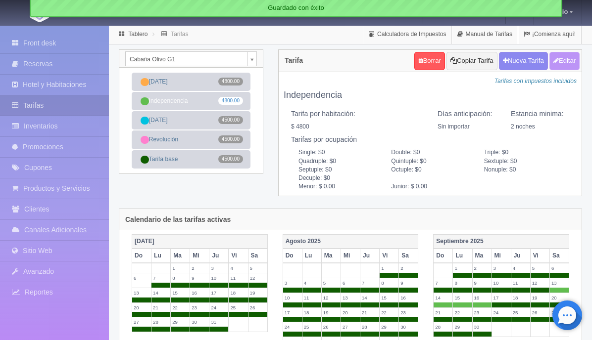
click at [565, 64] on button "Editar" at bounding box center [564, 61] width 30 height 18
type input "Independencia"
select select "0"
type input "2"
checkbox input "true"
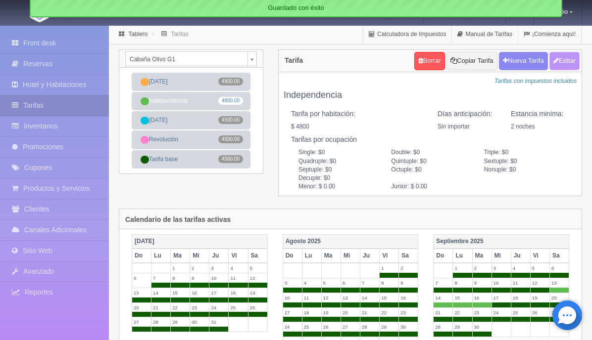
type input "4800.00"
checkbox input "true"
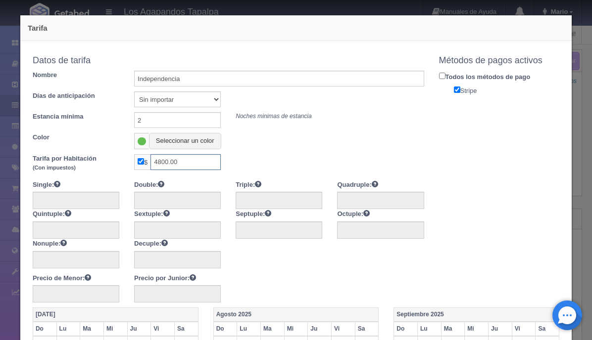
click at [169, 160] on input "4800.00" at bounding box center [185, 162] width 70 height 16
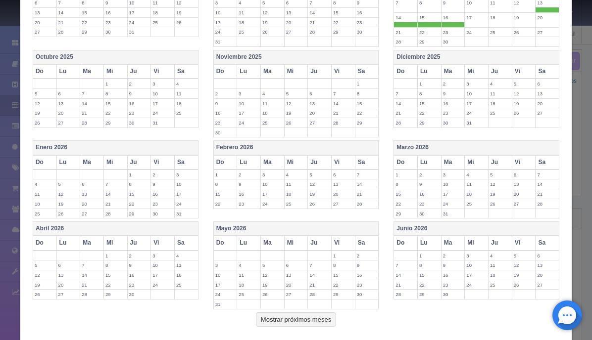
scroll to position [400, 0]
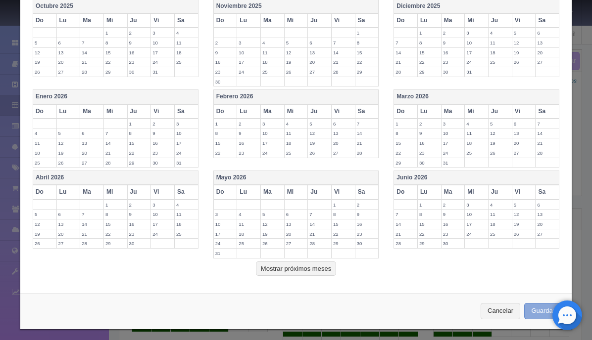
type input "4500.00"
click at [533, 308] on button "Guardar" at bounding box center [543, 311] width 38 height 16
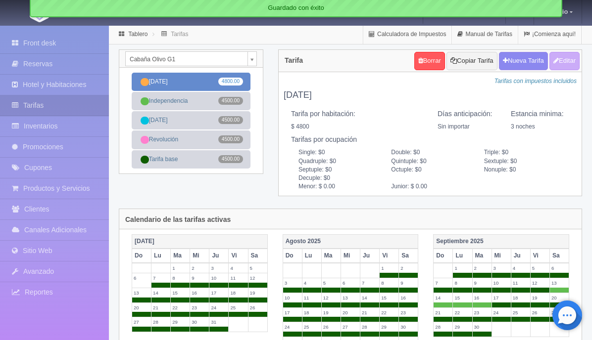
click at [209, 84] on link "Año Nuevo 4800.00" at bounding box center [191, 82] width 119 height 18
click at [562, 56] on button "Editar" at bounding box center [564, 61] width 30 height 18
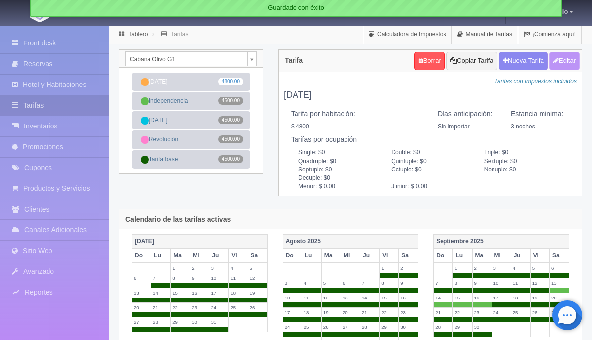
type input "[DATE]"
select select "0"
type input "3"
checkbox input "true"
type input "4800.00"
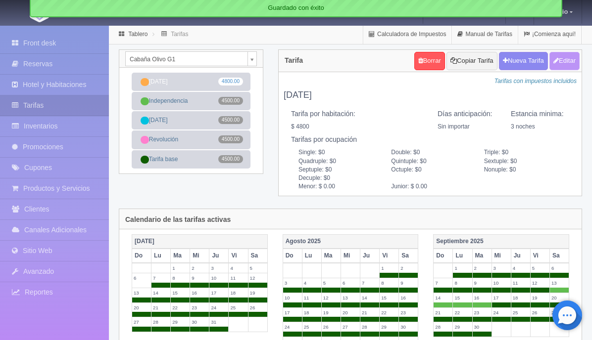
checkbox input "true"
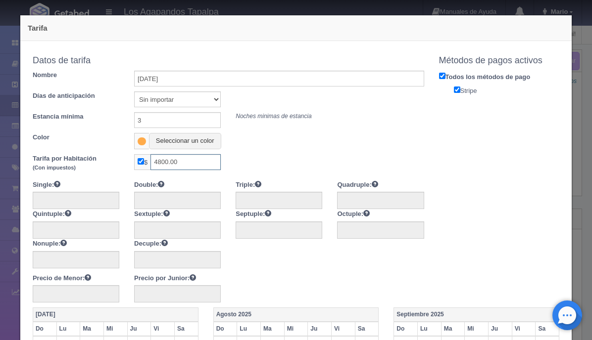
click at [169, 161] on input "4800.00" at bounding box center [185, 162] width 70 height 16
type input "4500.00"
click at [190, 115] on input "3" at bounding box center [177, 120] width 87 height 16
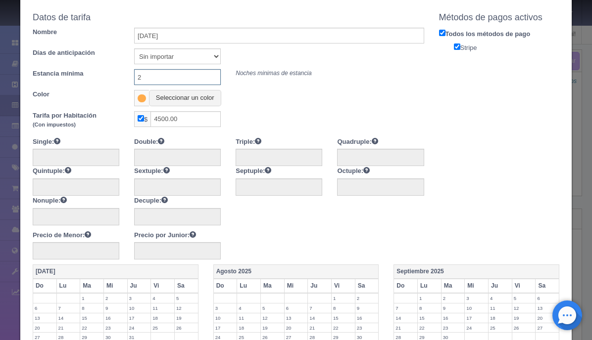
scroll to position [42, 0]
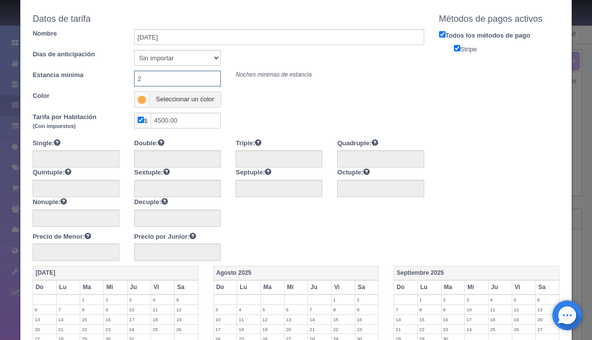
type input "2"
click at [441, 38] on label "Todos los métodos de pago" at bounding box center [499, 34] width 136 height 11
click at [441, 38] on input "Todos los métodos de pago" at bounding box center [442, 34] width 6 height 6
checkbox input "false"
click at [455, 49] on input "Stripe" at bounding box center [457, 48] width 6 height 6
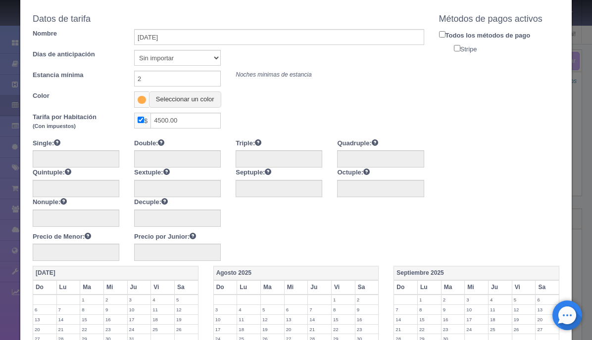
checkbox input "true"
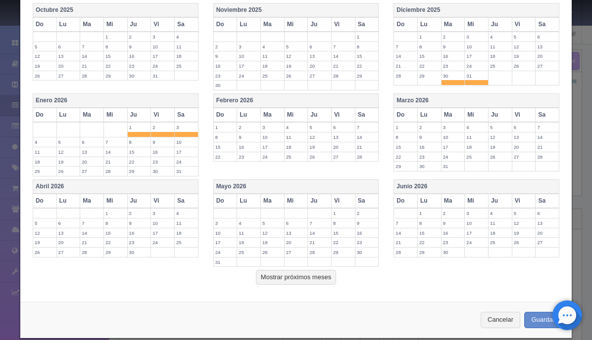
scroll to position [407, 0]
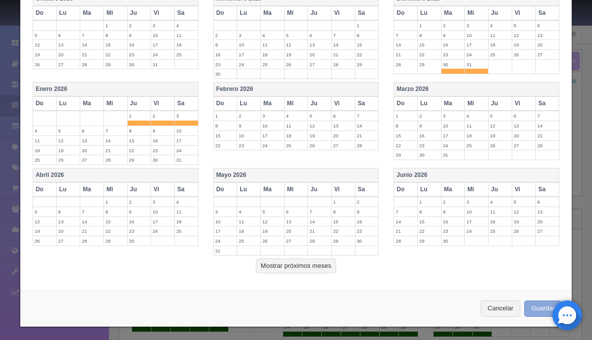
click at [543, 304] on button "Guardar" at bounding box center [543, 309] width 38 height 16
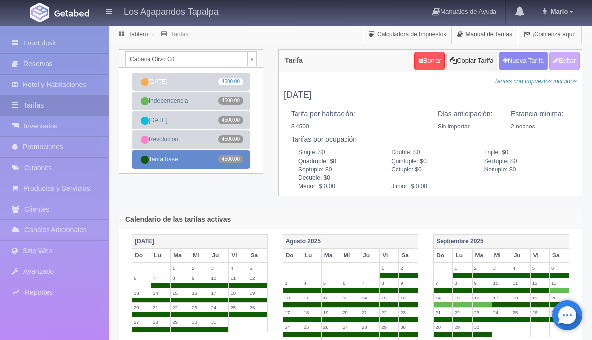
click at [204, 156] on link "Tarifa base 4500.00" at bounding box center [191, 159] width 119 height 18
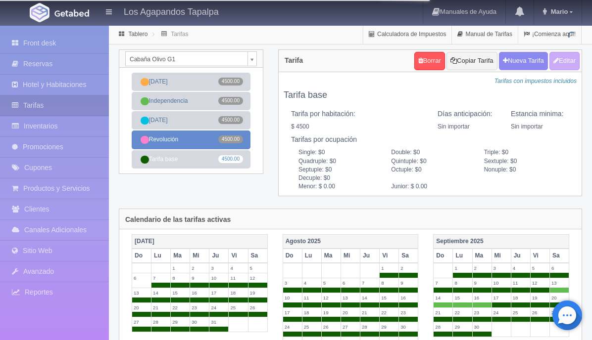
click at [203, 140] on link "Revolución 4500.00" at bounding box center [191, 140] width 119 height 18
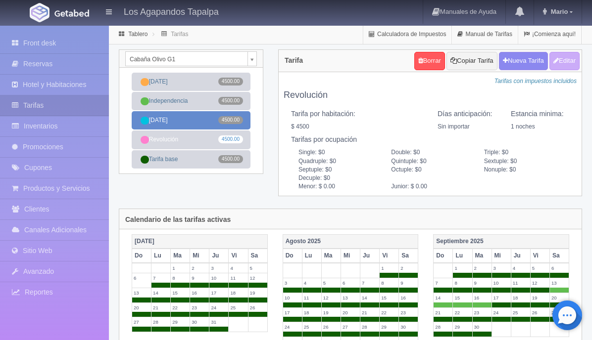
click at [202, 118] on link "Navidad 4500.00" at bounding box center [191, 120] width 119 height 18
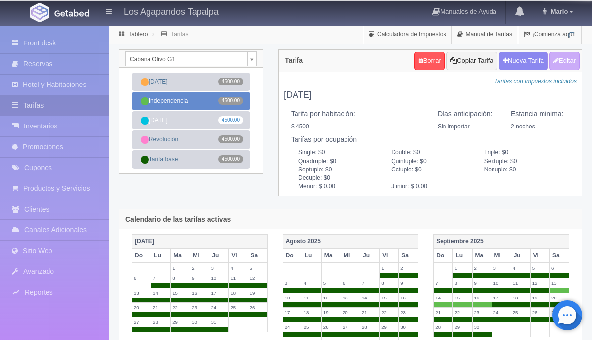
click at [200, 97] on link "Independencia 4500.00" at bounding box center [191, 101] width 119 height 18
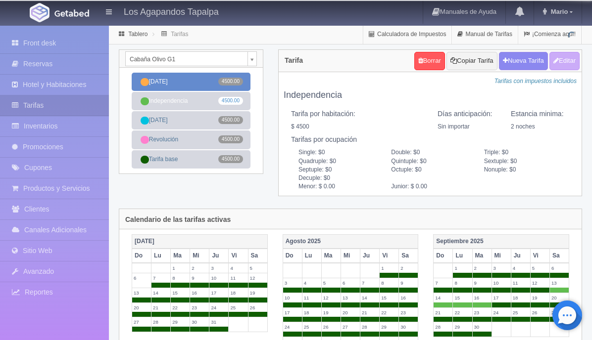
click at [198, 85] on link "Año Nuevo 4500.00" at bounding box center [191, 82] width 119 height 18
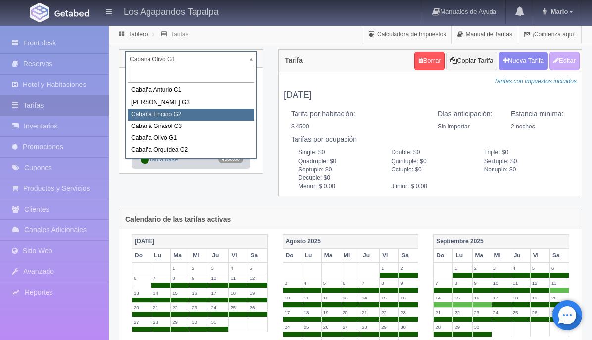
select select "2274"
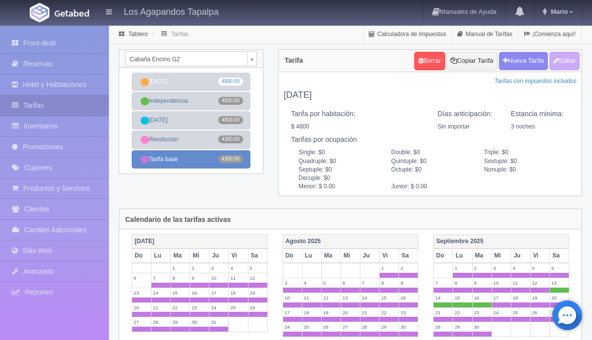
click at [206, 160] on link "Tarifa base 4300.00" at bounding box center [191, 159] width 119 height 18
click at [560, 63] on button "Editar" at bounding box center [564, 61] width 30 height 18
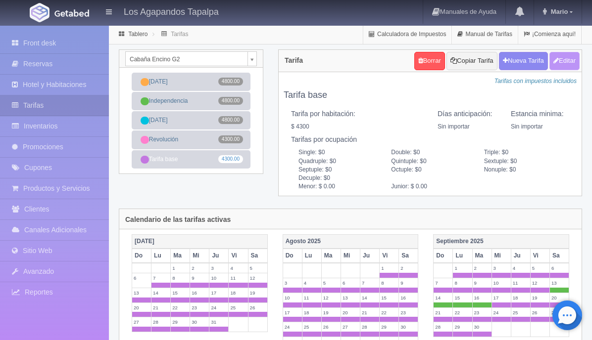
type input "Tarifa base"
select select "0"
type input "0"
checkbox input "true"
type input "4300.00"
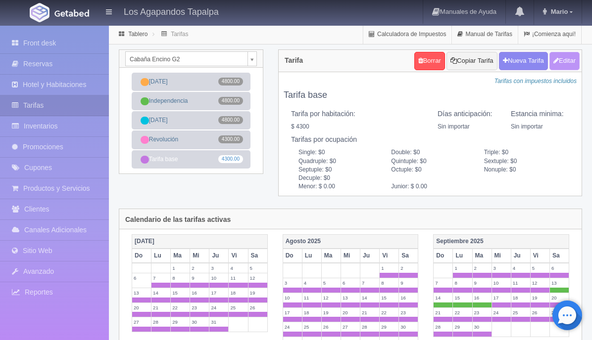
checkbox input "true"
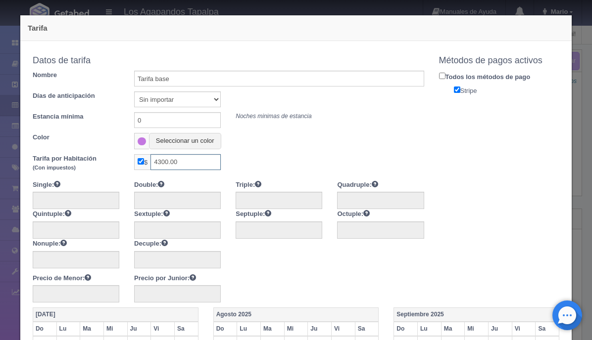
click at [171, 161] on input "4300.00" at bounding box center [185, 162] width 70 height 16
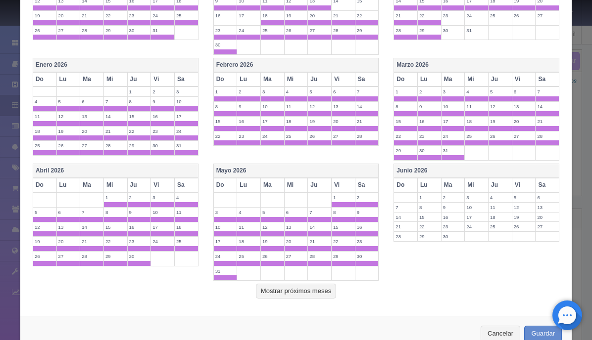
scroll to position [516, 0]
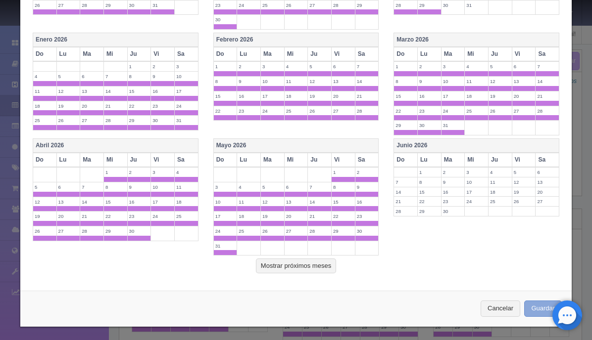
type input "4500.00"
click at [537, 307] on button "Guardar" at bounding box center [543, 309] width 38 height 16
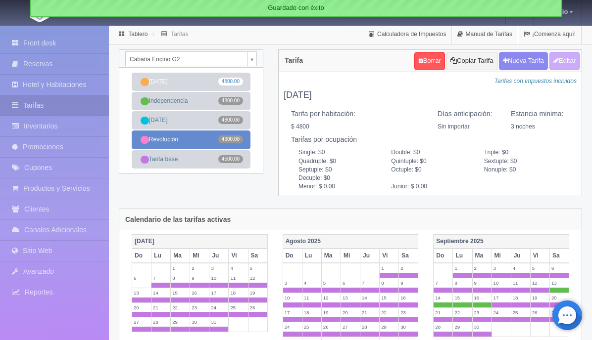
click at [199, 140] on link "Revolución 4300.00" at bounding box center [191, 140] width 119 height 18
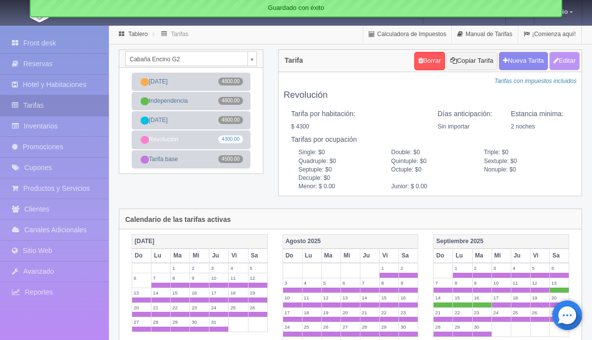
click at [568, 59] on button "Editar" at bounding box center [564, 61] width 30 height 18
type input "Revolución"
select select "0"
type input "2"
checkbox input "true"
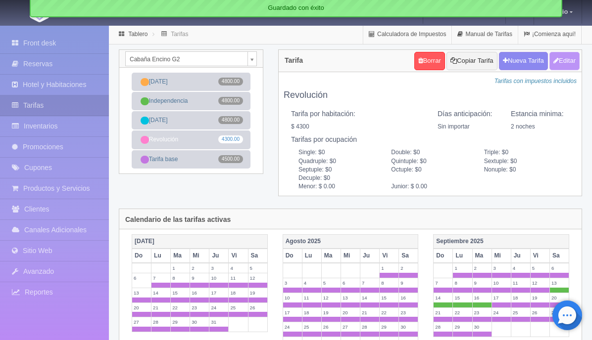
type input "4300.00"
checkbox input "true"
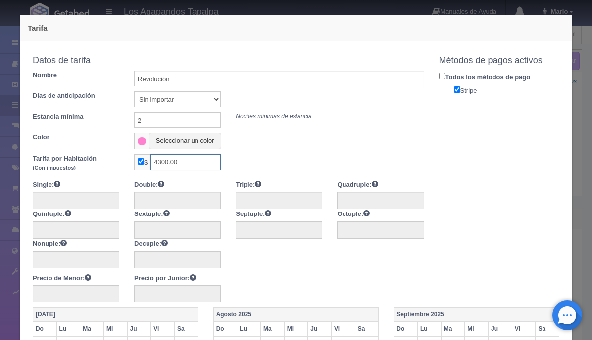
click at [173, 164] on input "4300.00" at bounding box center [185, 162] width 70 height 16
click at [168, 160] on input "4300.00" at bounding box center [185, 162] width 70 height 16
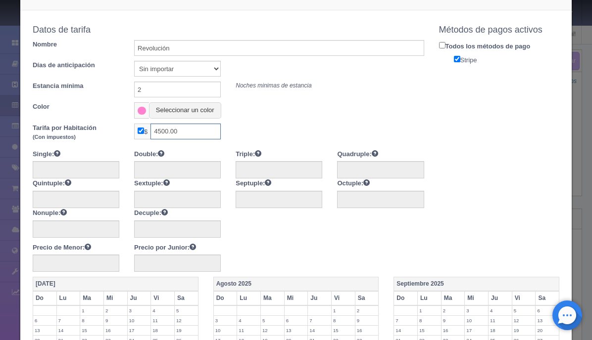
scroll to position [13, 0]
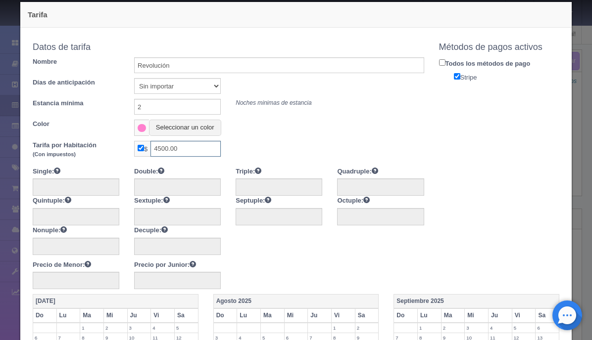
type input "4500.00"
click at [144, 103] on input "2" at bounding box center [177, 107] width 87 height 16
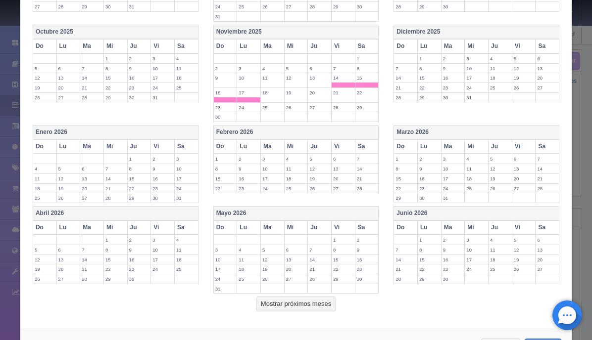
scroll to position [412, 0]
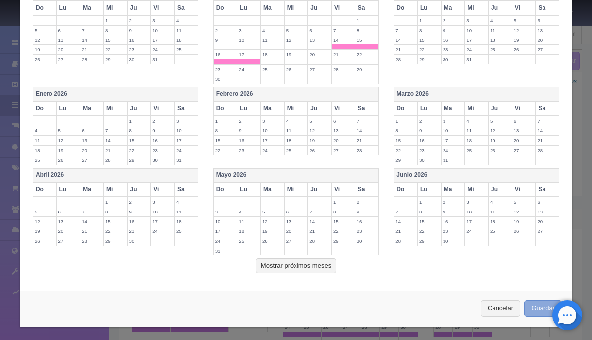
type input "1"
click at [537, 310] on button "Guardar" at bounding box center [543, 309] width 38 height 16
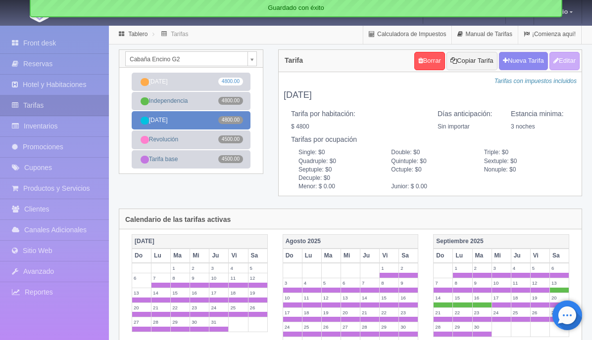
click at [202, 121] on link "[DATE] 4800.00" at bounding box center [191, 120] width 119 height 18
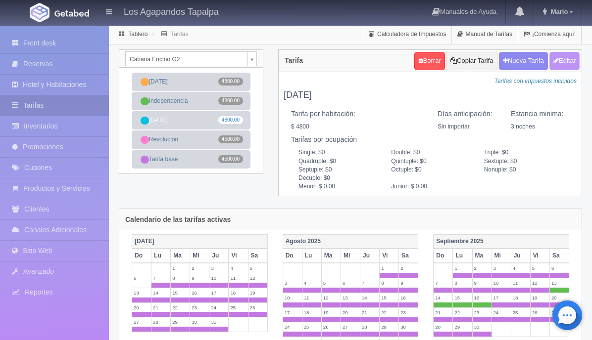
click at [555, 62] on icon "button" at bounding box center [555, 60] width 5 height 6
type input "[DATE]"
select select "0"
type input "3"
checkbox input "true"
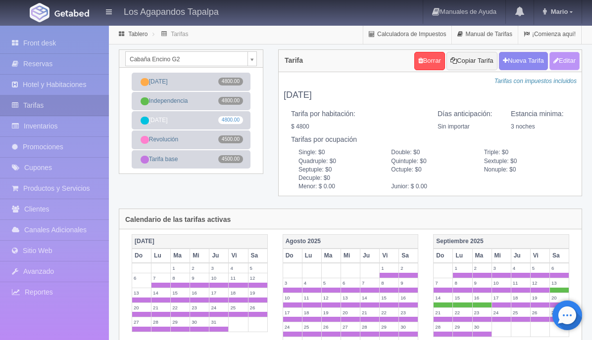
type input "4800.00"
checkbox input "true"
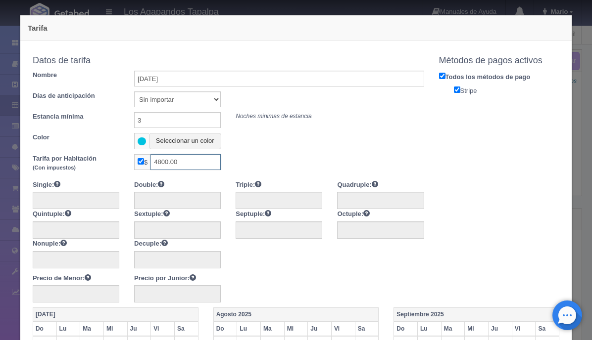
click at [169, 160] on input "4800.00" at bounding box center [185, 162] width 70 height 16
type input "4500.00"
click at [152, 124] on input "3" at bounding box center [177, 120] width 87 height 16
type input "2"
click at [438, 76] on label "Todos los métodos de pago" at bounding box center [499, 76] width 136 height 11
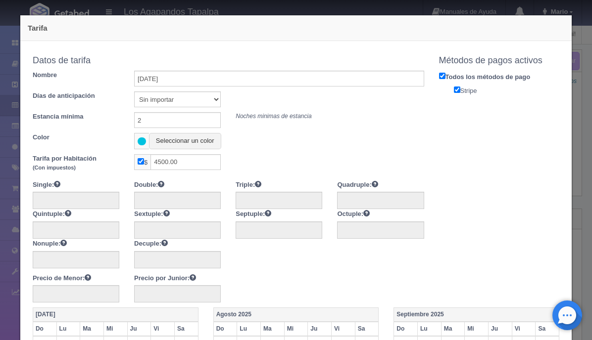
click at [439, 76] on input "Todos los métodos de pago" at bounding box center [442, 76] width 6 height 6
checkbox input "false"
click at [454, 88] on input "Stripe" at bounding box center [457, 90] width 6 height 6
checkbox input "true"
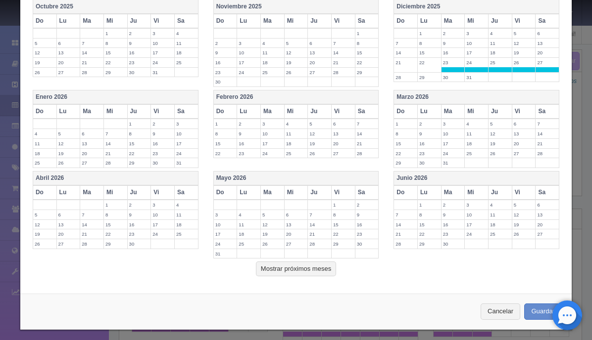
scroll to position [402, 0]
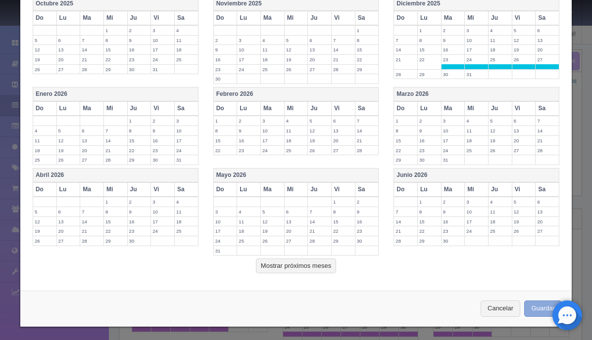
click at [538, 309] on button "Guardar" at bounding box center [543, 309] width 38 height 16
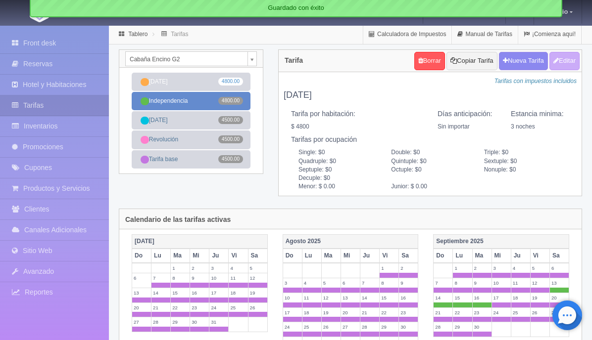
click at [206, 102] on link "Independencia 4800.00" at bounding box center [191, 101] width 119 height 18
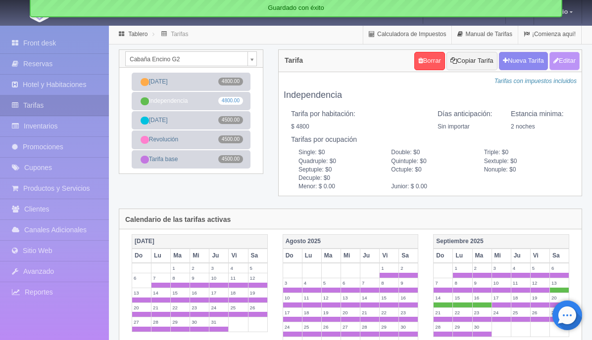
click at [559, 66] on button "Editar" at bounding box center [564, 61] width 30 height 18
type input "Independencia"
select select "0"
type input "2"
checkbox input "true"
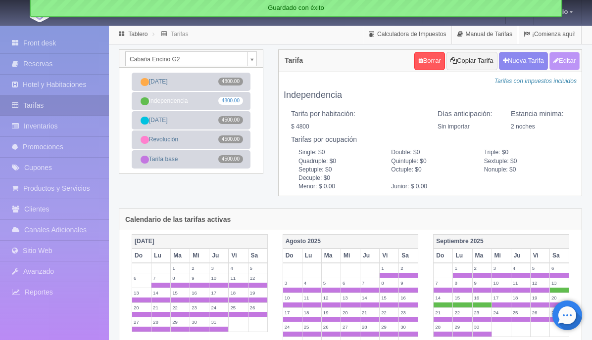
type input "4800.00"
checkbox input "true"
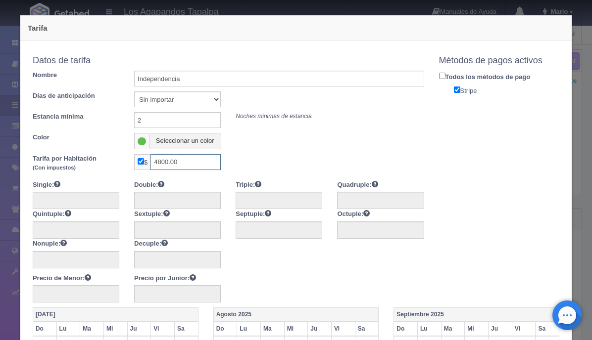
click at [170, 157] on input "4800.00" at bounding box center [185, 162] width 70 height 16
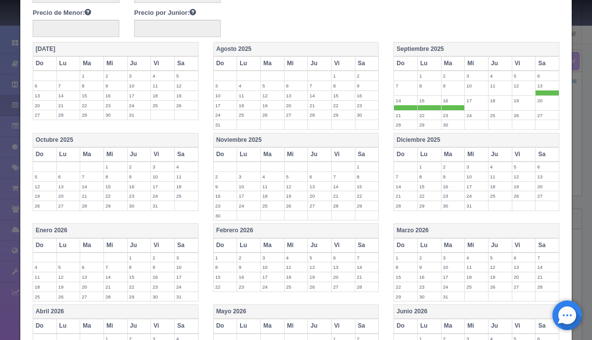
scroll to position [402, 0]
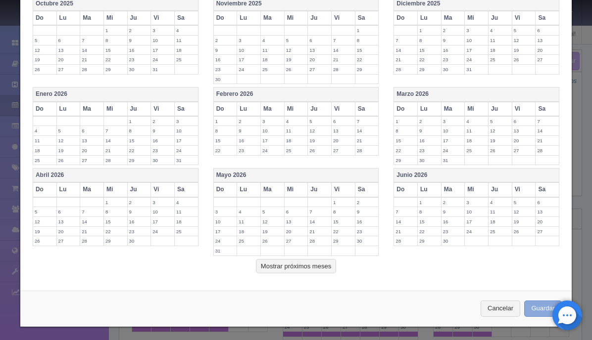
type input "4500.00"
click at [546, 307] on button "Guardar" at bounding box center [543, 309] width 38 height 16
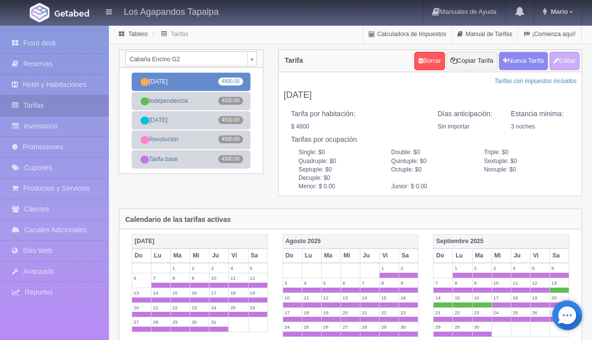
click at [205, 81] on link "[DATE] 4800.00" at bounding box center [191, 82] width 119 height 18
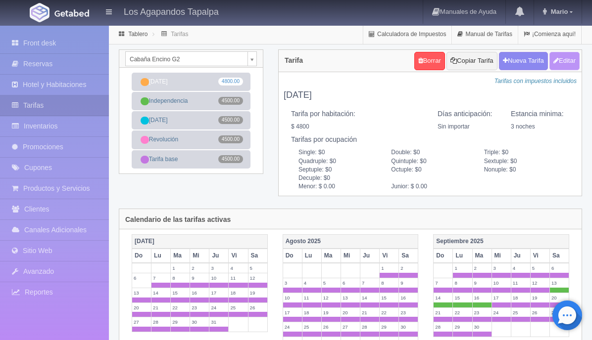
click at [565, 60] on button "Editar" at bounding box center [564, 61] width 30 height 18
type input "[DATE]"
select select "0"
type input "3"
checkbox input "true"
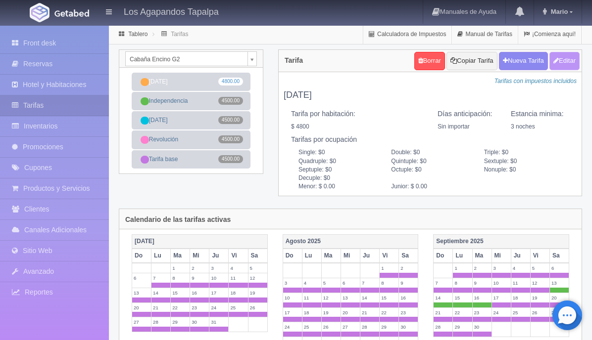
type input "4800.00"
checkbox input "true"
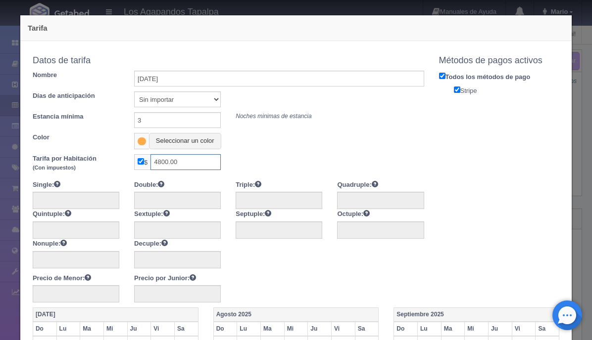
click at [168, 161] on input "4800.00" at bounding box center [185, 162] width 70 height 16
type input "4500.00"
click at [152, 118] on input "3" at bounding box center [177, 120] width 87 height 16
type input "2"
click at [439, 77] on input "Todos los métodos de pago" at bounding box center [442, 76] width 6 height 6
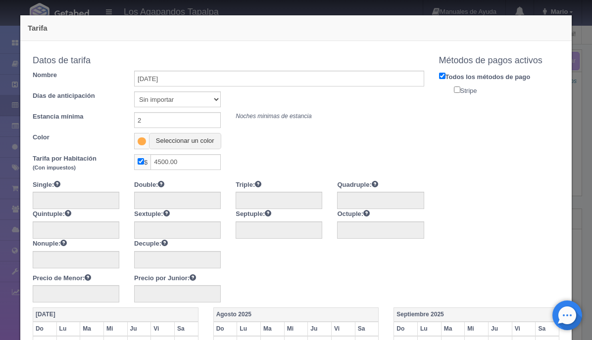
checkbox input "false"
click at [452, 88] on label "Stripe" at bounding box center [506, 90] width 121 height 11
click at [454, 88] on input "Stripe" at bounding box center [457, 90] width 6 height 6
checkbox input "true"
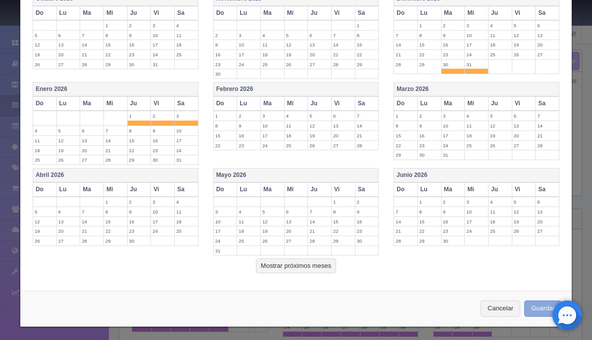
click at [535, 307] on button "Guardar" at bounding box center [543, 309] width 38 height 16
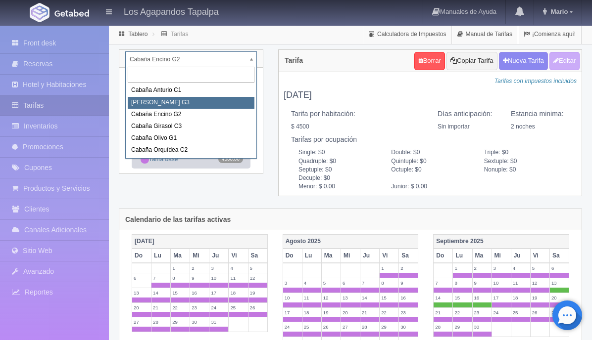
select select "2273"
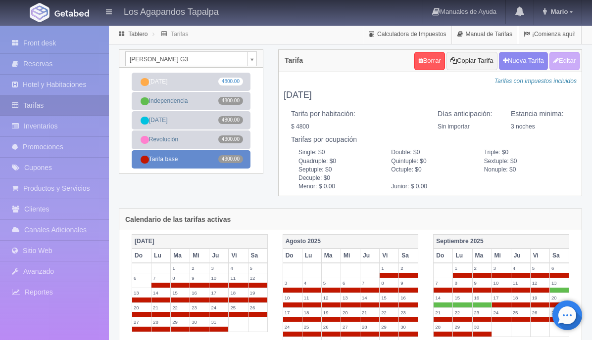
click at [205, 158] on link "Tarifa base 4300.00" at bounding box center [191, 159] width 119 height 18
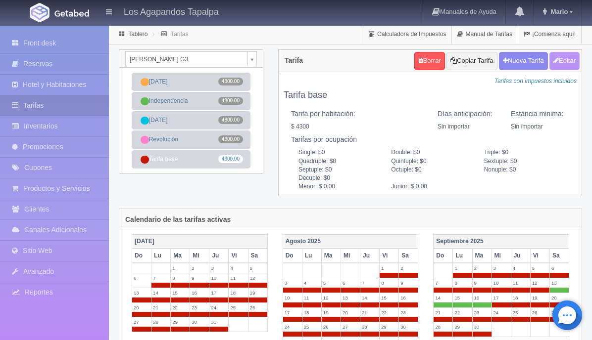
click at [565, 63] on button "Editar" at bounding box center [564, 61] width 30 height 18
type input "Tarifa base"
select select "0"
type input "0"
checkbox input "true"
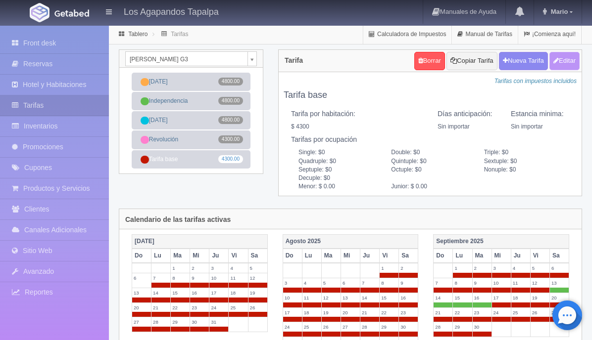
type input "4300.00"
checkbox input "true"
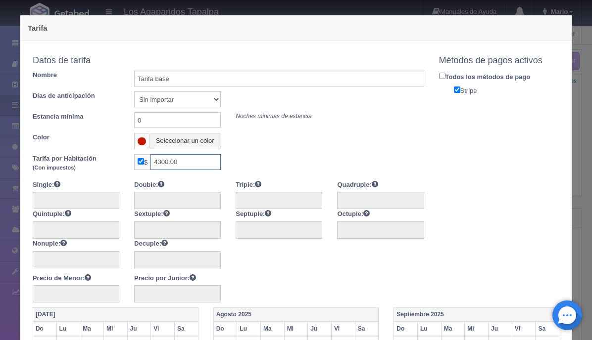
click at [168, 162] on input "4300.00" at bounding box center [185, 162] width 70 height 16
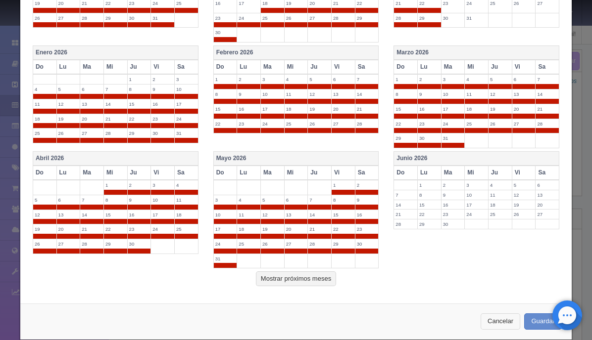
scroll to position [516, 0]
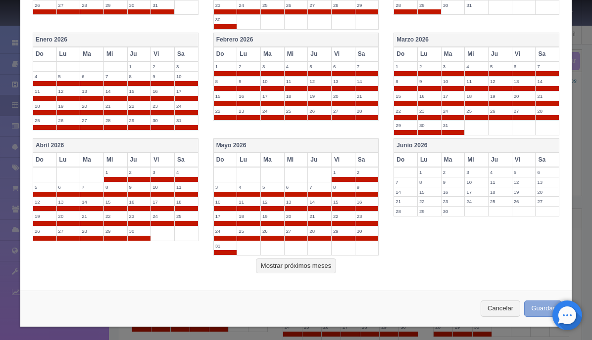
type input "4500.00"
click at [538, 307] on button "Guardar" at bounding box center [543, 309] width 38 height 16
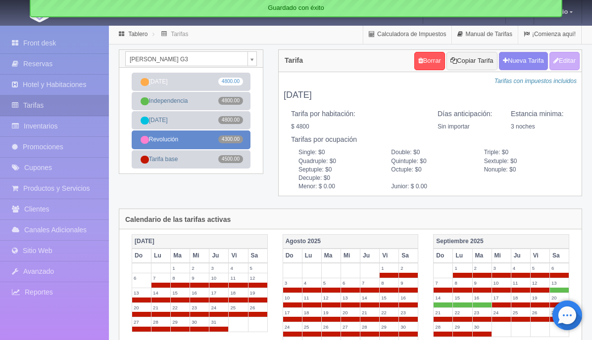
click at [195, 139] on link "Revolución 4300.00" at bounding box center [191, 140] width 119 height 18
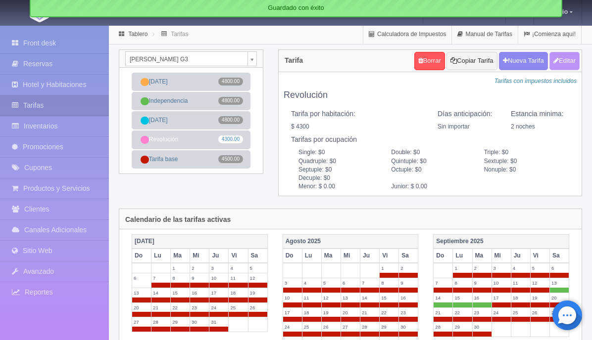
click at [563, 56] on button "Editar" at bounding box center [564, 61] width 30 height 18
type input "Revolución"
select select "0"
type input "2"
checkbox input "true"
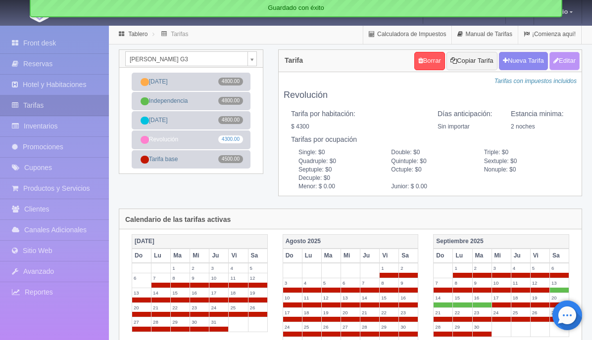
type input "4300.00"
checkbox input "true"
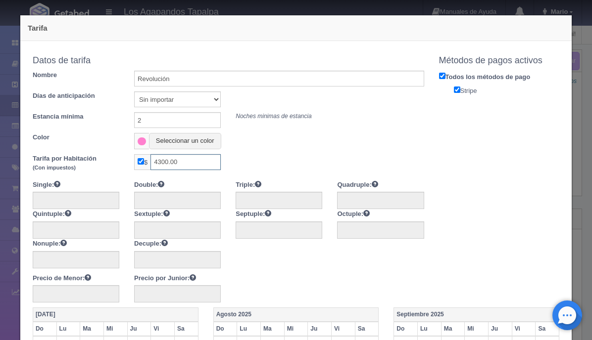
click at [170, 161] on input "4300.00" at bounding box center [185, 162] width 70 height 16
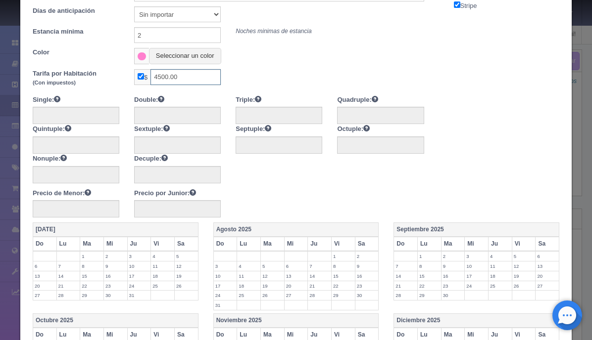
scroll to position [72, 0]
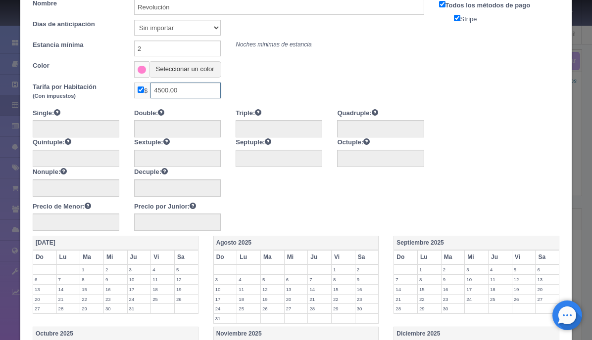
type input "4500.00"
click at [162, 48] on input "2" at bounding box center [177, 49] width 87 height 16
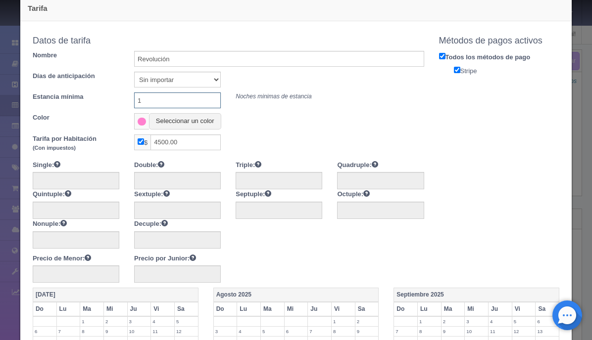
scroll to position [0, 0]
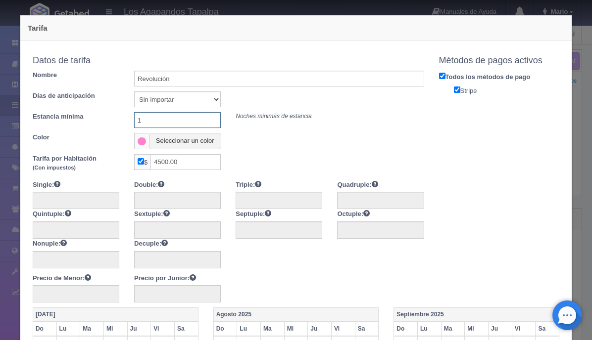
type input "1"
click at [435, 76] on label "Todos los métodos de pago" at bounding box center [499, 76] width 136 height 11
click at [439, 76] on input "Todos los métodos de pago" at bounding box center [442, 76] width 6 height 6
checkbox input "false"
click at [462, 91] on label "Stripe" at bounding box center [506, 90] width 121 height 11
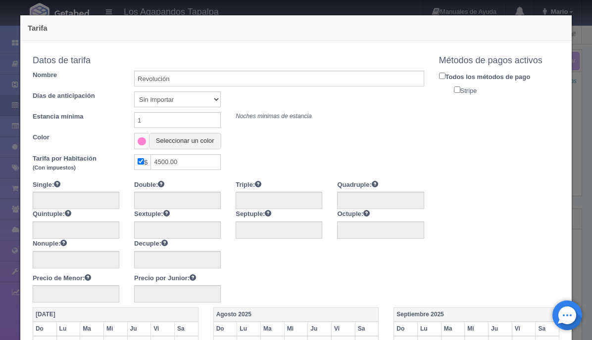
click at [460, 91] on input "Stripe" at bounding box center [457, 90] width 6 height 6
checkbox input "true"
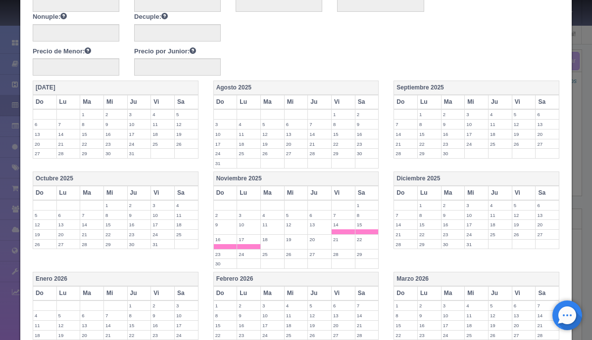
scroll to position [412, 0]
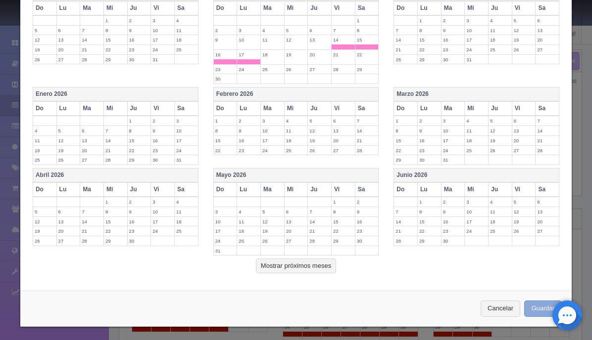
click at [538, 306] on button "Guardar" at bounding box center [543, 309] width 38 height 16
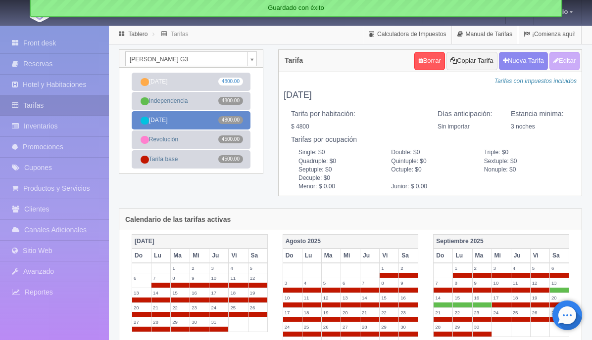
click at [198, 121] on link "Navidad 4800.00" at bounding box center [191, 120] width 119 height 18
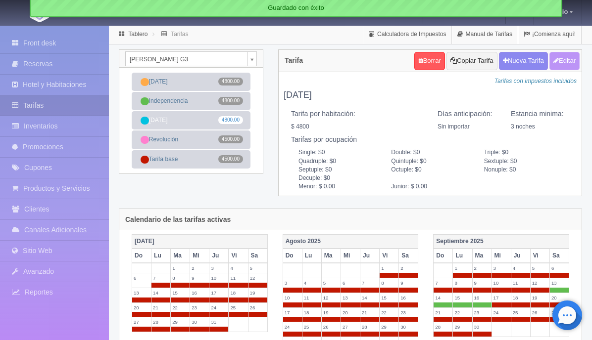
click at [553, 58] on icon "button" at bounding box center [555, 60] width 5 height 6
type input "[DATE]"
select select "0"
type input "3"
checkbox input "true"
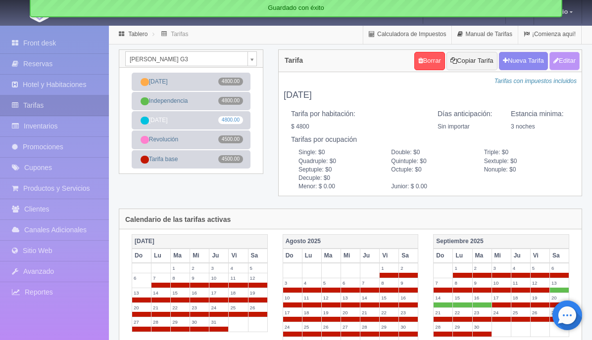
type input "4800.00"
checkbox input "true"
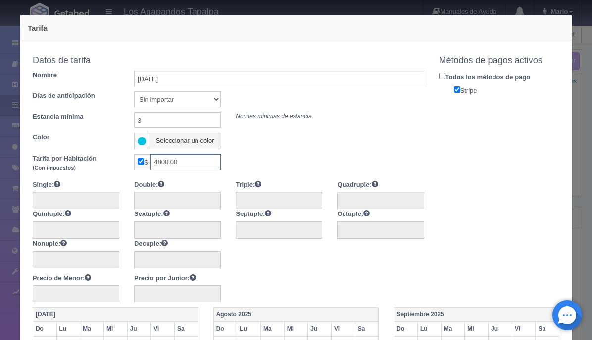
click at [170, 163] on input "4800.00" at bounding box center [185, 162] width 70 height 16
type input "4500.00"
click at [155, 117] on input "3" at bounding box center [177, 120] width 87 height 16
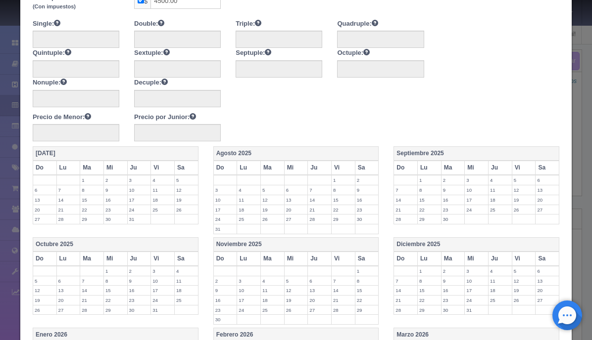
scroll to position [402, 0]
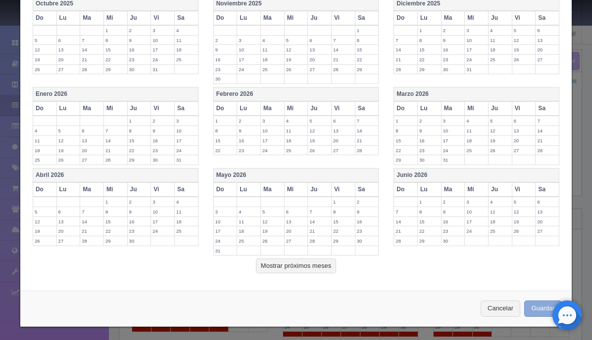
type input "2"
click at [545, 304] on button "Guardar" at bounding box center [543, 309] width 38 height 16
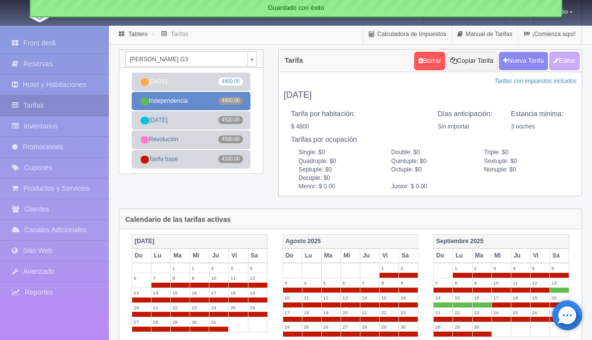
click at [212, 100] on link "Independencia 4800.00" at bounding box center [191, 101] width 119 height 18
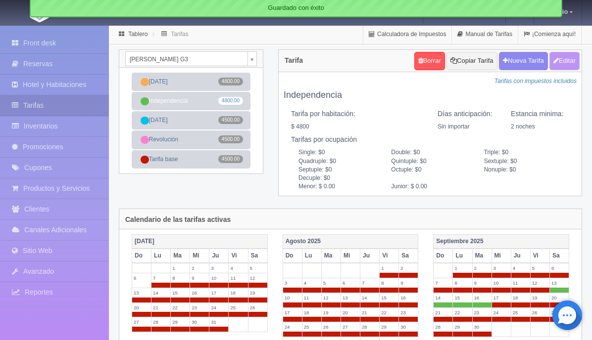
click at [566, 62] on button "Editar" at bounding box center [564, 61] width 30 height 18
type input "Independencia"
select select "0"
type input "2"
checkbox input "true"
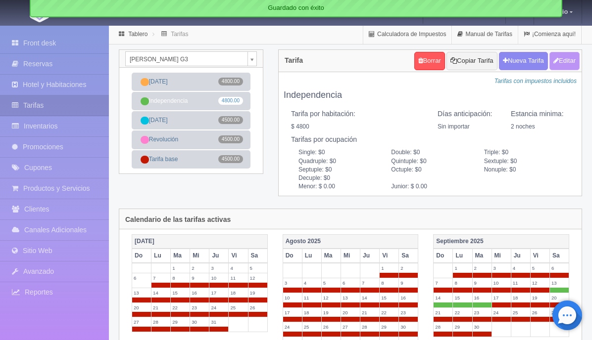
type input "4800.00"
checkbox input "true"
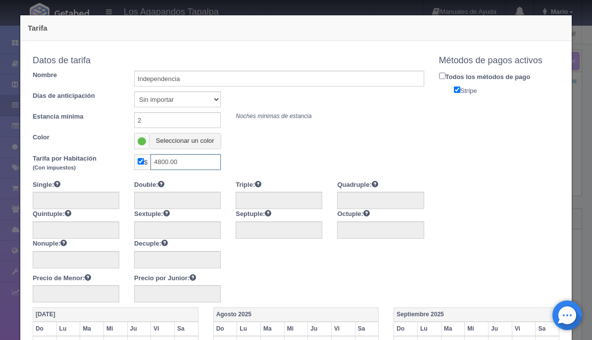
click at [171, 159] on input "4800.00" at bounding box center [185, 162] width 70 height 16
type input "4500.00"
click at [182, 103] on select "Sin importar 1 2 3 4 5 6 7 8 9 10" at bounding box center [177, 100] width 87 height 16
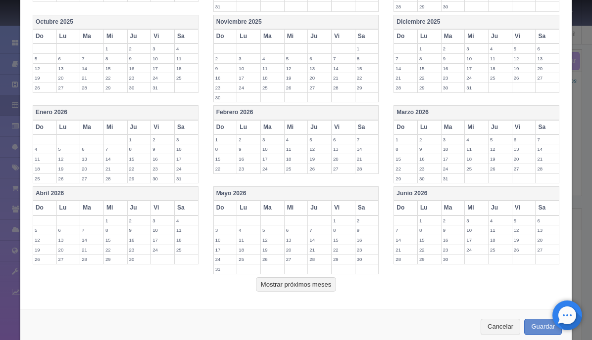
scroll to position [402, 0]
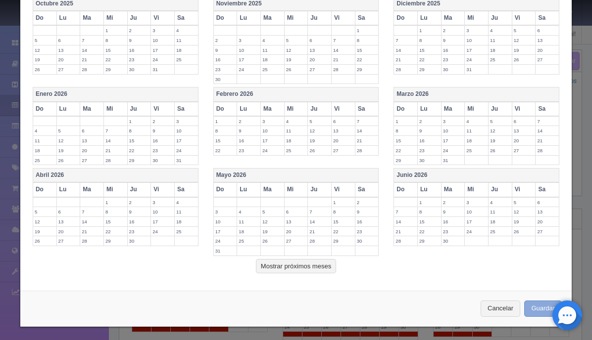
click at [540, 305] on button "Guardar" at bounding box center [543, 309] width 38 height 16
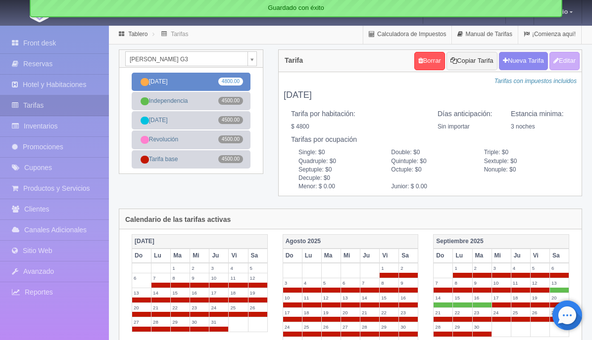
click at [203, 86] on link "[DATE] 4800.00" at bounding box center [191, 82] width 119 height 18
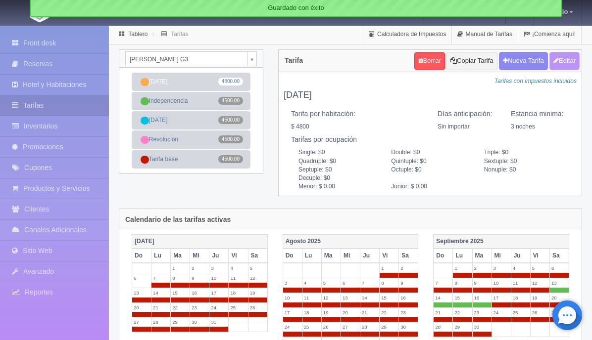
click at [567, 55] on button "Editar" at bounding box center [564, 61] width 30 height 18
type input "[DATE]"
select select "0"
type input "3"
checkbox input "true"
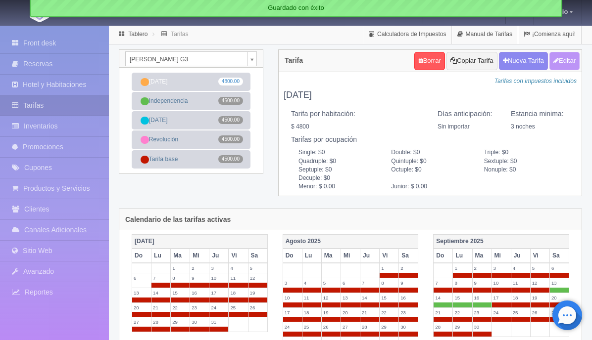
type input "4800.00"
checkbox input "true"
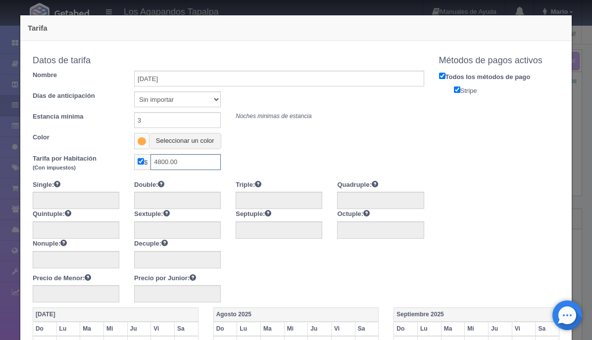
click at [169, 161] on input "4800.00" at bounding box center [185, 162] width 70 height 16
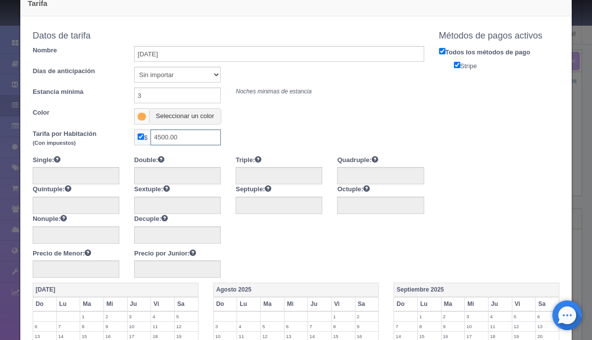
scroll to position [23, 0]
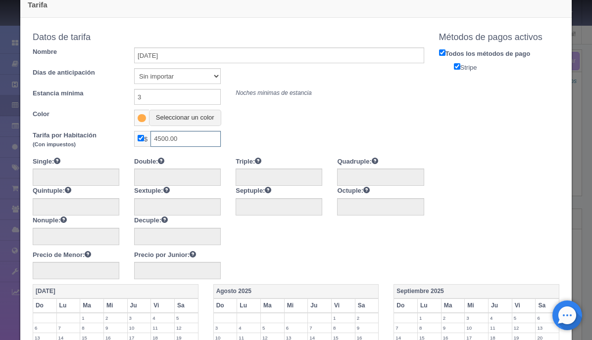
type input "4500.00"
click at [157, 96] on input "3" at bounding box center [177, 97] width 87 height 16
type input "2"
click at [439, 54] on input "Todos los métodos de pago" at bounding box center [442, 52] width 6 height 6
checkbox input "false"
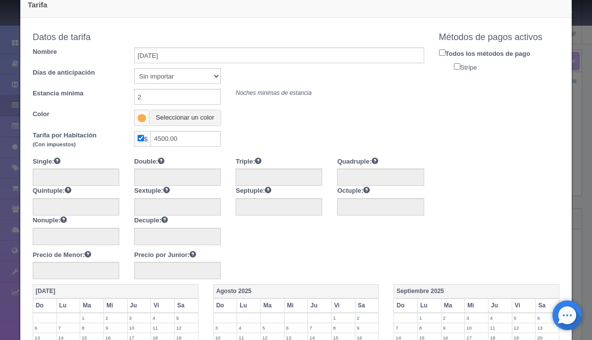
click at [456, 68] on input "Stripe" at bounding box center [457, 66] width 6 height 6
checkbox input "true"
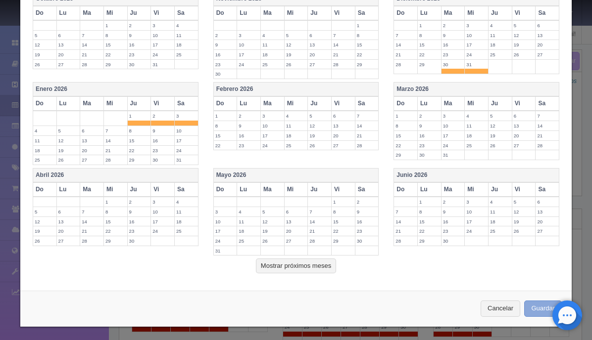
click at [538, 308] on button "Guardar" at bounding box center [543, 309] width 38 height 16
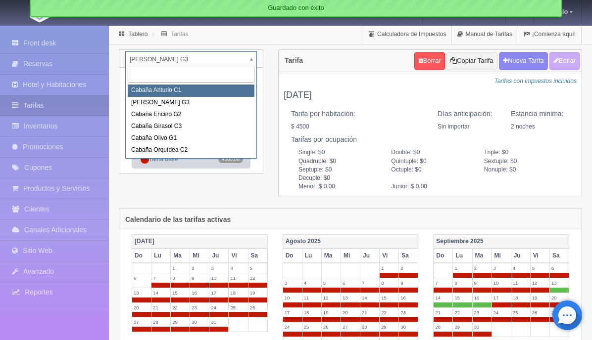
select select "2272"
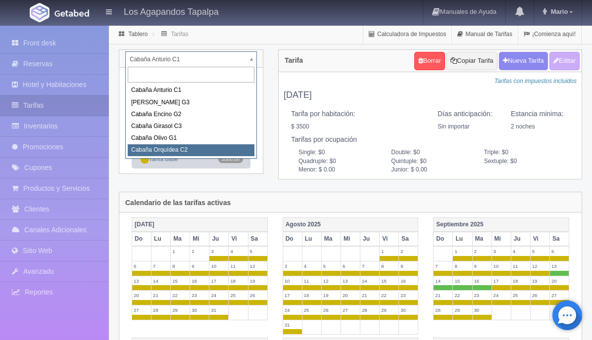
select select "2277"
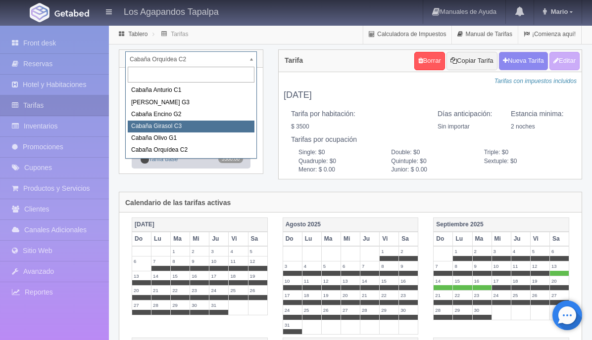
select select "2275"
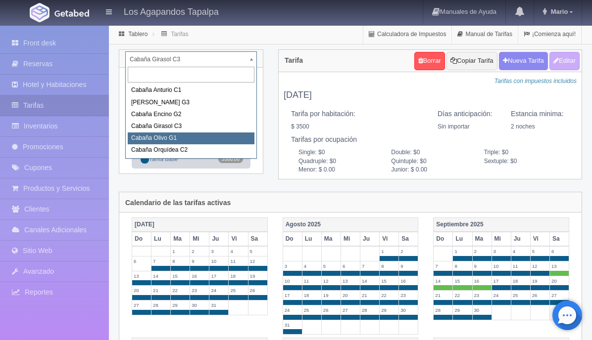
select select "2276"
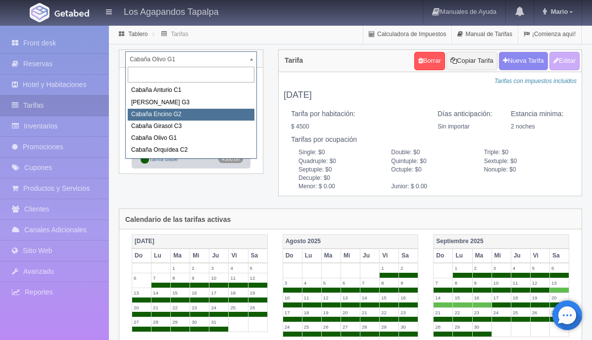
select select "2274"
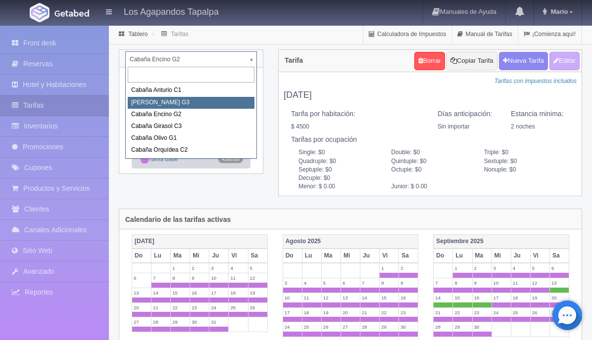
select select "2273"
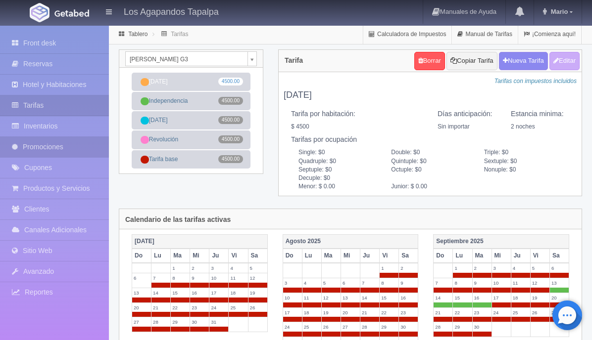
click at [70, 150] on link "Promociones" at bounding box center [54, 147] width 109 height 20
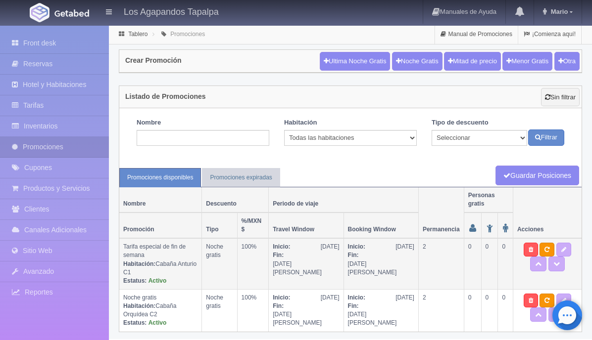
scroll to position [4, 0]
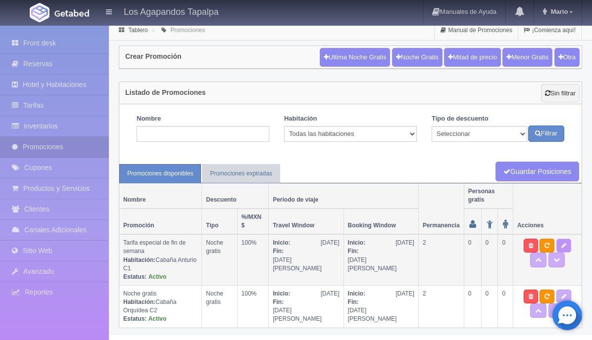
click at [561, 244] on icon at bounding box center [563, 246] width 5 height 6
type textarea "Aprovecha nuestra promoción de 2 x1 No aplica en fechas de temporada alta ([DAT…"
select select "Noche gratis"
select select "2272"
type input "[DATE]"
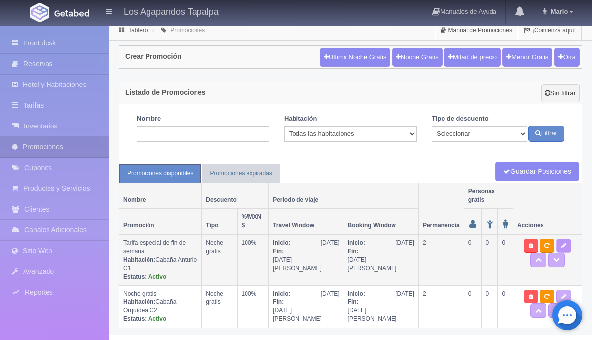
type input "[DATE]"
checkbox input "true"
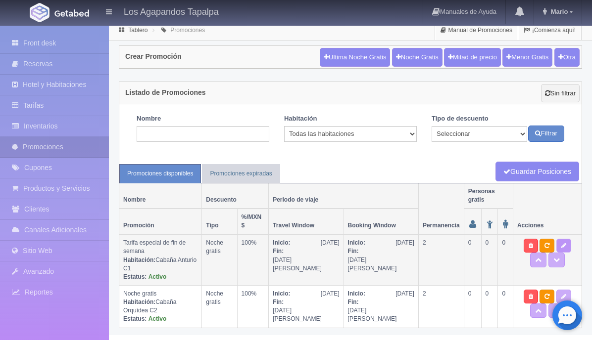
checkbox input "true"
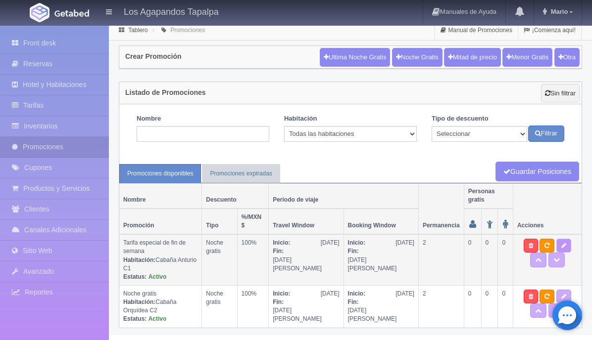
select select "2"
type input "100"
type input "0"
type input "999"
select select "Tarifa especial de fin de semana"
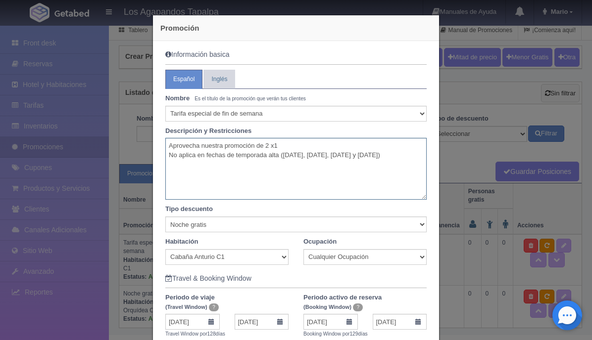
drag, startPoint x: 207, startPoint y: 166, endPoint x: 163, endPoint y: 149, distance: 47.1
click at [163, 149] on div "Aprovecha nuestra promoción de 2 x1 No aplica en fechas de temporada alta ([DAT…" at bounding box center [296, 169] width 276 height 62
paste textarea ". Paga una noche y la segunda es gratis!"
type textarea "Aprovecha nuestra promoción. Paga una noche y la segunda es gratis! No aplica e…"
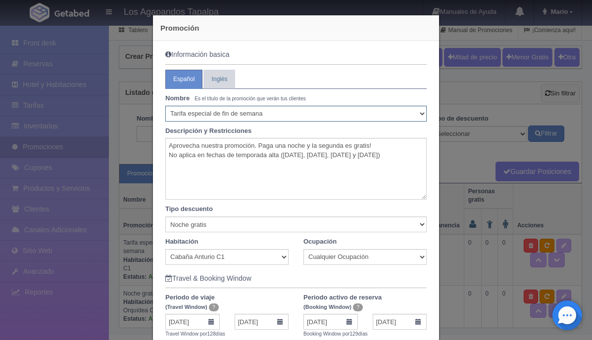
click at [290, 116] on select "Seleccionar 10% de descuento 15% de descuento 15% de descuento y 2 menores grat…" at bounding box center [295, 114] width 261 height 16
select select "Noche gratis"
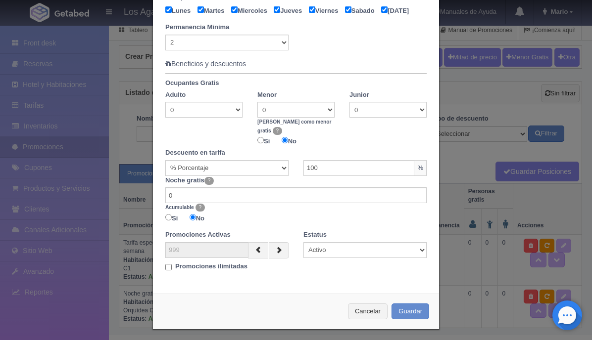
scroll to position [520, 0]
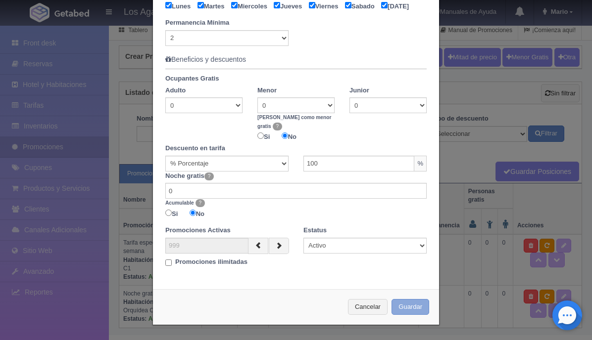
click at [415, 306] on button "Guardar" at bounding box center [410, 307] width 38 height 16
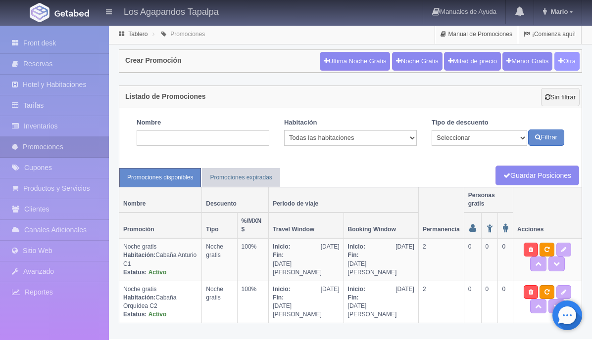
click at [561, 64] on button "Otra" at bounding box center [566, 61] width 25 height 19
checkbox input "true"
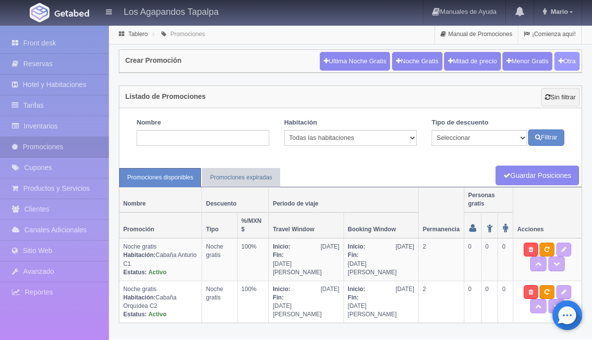
checkbox input "true"
type input "20"
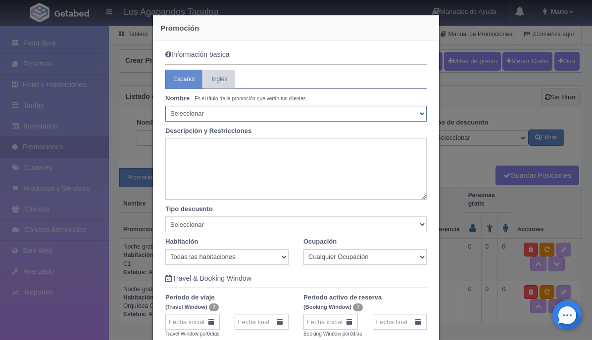
click at [214, 109] on select "Seleccionar 10% de descuento 15% de descuento 15% de descuento y 2 menores grat…" at bounding box center [295, 114] width 261 height 16
select select "Noche gratis"
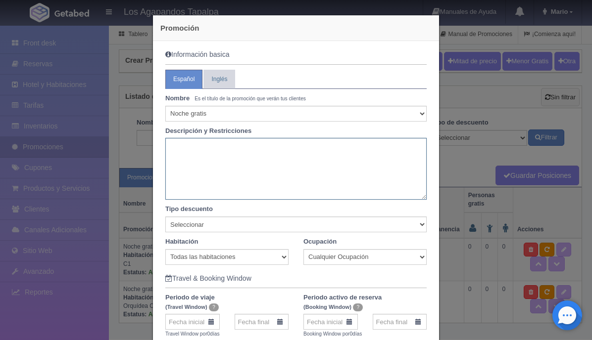
click at [213, 155] on textarea at bounding box center [295, 169] width 261 height 62
paste textarea "Aprovecha nuestra promoción. Paga una noche y la segunda es gratis! No aplica e…"
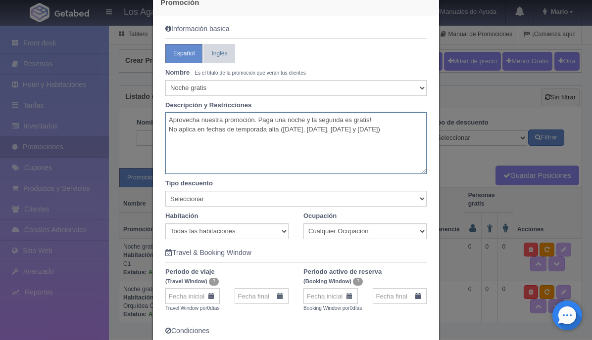
scroll to position [46, 0]
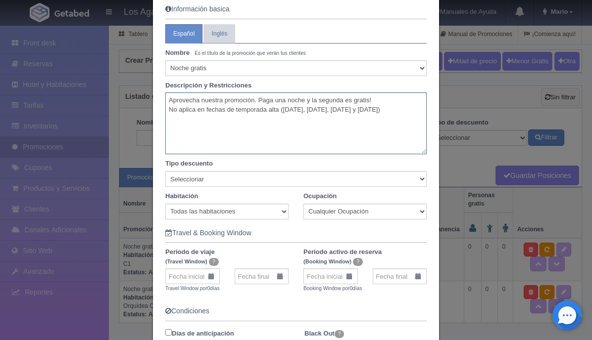
type textarea "Aprovecha nuestra promoción. Paga una noche y la segunda es gratis! No aplica e…"
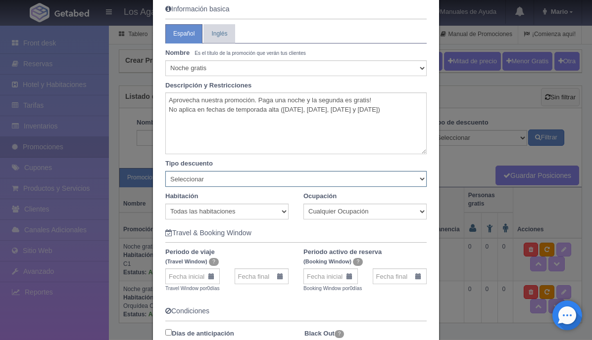
click at [305, 180] on select "Seleccionar Noche gratis Última Noche General" at bounding box center [295, 179] width 261 height 16
select select "Noche gratis"
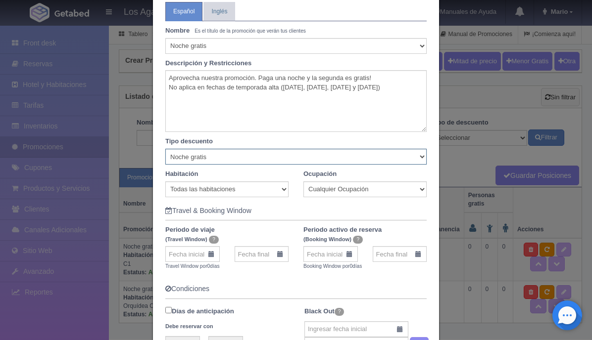
scroll to position [80, 0]
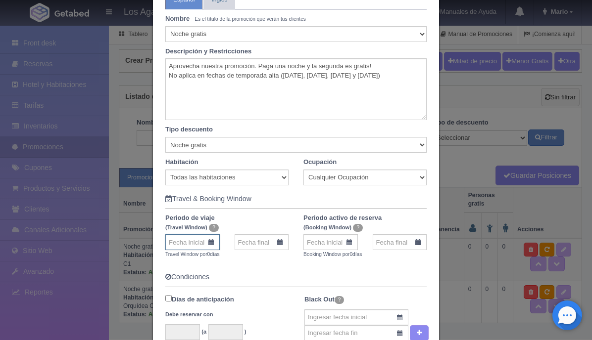
click at [215, 242] on input "text" at bounding box center [192, 242] width 54 height 16
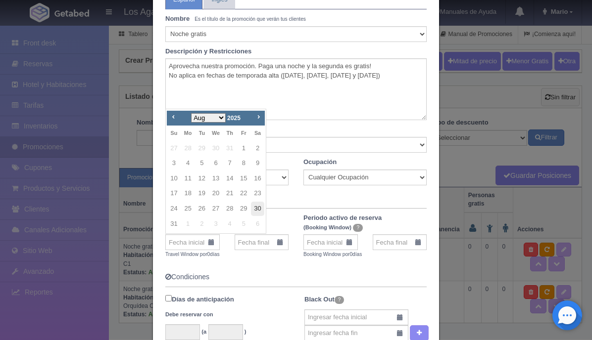
click at [253, 205] on link "30" at bounding box center [257, 209] width 13 height 14
type input "[DATE]"
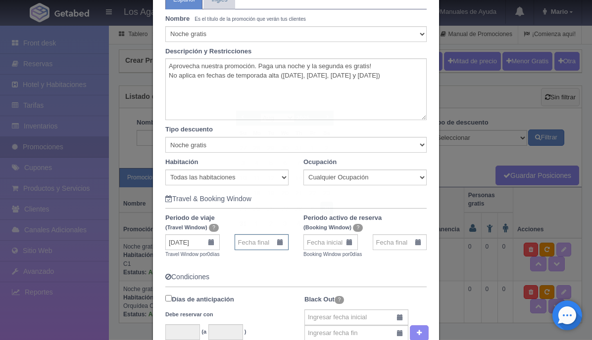
click at [270, 236] on input "text" at bounding box center [261, 242] width 54 height 16
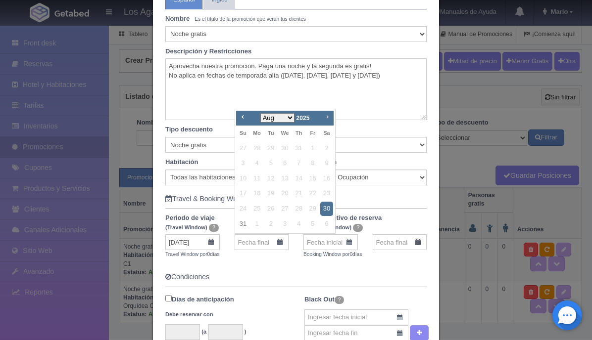
click at [328, 117] on span "Next" at bounding box center [327, 117] width 8 height 8
click at [256, 163] on link "5" at bounding box center [256, 163] width 13 height 14
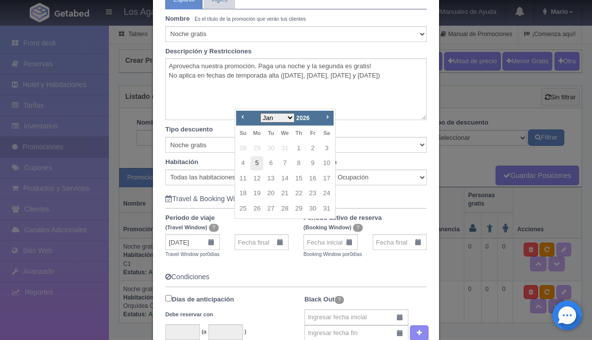
type input "05-01-2026"
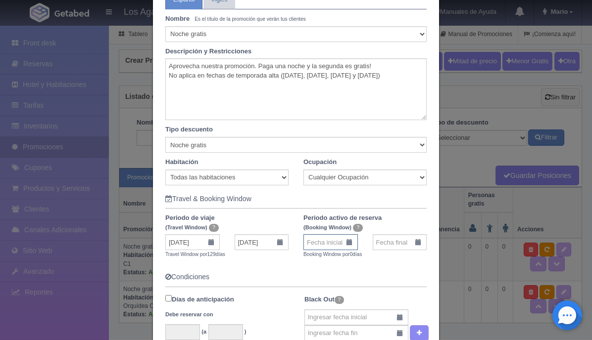
click at [323, 245] on input "text" at bounding box center [330, 242] width 54 height 16
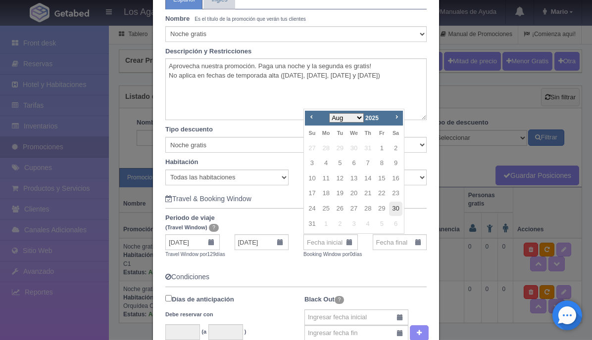
click at [397, 211] on link "30" at bounding box center [395, 209] width 13 height 14
type input "30-08-2025"
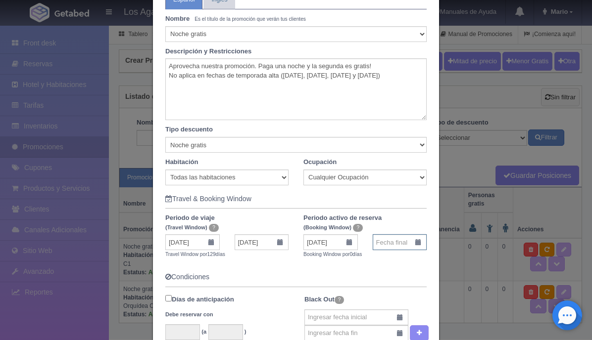
click at [411, 246] on input "text" at bounding box center [399, 242] width 54 height 16
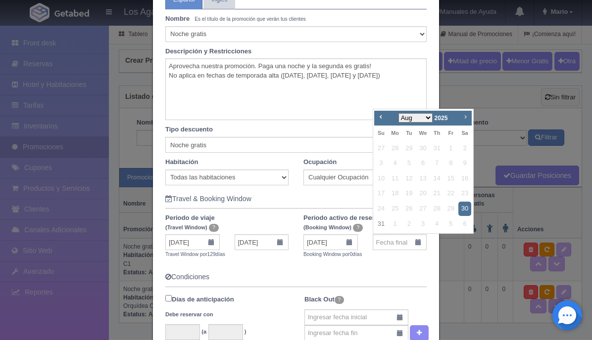
click at [465, 114] on span "Next" at bounding box center [465, 117] width 8 height 8
click at [396, 161] on link "5" at bounding box center [394, 163] width 13 height 14
type input "05-01-2026"
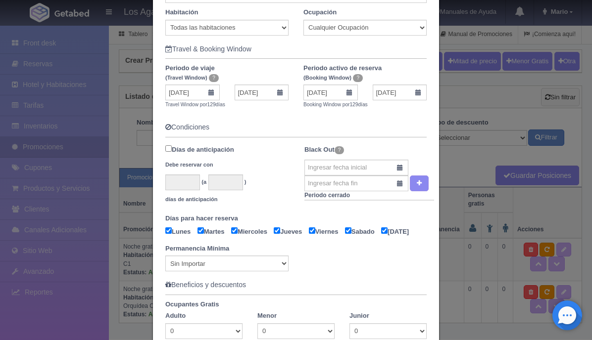
scroll to position [231, 0]
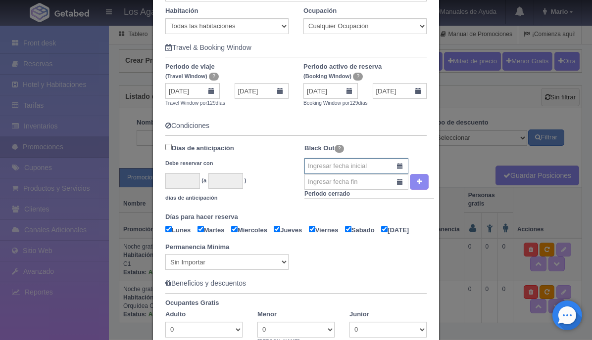
click at [395, 168] on input "text" at bounding box center [356, 166] width 104 height 16
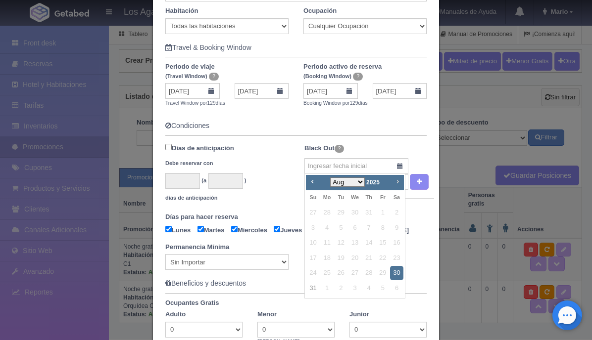
click at [397, 183] on span "Next" at bounding box center [397, 182] width 8 height 8
click at [384, 227] on link "12" at bounding box center [382, 228] width 13 height 14
type input "12-09-2025"
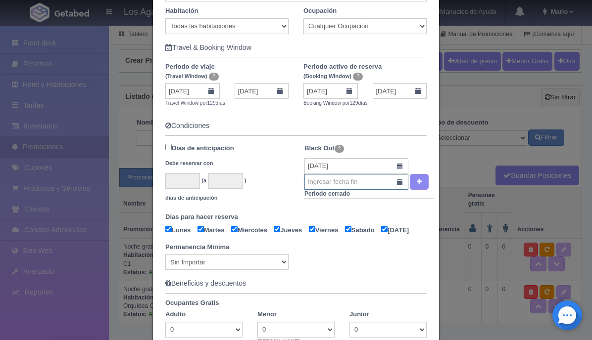
click at [396, 182] on input "text" at bounding box center [356, 182] width 104 height 16
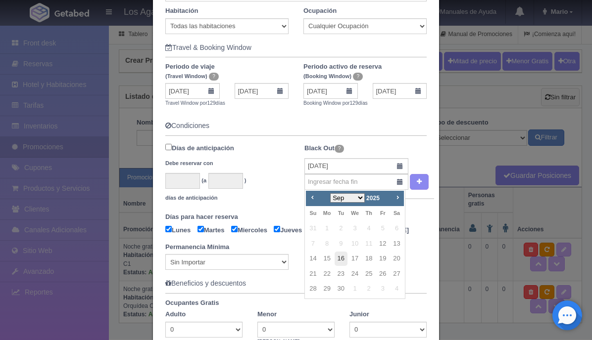
click at [340, 258] on link "16" at bounding box center [340, 259] width 13 height 14
type input "16-09-2025"
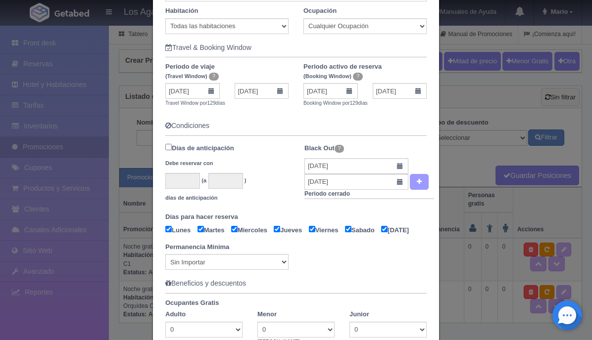
click at [419, 180] on icon "button" at bounding box center [418, 182] width 5 height 6
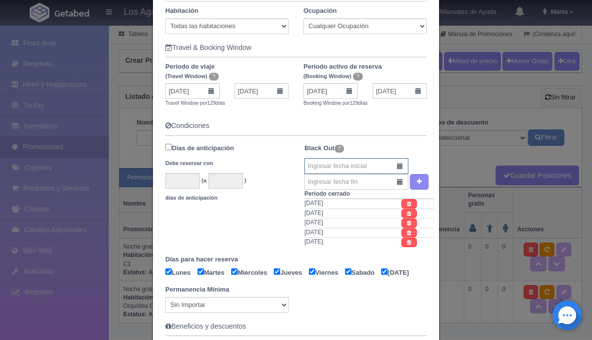
click at [400, 169] on input "text" at bounding box center [356, 166] width 104 height 16
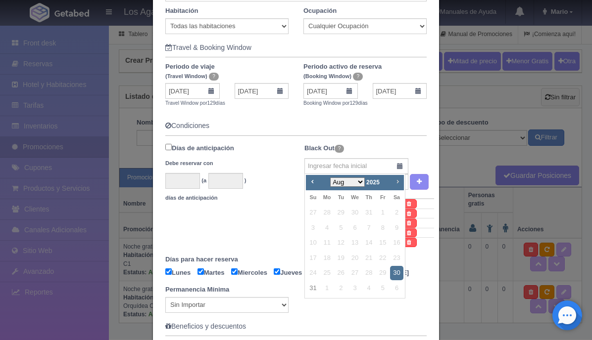
click at [398, 182] on span "Next" at bounding box center [397, 182] width 8 height 8
click at [340, 256] on link "23" at bounding box center [340, 258] width 13 height 14
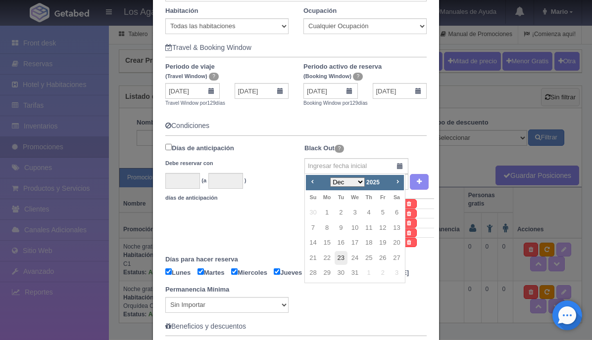
type input "23-12-2025"
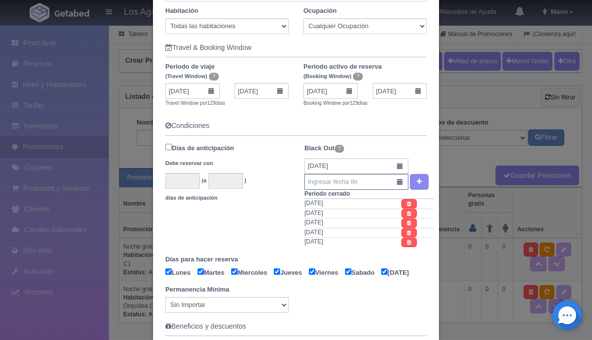
click at [398, 183] on input "text" at bounding box center [356, 182] width 104 height 16
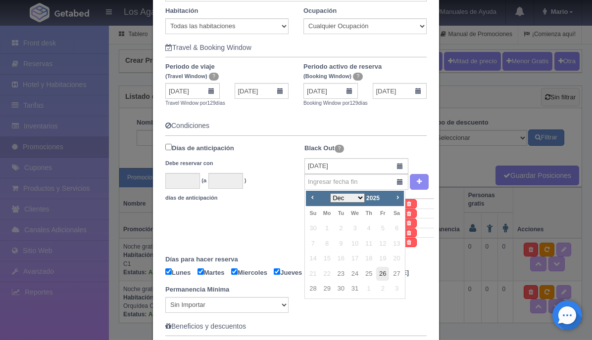
click at [379, 270] on link "26" at bounding box center [382, 274] width 13 height 14
type input "26-12-2025"
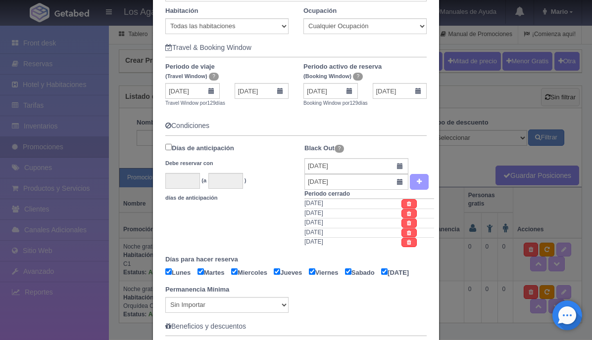
click at [423, 186] on button "button" at bounding box center [419, 182] width 19 height 16
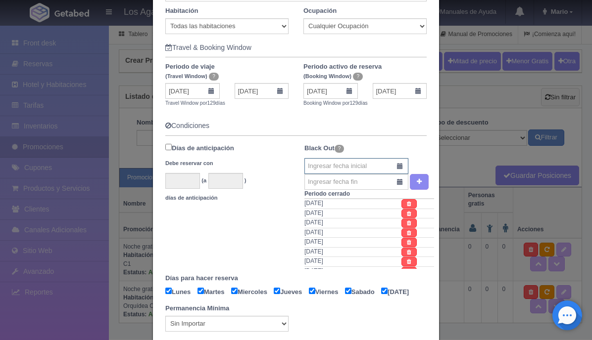
click at [402, 168] on input "text" at bounding box center [356, 166] width 104 height 16
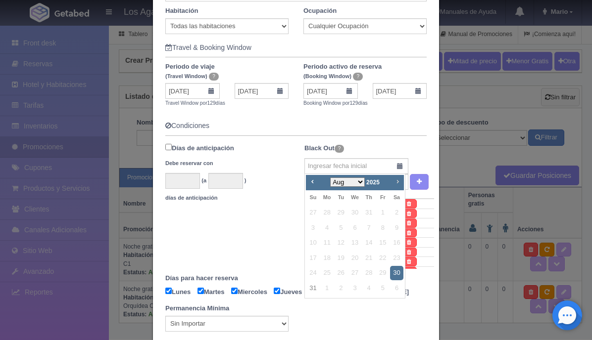
click at [399, 186] on link "Next" at bounding box center [397, 181] width 11 height 11
click at [397, 183] on span "Next" at bounding box center [397, 182] width 8 height 8
click at [340, 274] on link "30" at bounding box center [340, 273] width 13 height 14
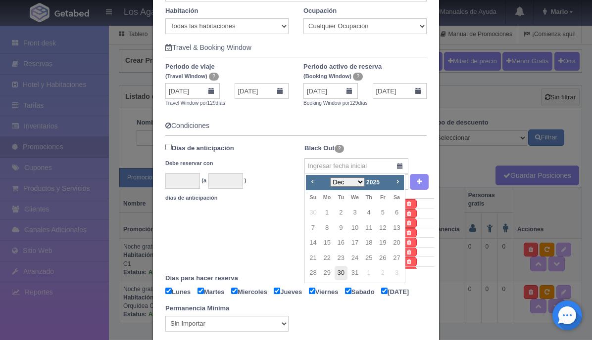
type input "30-12-2025"
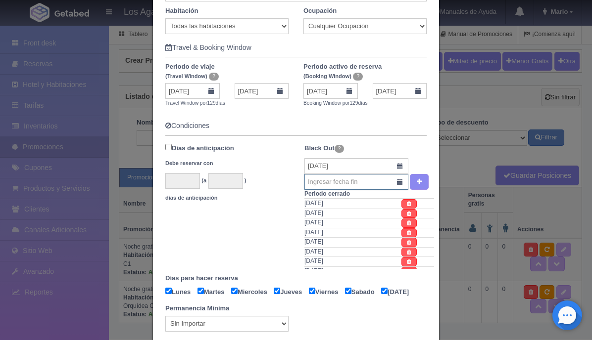
click at [399, 182] on input "text" at bounding box center [356, 182] width 104 height 16
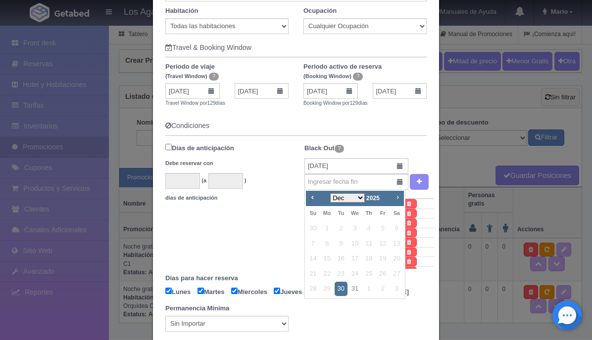
click at [399, 200] on span "Next" at bounding box center [397, 197] width 8 height 8
click at [380, 228] on link "2" at bounding box center [382, 229] width 13 height 14
type input "02-01-2026"
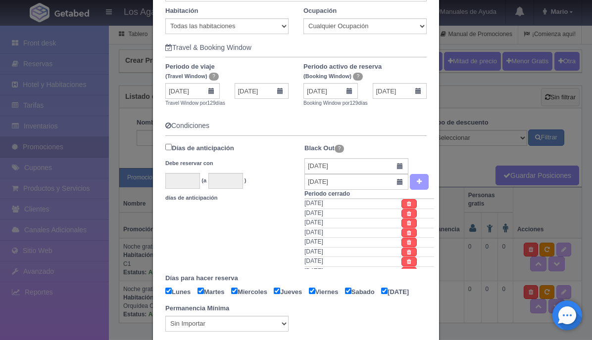
click at [416, 183] on icon "button" at bounding box center [418, 182] width 5 height 6
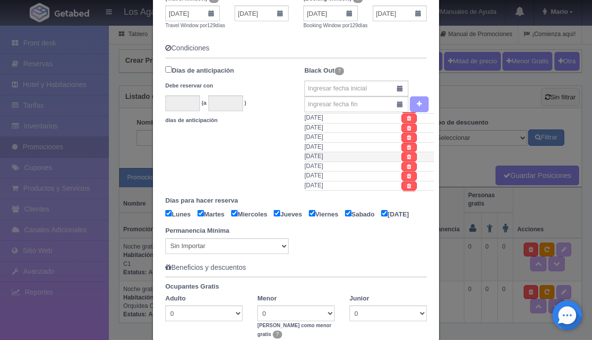
scroll to position [263, 0]
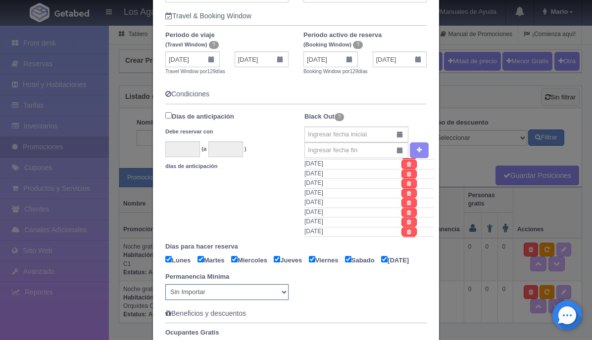
click at [283, 300] on select "Sin Importar 1 2 3 4 5 6 7 8 9 10 11 12 13 14 15 16 17 18 19 20 21 22 23 24 25 …" at bounding box center [226, 292] width 123 height 16
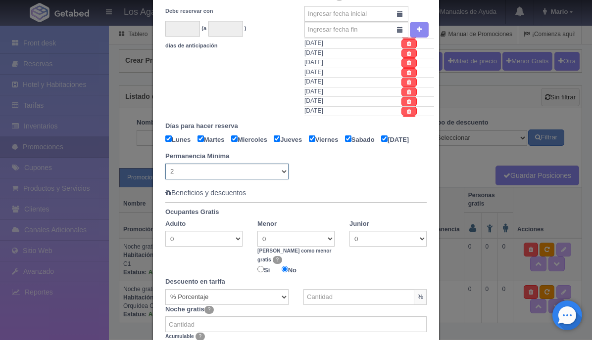
scroll to position [385, 0]
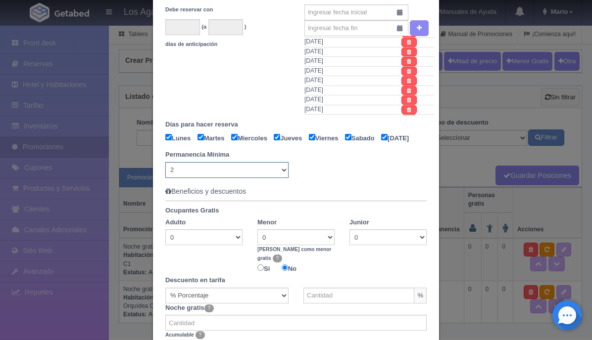
click at [283, 178] on select "Sin Importar 1 2 3 4 5 6 7 8 9 10 11 12 13 14 15 16 17 18 19 20 21 22 23 24 25 …" at bounding box center [226, 170] width 123 height 16
select select "1"
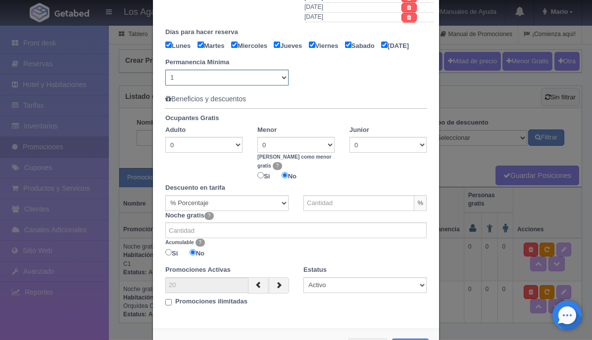
scroll to position [487, 0]
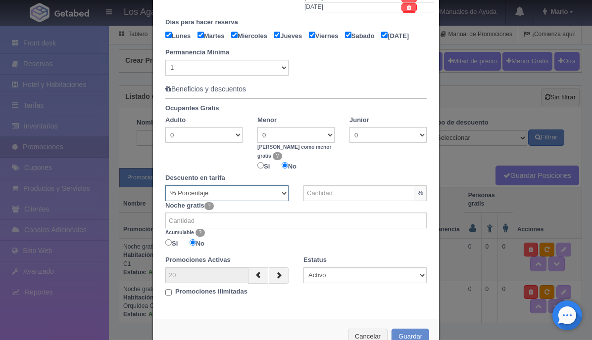
click at [264, 196] on select "% Porcentaje MXN $ Cantidad" at bounding box center [226, 193] width 123 height 16
click at [340, 195] on input "text" at bounding box center [358, 193] width 111 height 16
type input "100"
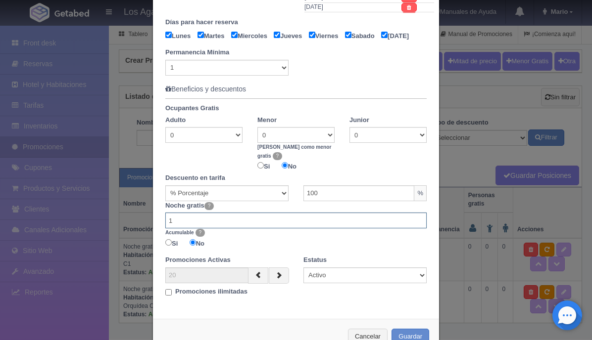
type input "1"
click at [418, 223] on input "1" at bounding box center [295, 221] width 261 height 16
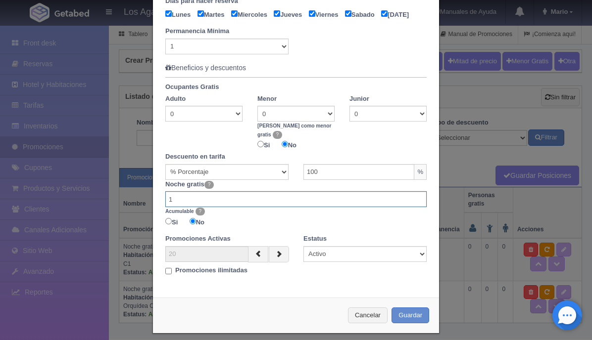
scroll to position [520, 0]
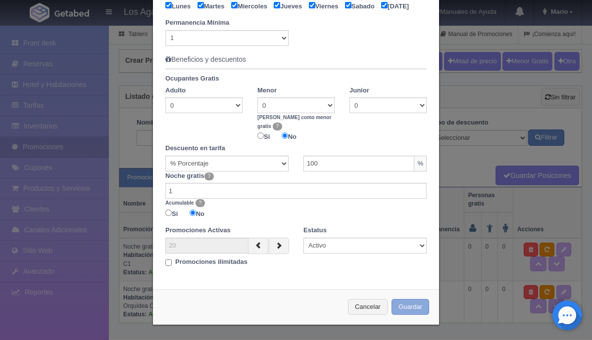
click at [411, 305] on button "Guardar" at bounding box center [410, 307] width 38 height 16
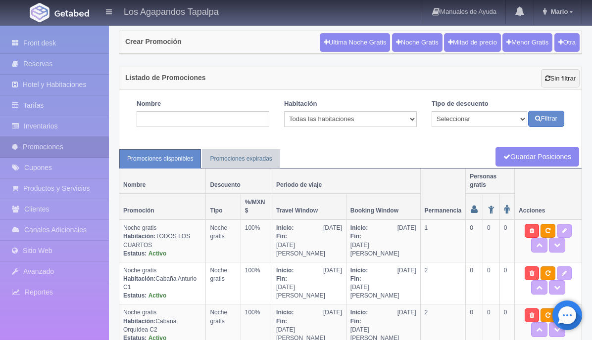
scroll to position [33, 0]
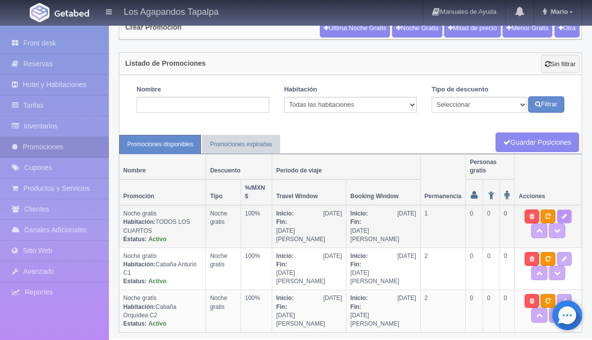
click at [561, 216] on icon at bounding box center [563, 217] width 5 height 6
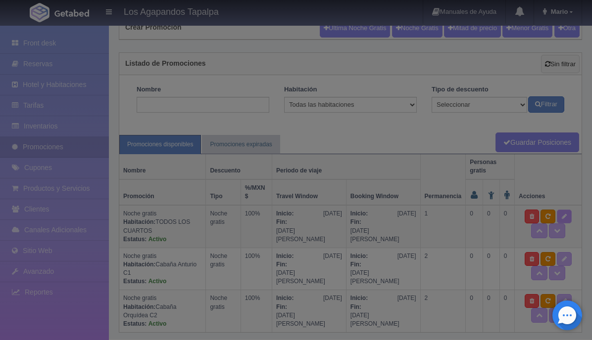
select select "Noche gratis"
type textarea "Aprovecha nuestra promoción. Paga una noche y la segunda es gratis! No aplica e…"
select select "Noche gratis"
type input "[DATE]"
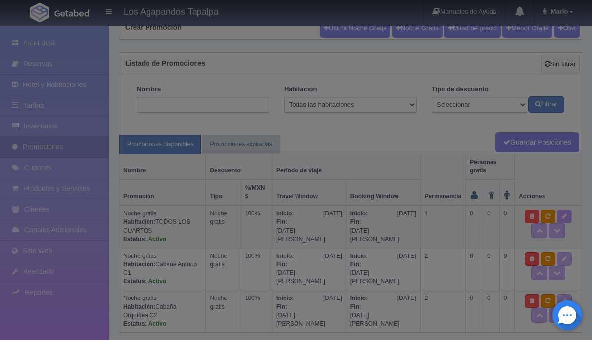
type input "[DATE]"
checkbox input "true"
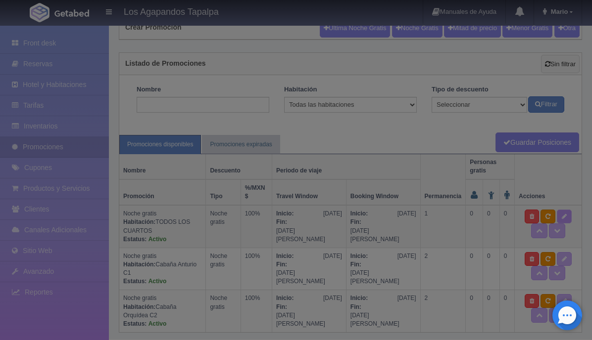
checkbox input "true"
select select "1"
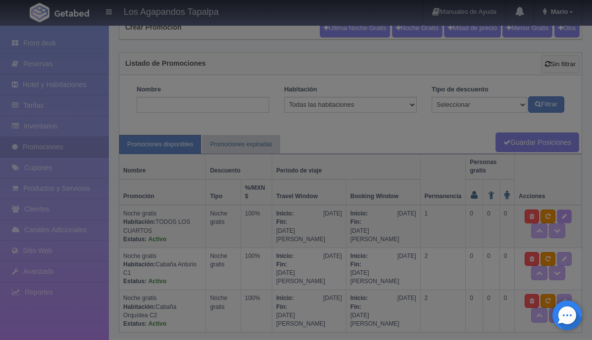
type input "100"
type input "1"
type input "20"
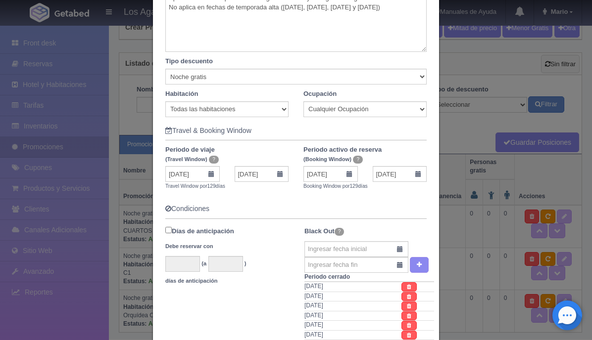
scroll to position [153, 0]
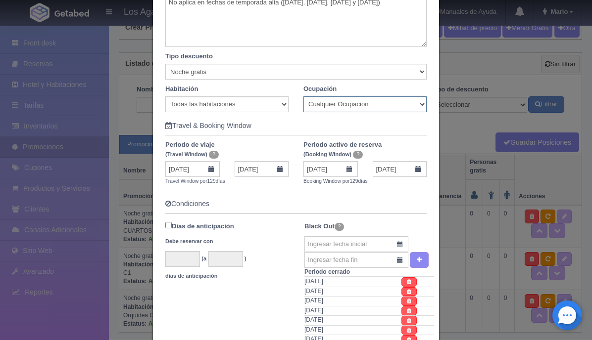
click at [321, 104] on select "Cualquier Ocupación" at bounding box center [364, 104] width 123 height 16
click at [280, 106] on select "Todas las habitaciones Cabaña Anturio C1 Cabaña Emperatriz G3 Cabaña Encino G2 …" at bounding box center [226, 104] width 123 height 16
select select "2275"
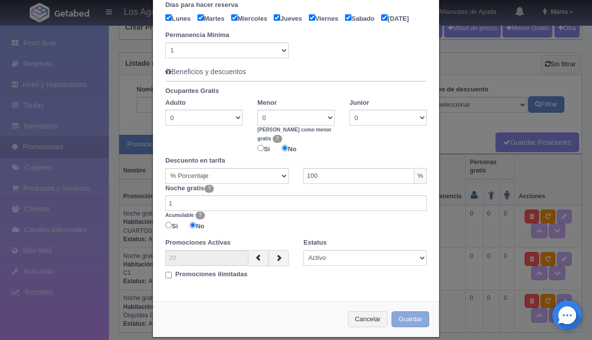
scroll to position [520, 0]
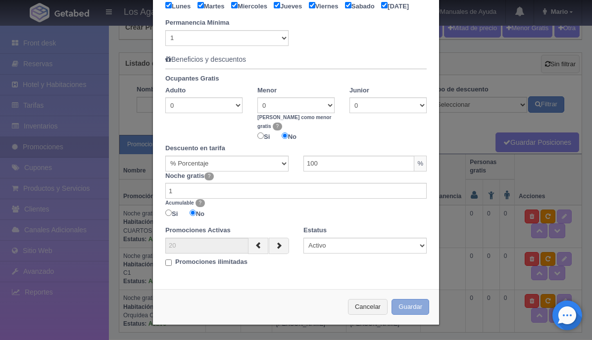
click at [410, 304] on button "Guardar" at bounding box center [410, 307] width 38 height 16
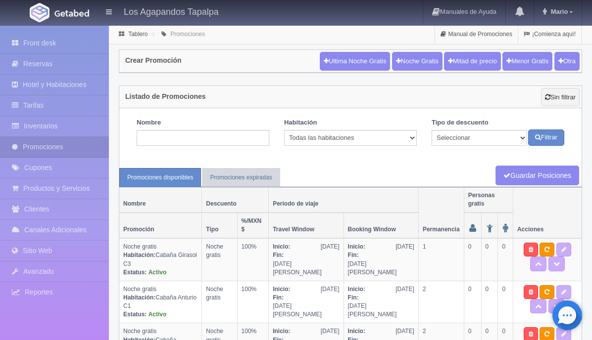
scroll to position [38, 0]
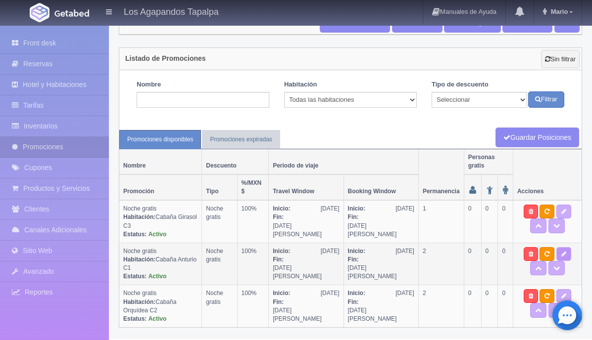
click at [561, 254] on icon at bounding box center [563, 254] width 5 height 6
type textarea "Aprovecha nuestra promoción. Paga una noche y la segunda es gratis! No aplica e…"
select select "Noche gratis"
select select "2272"
type input "[DATE]"
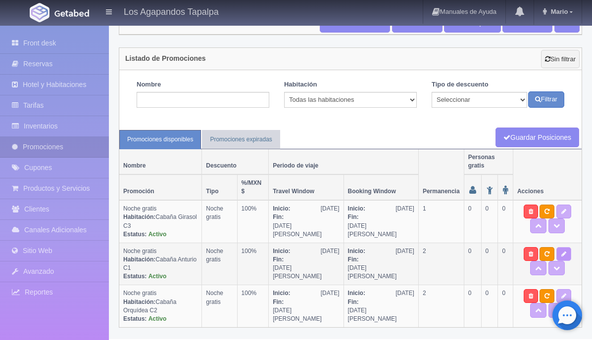
type input "[DATE]"
checkbox input "true"
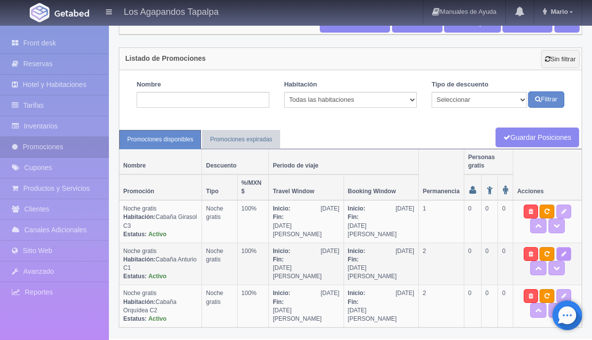
checkbox input "true"
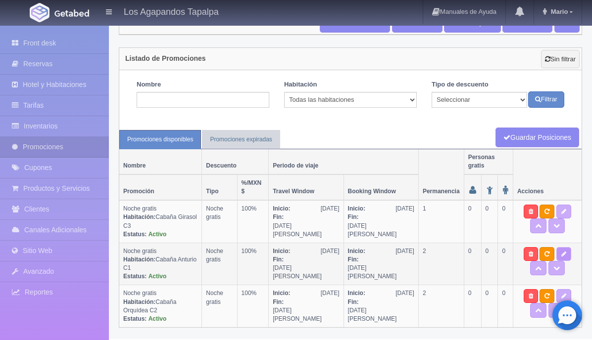
select select "2"
type input "100"
type input "0"
type input "999"
select select "Noche gratis"
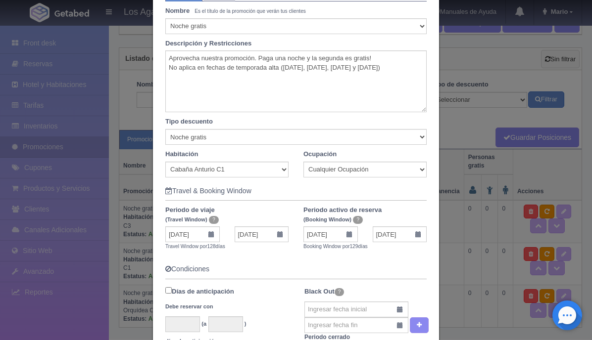
scroll to position [88, 0]
click at [209, 233] on input "[DATE]" at bounding box center [192, 234] width 54 height 16
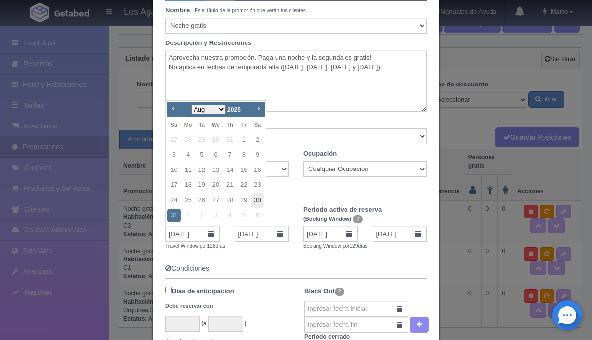
click at [255, 204] on link "30" at bounding box center [257, 200] width 13 height 14
type input "[DATE]"
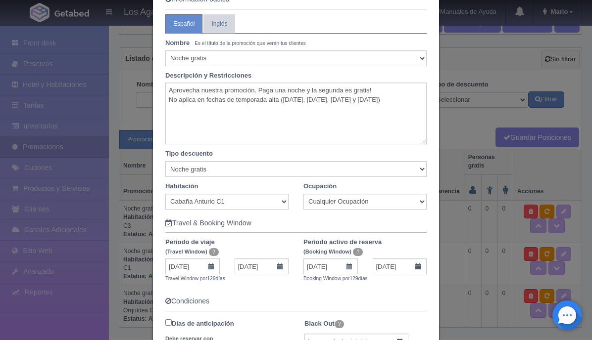
scroll to position [53, 0]
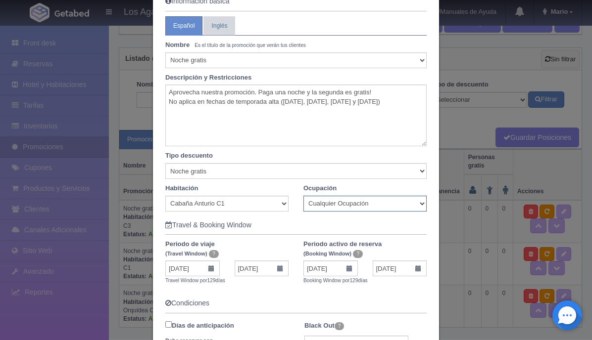
click at [406, 209] on select "Cualquier Ocupación 1 Adulto(s) 2 Adulto(s) 3 Adulto(s) 4 Adulto(s) 5 Adulto(s)…" at bounding box center [364, 204] width 123 height 16
click at [417, 199] on select "Cualquier Ocupación 1 Adulto(s) 2 Adulto(s) 3 Adulto(s) 4 Adulto(s) 5 Adulto(s)…" at bounding box center [364, 204] width 123 height 16
select select "-1"
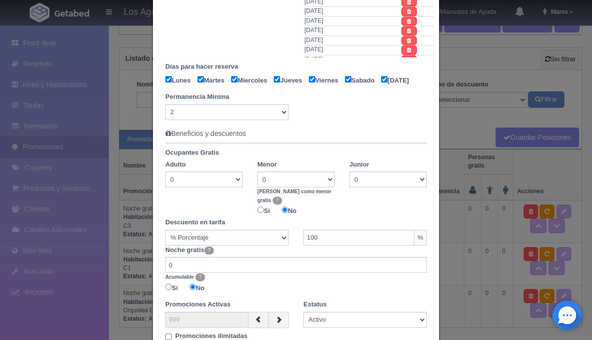
scroll to position [443, 0]
click at [283, 120] on select "Sin Importar 1 2 3 4 5 6 7 8 9 10 11 12 13 14 15 16 17 18 19 20 21 22 23 24 25 …" at bounding box center [226, 112] width 123 height 16
click at [284, 120] on select "Sin Importar 1 2 3 4 5 6 7 8 9 10 11 12 13 14 15 16 17 18 19 20 21 22 23 24 25 …" at bounding box center [226, 112] width 123 height 16
select select "0"
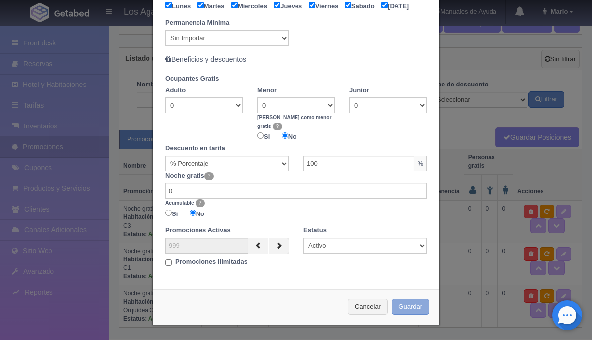
click at [411, 308] on button "Guardar" at bounding box center [410, 307] width 38 height 16
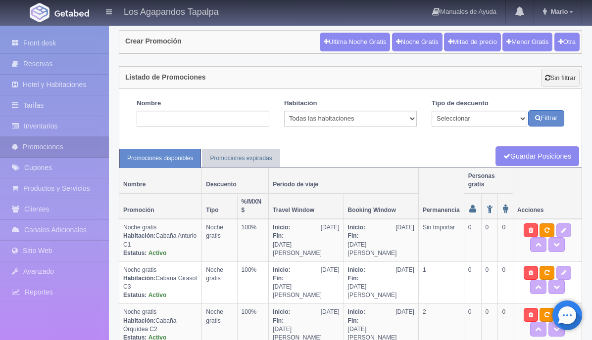
scroll to position [38, 0]
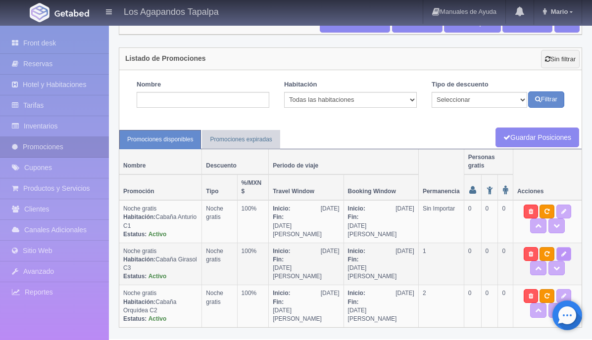
click at [556, 254] on link at bounding box center [563, 254] width 15 height 14
type textarea "Aprovecha nuestra promoción. Paga una noche y la segunda es gratis! No aplica e…"
select select "Noche gratis"
select select "2275"
type input "[DATE]"
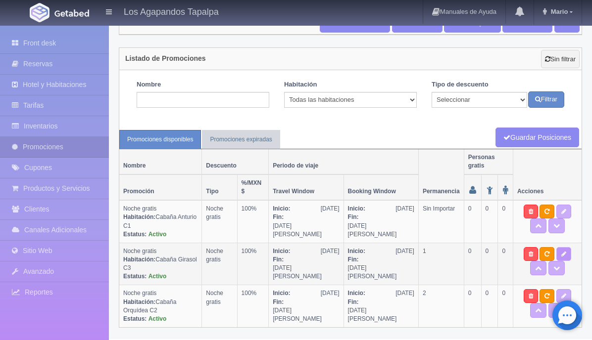
type input "[DATE]"
checkbox input "true"
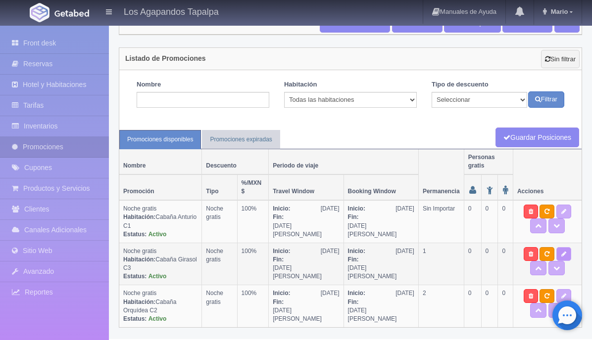
checkbox input "true"
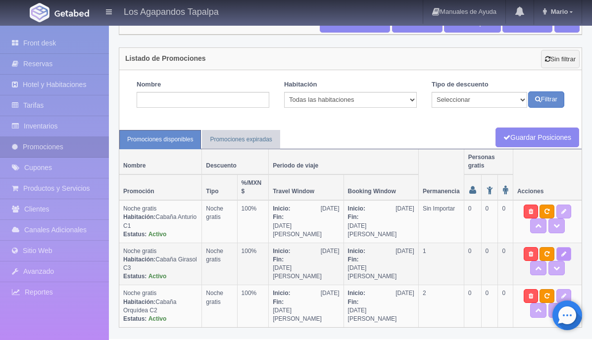
select select "1"
type input "100"
type input "1"
type input "20"
select select "Noche gratis"
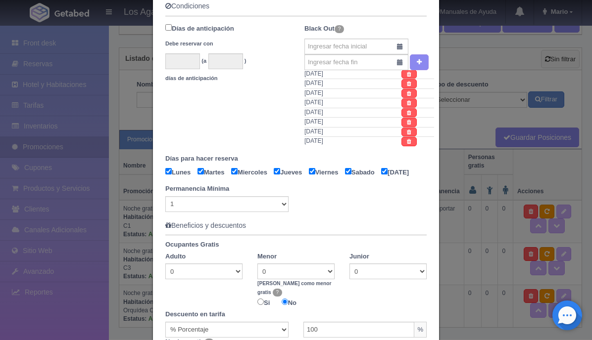
scroll to position [356, 0]
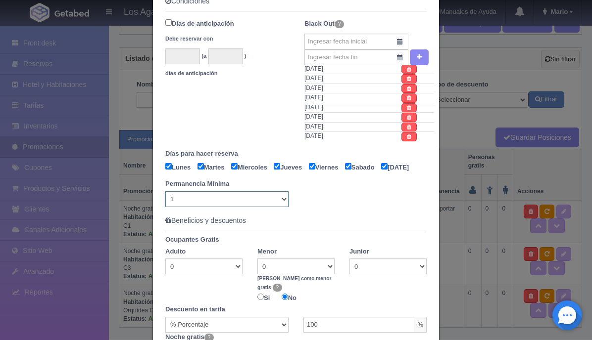
click at [284, 207] on select "Sin Importar 1 2 3 4 5 6 7 8 9 10 11 12 13 14 15 16 17 18 19 20 21 22 23 24 25 …" at bounding box center [226, 199] width 123 height 16
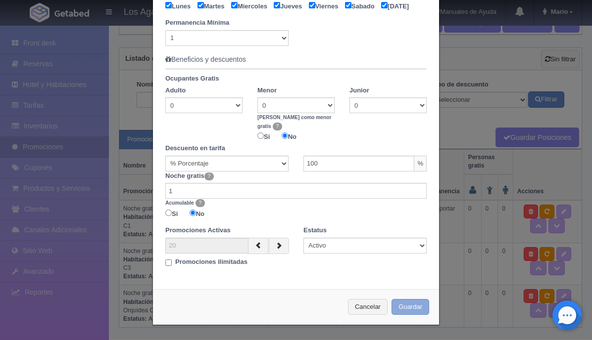
click at [406, 308] on button "Guardar" at bounding box center [410, 307] width 38 height 16
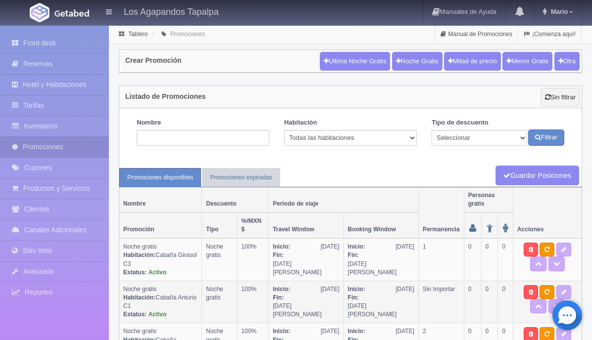
scroll to position [38, 0]
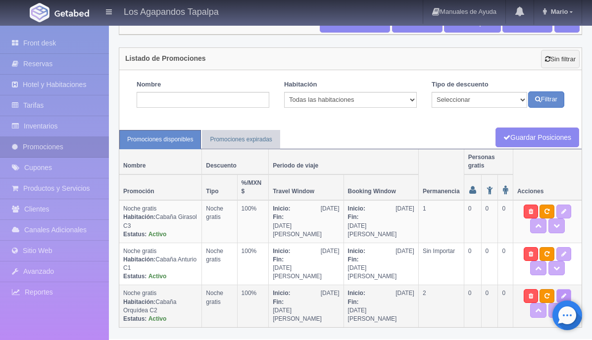
click at [561, 296] on icon at bounding box center [563, 296] width 5 height 6
type textarea "Aprovecha nuestra promoción. Paga una noche y la segunda es gratis! No aplica e…"
select select "Noche gratis"
select select "2277"
type input "[DATE]"
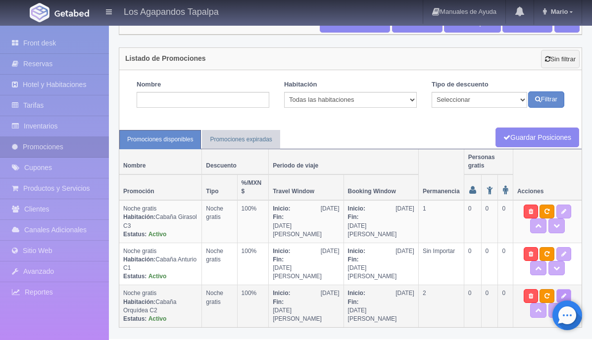
type input "[DATE]"
checkbox input "true"
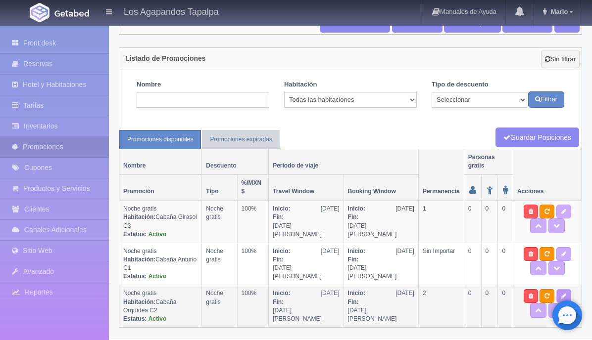
checkbox input "true"
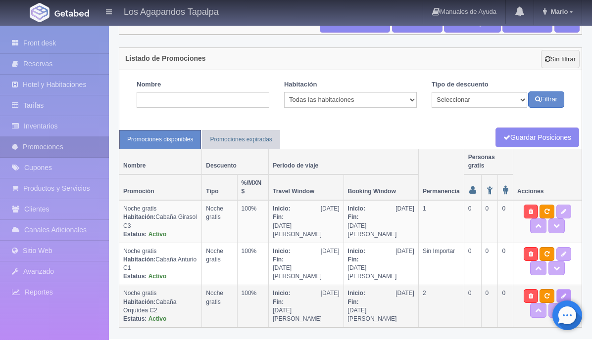
select select "2"
type input "100"
type input "1"
type input "20"
select select "Noche gratis"
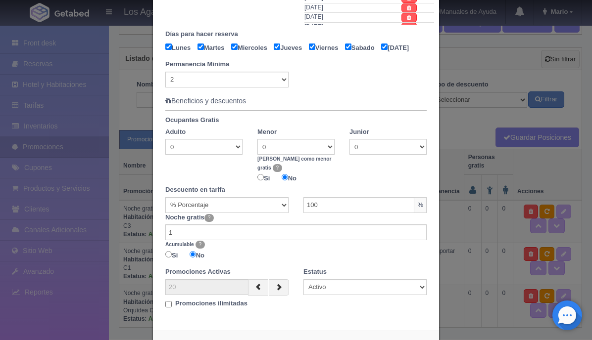
scroll to position [443, 0]
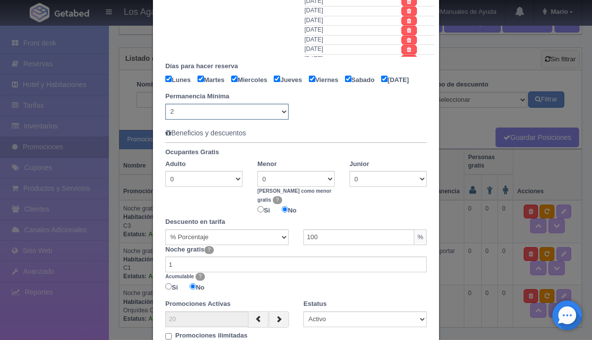
click at [286, 120] on select "Sin Importar 1 2 3 4 5 6 7 8 9 10 11 12 13 14 15 16 17 18 19 20 21 22 23 24 25 …" at bounding box center [226, 112] width 123 height 16
select select "0"
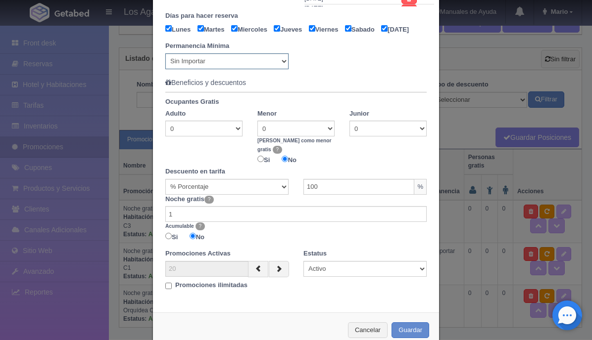
scroll to position [520, 0]
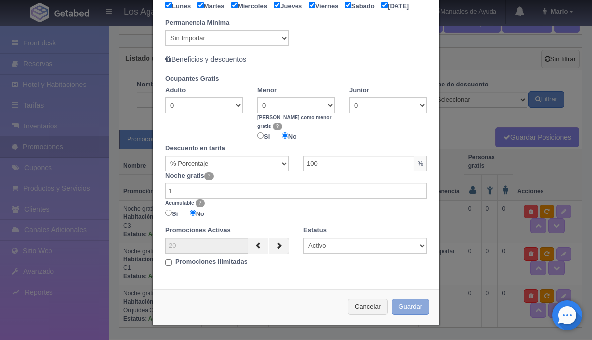
click at [411, 312] on button "Guardar" at bounding box center [410, 307] width 38 height 16
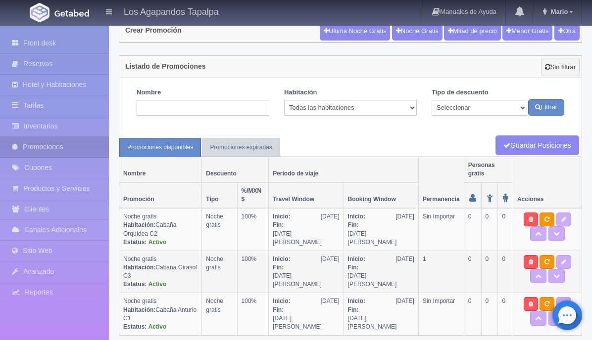
scroll to position [38, 0]
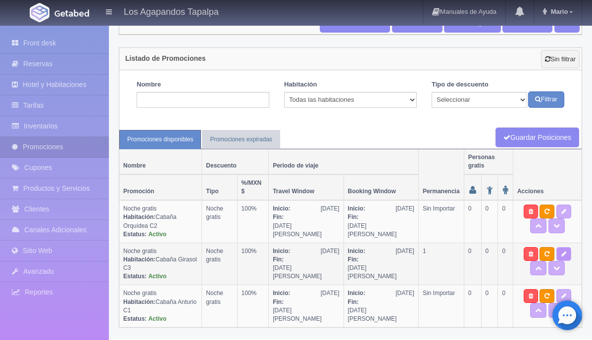
click at [561, 254] on icon at bounding box center [563, 254] width 5 height 6
type textarea "Aprovecha nuestra promoción. Paga una noche y la segunda es gratis! No aplica e…"
select select "Noche gratis"
select select "2275"
type input "[DATE]"
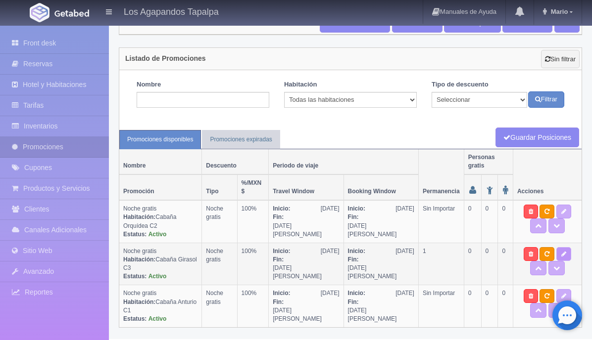
type input "[DATE]"
checkbox input "true"
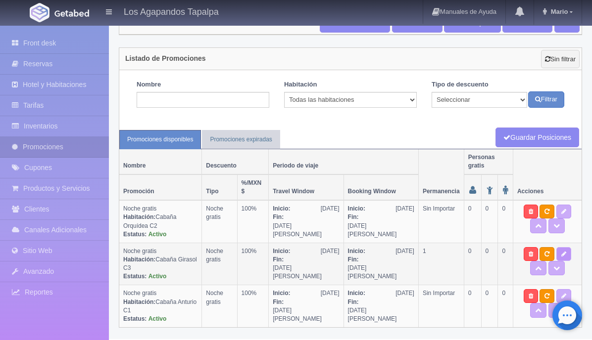
checkbox input "true"
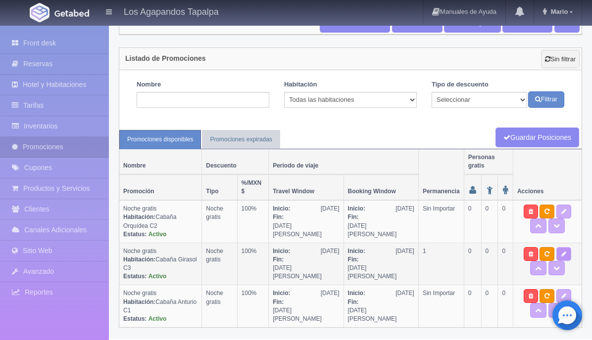
select select "1"
type input "100"
type input "1"
type input "20"
select select "Noche gratis"
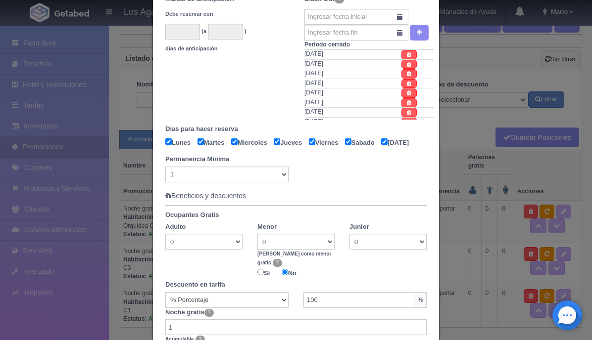
scroll to position [520, 0]
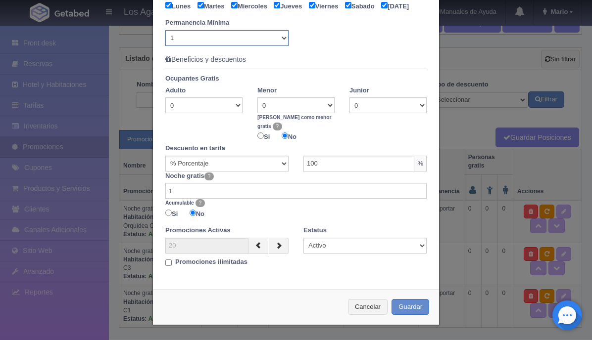
click at [283, 46] on select "Sin Importar 1 2 3 4 5 6 7 8 9 10 11 12 13 14 15 16 17 18 19 20 21 22 23 24 25 …" at bounding box center [226, 38] width 123 height 16
select select "0"
click at [410, 304] on button "Guardar" at bounding box center [410, 307] width 38 height 16
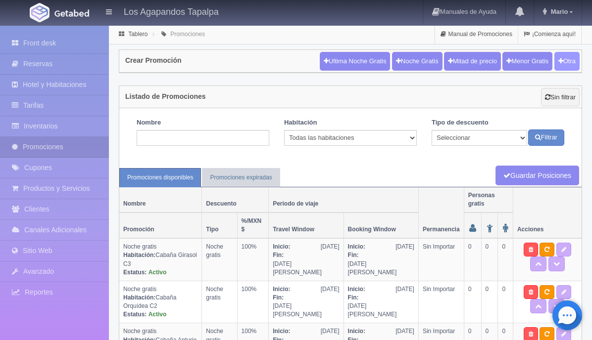
click at [563, 61] on button "Otra" at bounding box center [566, 61] width 25 height 19
checkbox input "true"
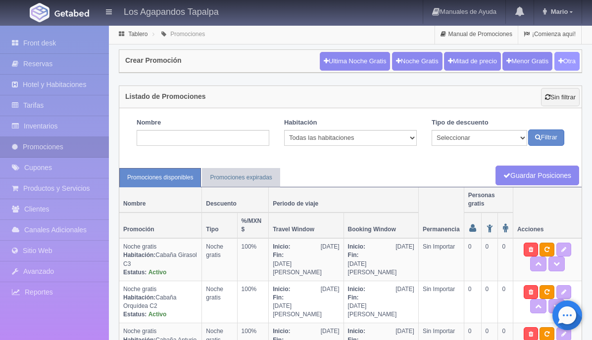
checkbox input "true"
type input "20"
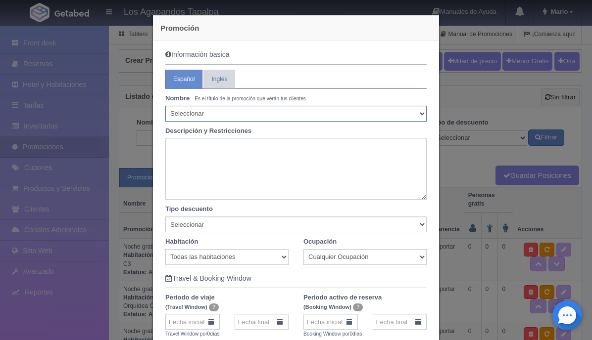
click at [202, 113] on select "Seleccionar 10% de descuento 15% de descuento 15% de descuento y 2 menores grat…" at bounding box center [295, 114] width 261 height 16
select select "Noche gratis"
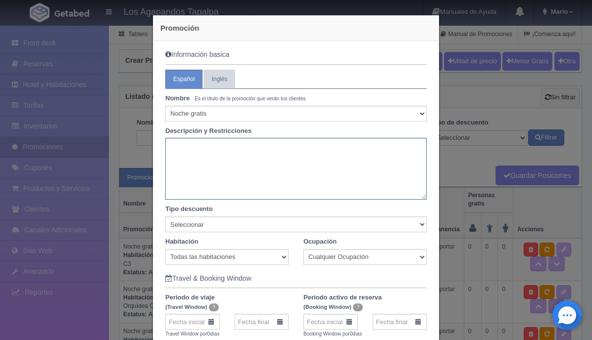
click at [212, 148] on textarea at bounding box center [295, 169] width 261 height 62
paste textarea "Aprovecha nuestra promoción. Paga una noche y la segunda es gratis! No aplica e…"
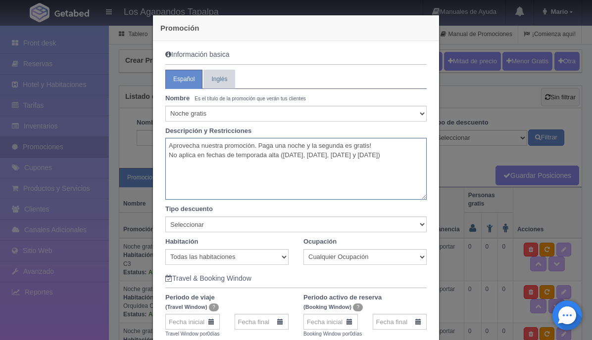
scroll to position [28, 0]
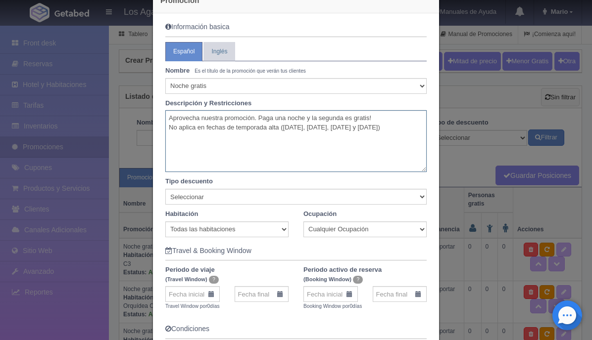
type textarea "Aprovecha nuestra promoción. Paga una noche y la segunda es gratis! No aplica e…"
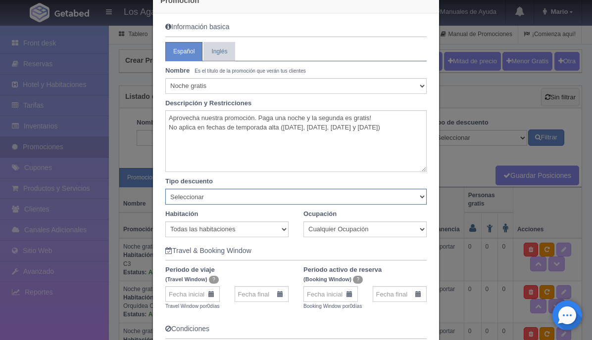
click at [236, 196] on select "Seleccionar Noche gratis Última Noche General" at bounding box center [295, 197] width 261 height 16
select select "Noche gratis"
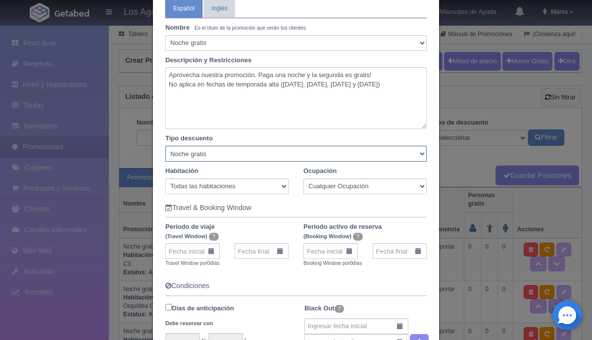
scroll to position [92, 0]
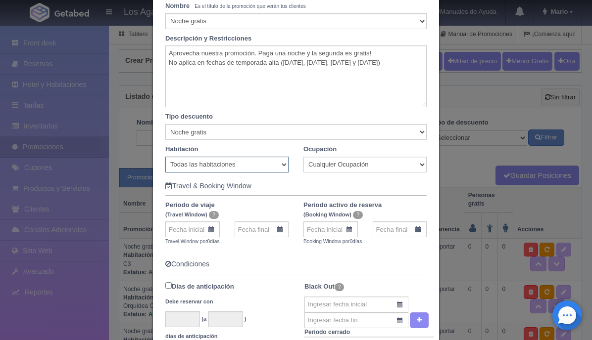
click at [276, 166] on select "Todas las habitaciones Cabaña Anturio C1 Cabaña Emperatriz G3 Cabaña Encino G2 …" at bounding box center [226, 165] width 123 height 16
click at [283, 165] on select "Todas las habitaciones Cabaña Anturio C1 Cabaña Emperatriz G3 Cabaña Encino G2 …" at bounding box center [226, 165] width 123 height 16
select select "0"
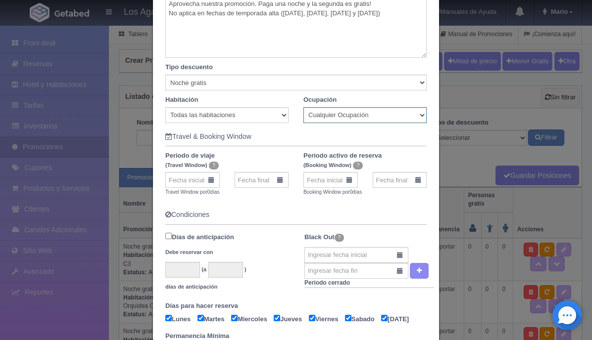
scroll to position [144, 0]
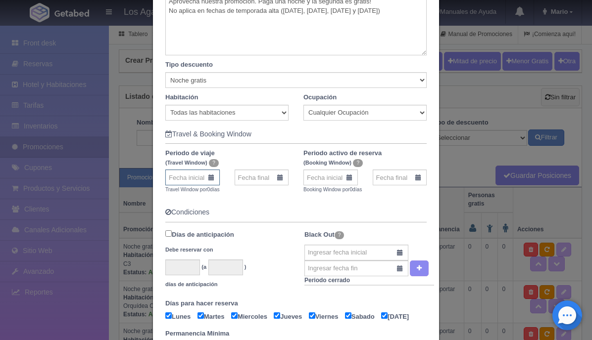
click at [197, 177] on input "text" at bounding box center [192, 178] width 54 height 16
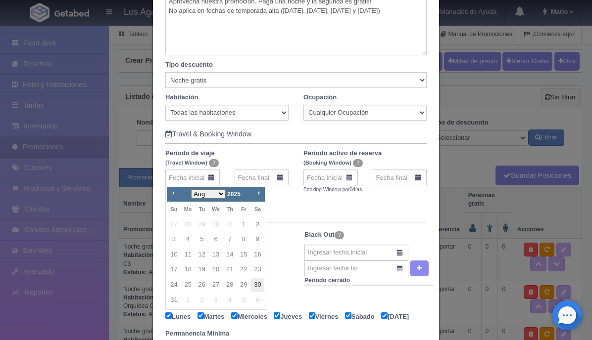
click at [260, 286] on link "30" at bounding box center [257, 285] width 13 height 14
type input "30-08-2025"
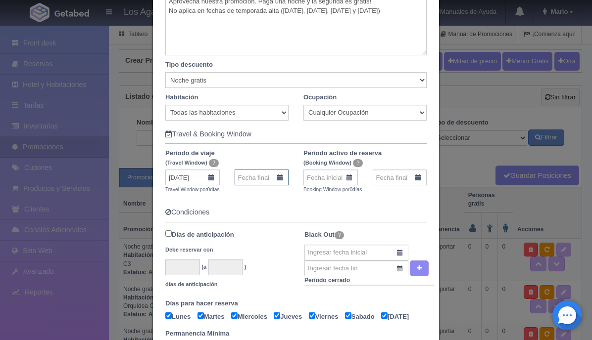
click at [270, 182] on input "text" at bounding box center [261, 178] width 54 height 16
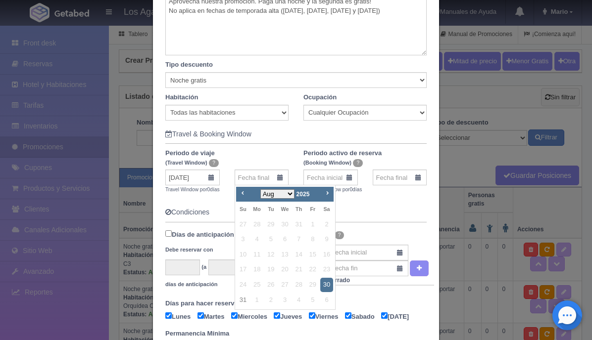
click at [326, 198] on div "Prev Next Aug Sep Oct Nov Dec 2025" at bounding box center [284, 194] width 97 height 15
click at [326, 197] on link "Next" at bounding box center [327, 193] width 11 height 11
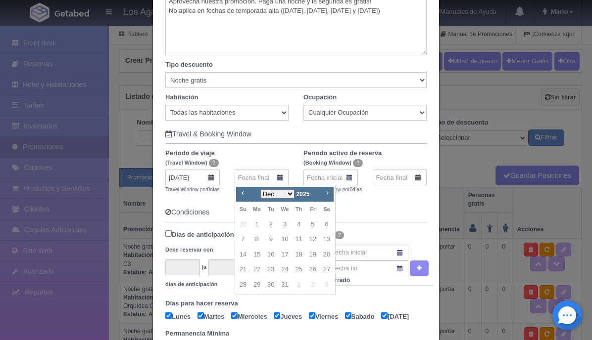
click at [326, 197] on link "Next" at bounding box center [327, 193] width 11 height 11
click at [256, 236] on link "5" at bounding box center [256, 239] width 13 height 14
type input "05-01-2026"
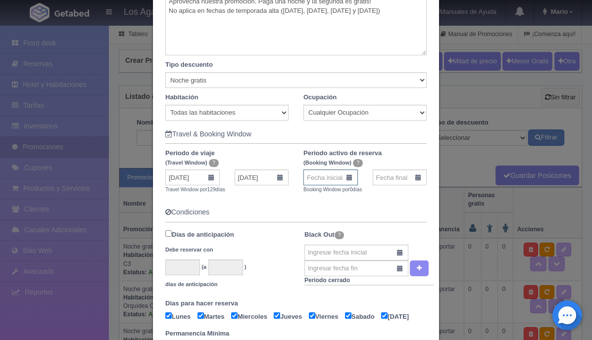
click at [335, 180] on input "text" at bounding box center [330, 178] width 54 height 16
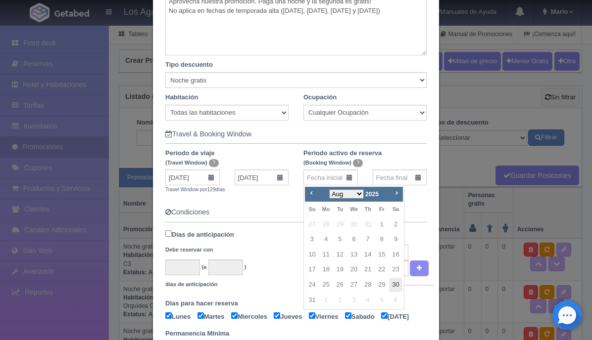
click at [392, 284] on link "30" at bounding box center [395, 285] width 13 height 14
type input "30-08-2025"
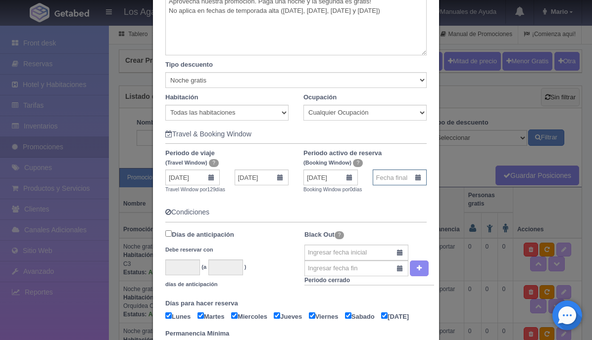
click at [394, 178] on input "text" at bounding box center [399, 178] width 54 height 16
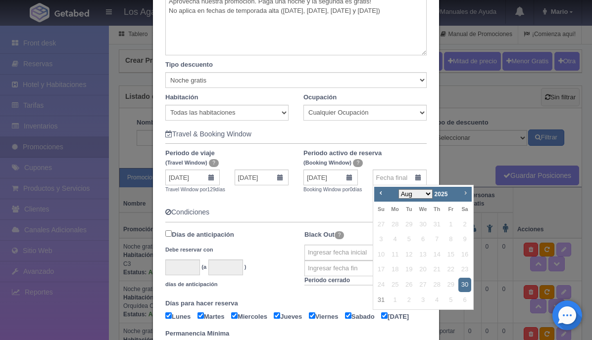
click at [466, 192] on span "Next" at bounding box center [465, 193] width 8 height 8
click at [398, 238] on link "5" at bounding box center [394, 239] width 13 height 14
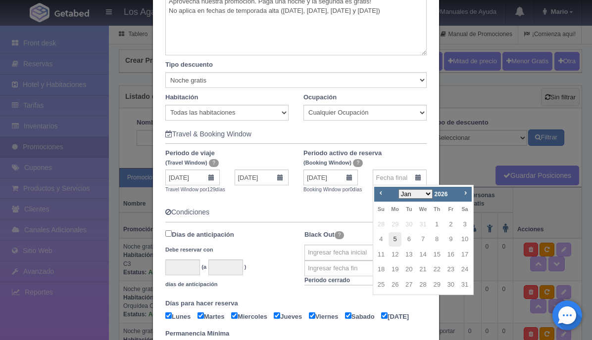
type input "05-01-2026"
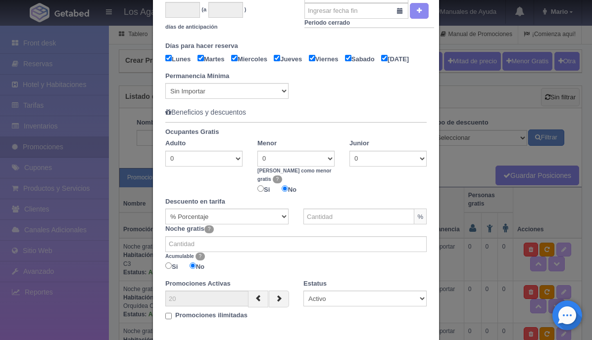
scroll to position [423, 0]
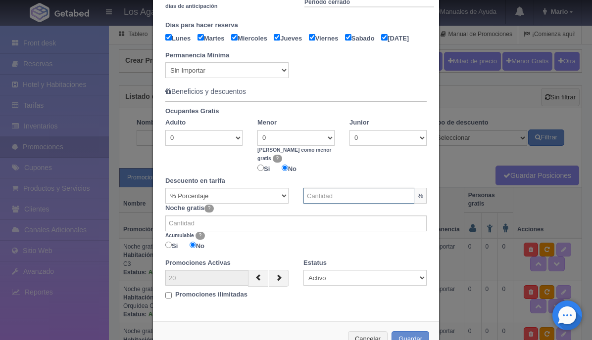
click at [311, 200] on input "text" at bounding box center [358, 196] width 111 height 16
type input "100"
type input "1"
click at [419, 227] on input "1" at bounding box center [295, 224] width 261 height 16
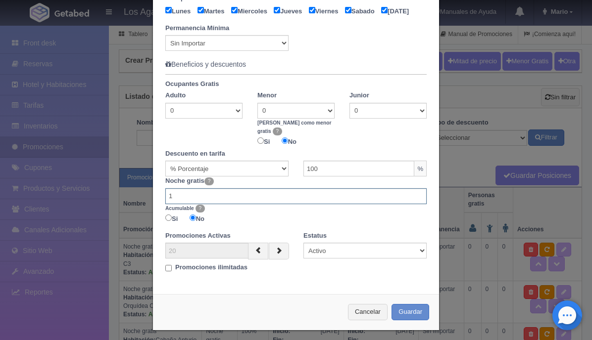
scroll to position [459, 0]
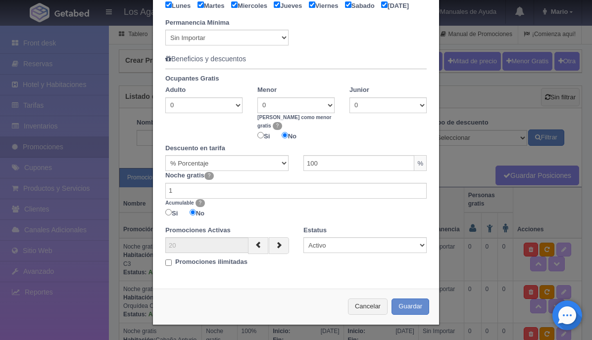
click at [282, 207] on div "Noche gratis ? 1 Acumulable ? Si No" at bounding box center [296, 195] width 276 height 49
click at [245, 212] on div "Si No" at bounding box center [295, 214] width 261 height 14
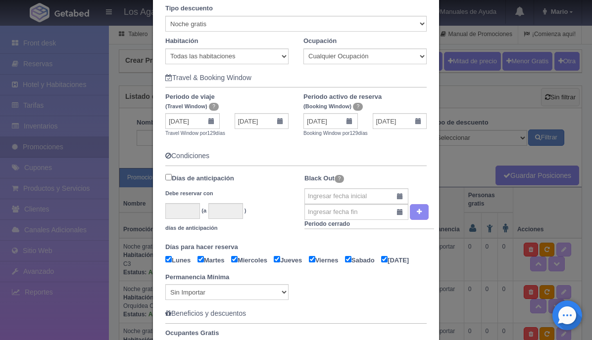
scroll to position [196, 0]
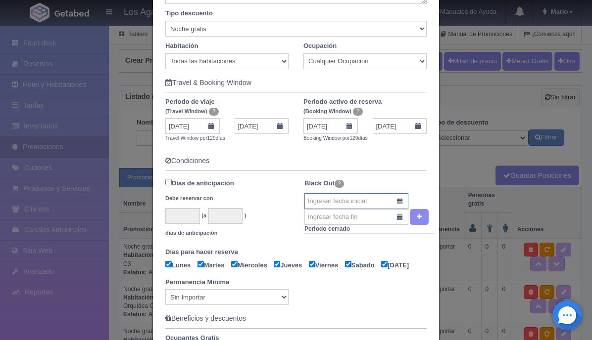
click at [393, 201] on input "text" at bounding box center [356, 201] width 104 height 16
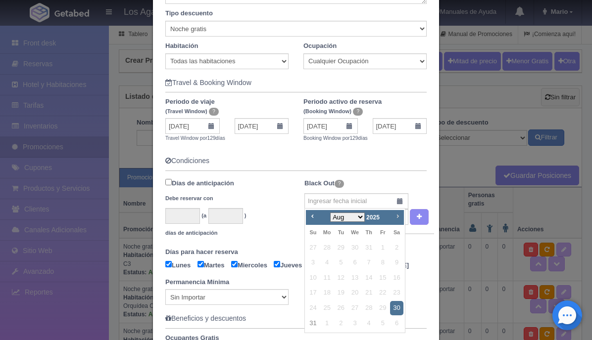
click at [397, 214] on span "Next" at bounding box center [397, 216] width 8 height 8
click at [382, 260] on link "12" at bounding box center [382, 263] width 13 height 14
type input "12-09-2025"
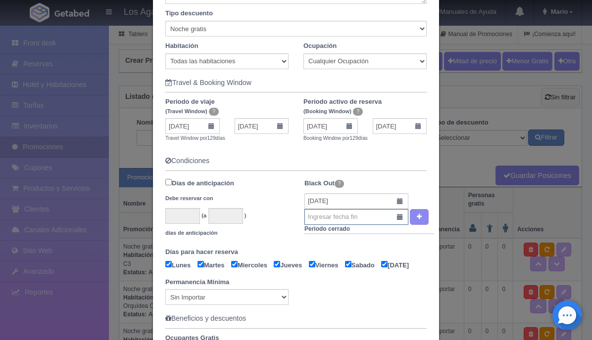
click at [397, 216] on input "text" at bounding box center [356, 217] width 104 height 16
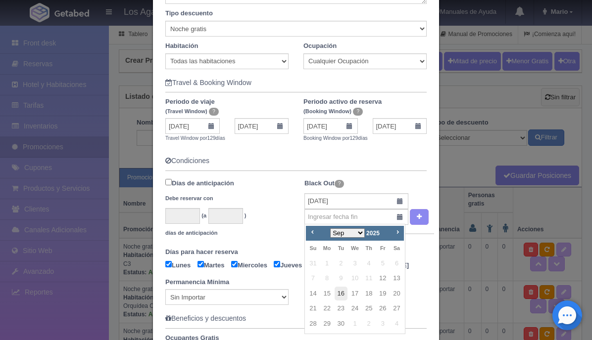
click at [341, 291] on link "16" at bounding box center [340, 294] width 13 height 14
type input "16-09-2025"
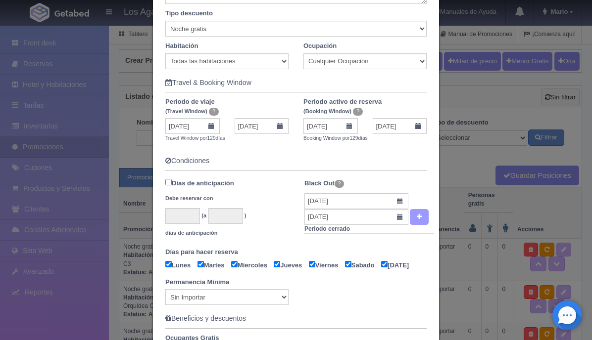
click at [419, 218] on icon "button" at bounding box center [418, 217] width 5 height 6
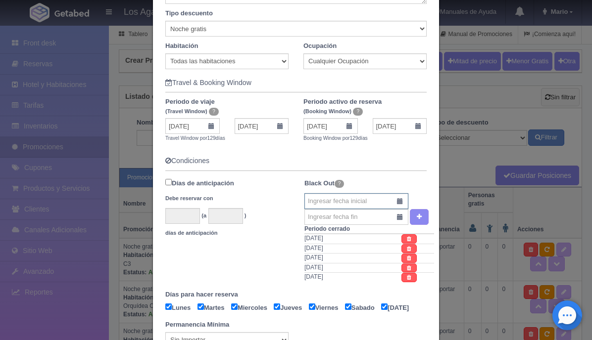
click at [396, 200] on input "text" at bounding box center [356, 201] width 104 height 16
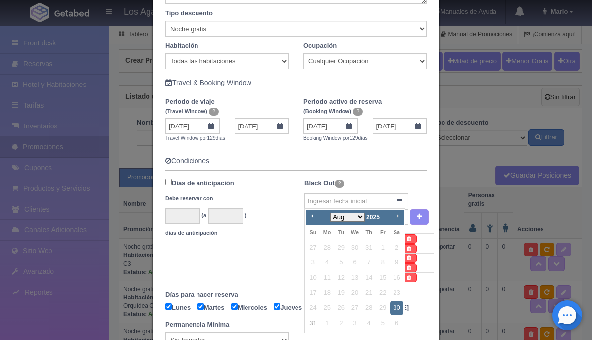
click at [399, 219] on span "Next" at bounding box center [397, 216] width 8 height 8
click at [339, 291] on link "23" at bounding box center [340, 293] width 13 height 14
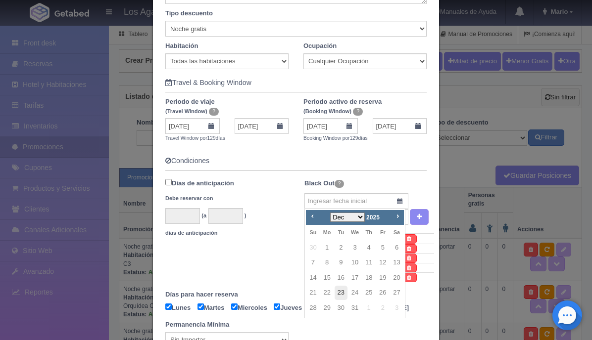
type input "23-12-2025"
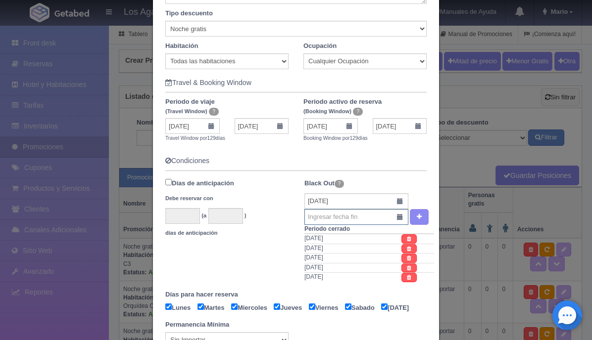
click at [398, 217] on input "text" at bounding box center [356, 217] width 104 height 16
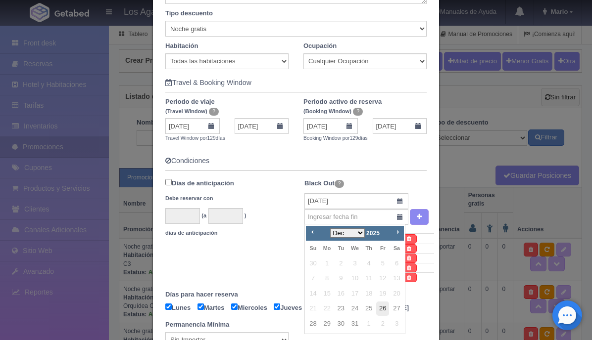
click at [387, 309] on link "26" at bounding box center [382, 309] width 13 height 14
type input "26-12-2025"
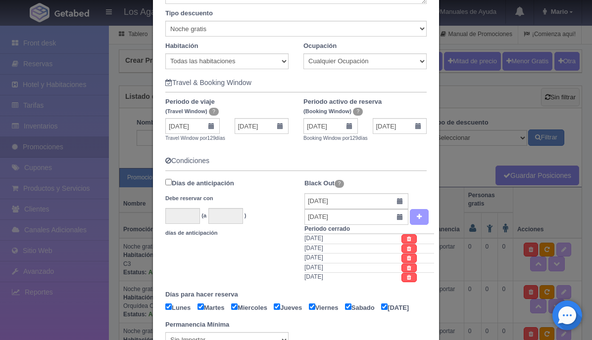
click at [417, 222] on button "button" at bounding box center [419, 217] width 19 height 16
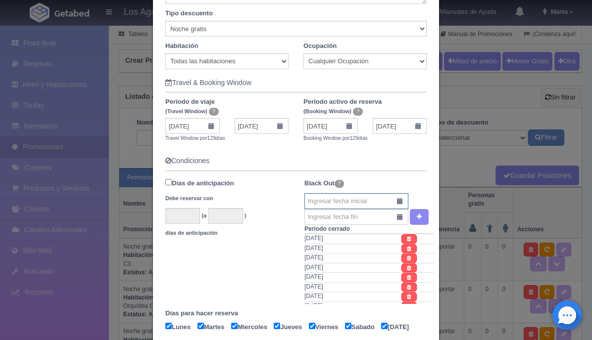
click at [399, 200] on input "text" at bounding box center [356, 201] width 104 height 16
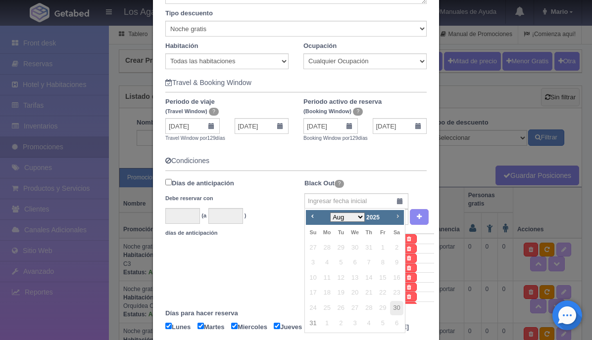
click at [397, 216] on span "Next" at bounding box center [397, 216] width 8 height 8
click at [338, 306] on link "30" at bounding box center [340, 308] width 13 height 14
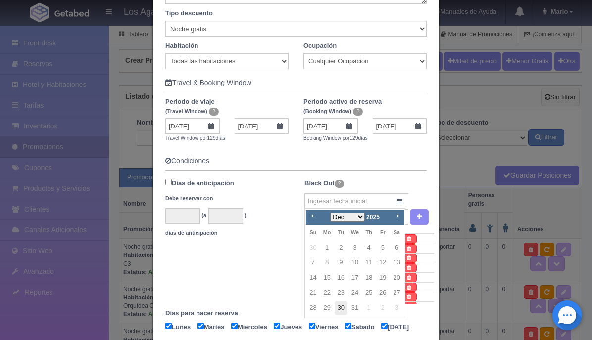
type input "30-12-2025"
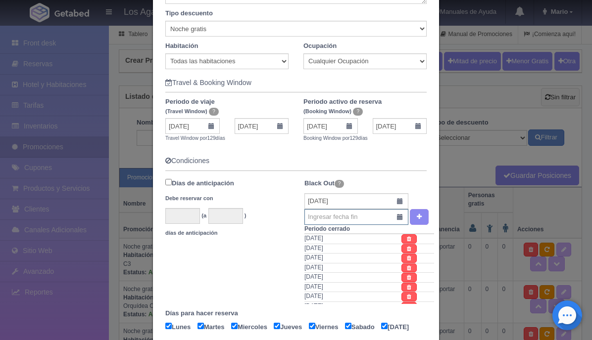
click at [397, 219] on input "text" at bounding box center [356, 217] width 104 height 16
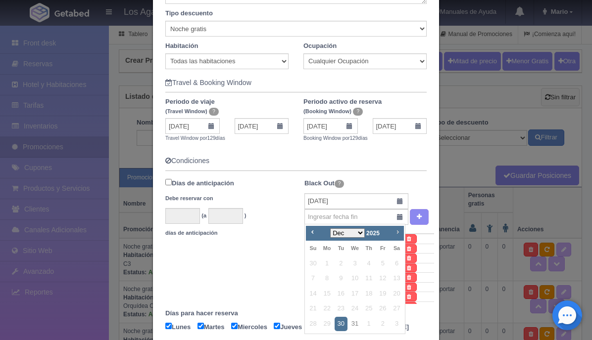
click at [399, 236] on link "Next" at bounding box center [397, 232] width 11 height 11
click at [378, 263] on link "2" at bounding box center [382, 264] width 13 height 14
type input "02-01-2026"
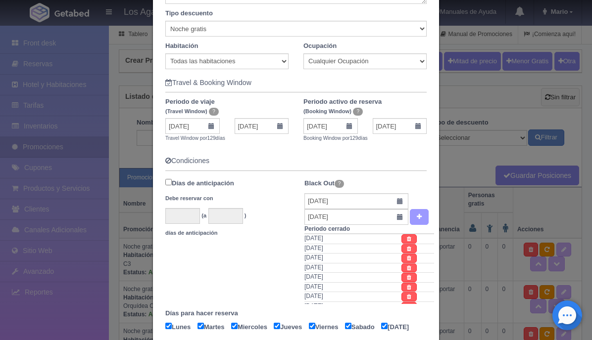
click at [417, 221] on button "button" at bounding box center [419, 217] width 19 height 16
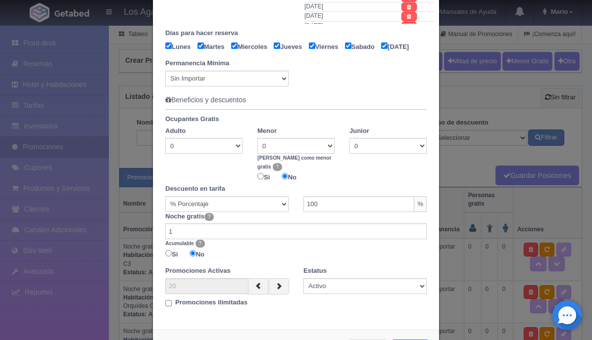
scroll to position [520, 0]
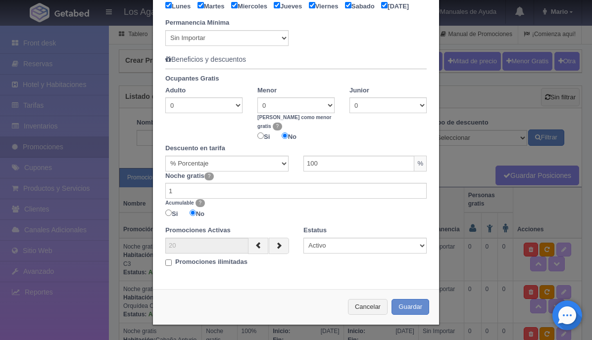
click at [401, 297] on div "Cancelar Guardar" at bounding box center [296, 307] width 286 height 36
click at [409, 307] on button "Guardar" at bounding box center [410, 307] width 38 height 16
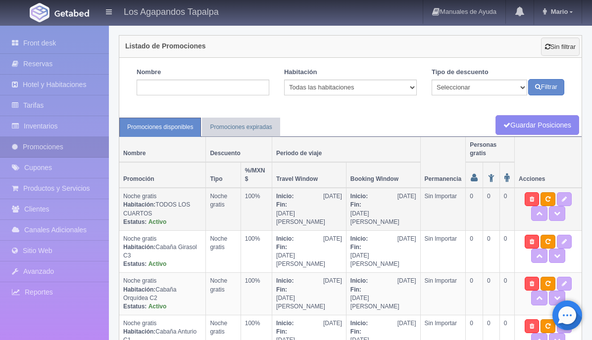
scroll to position [71, 0]
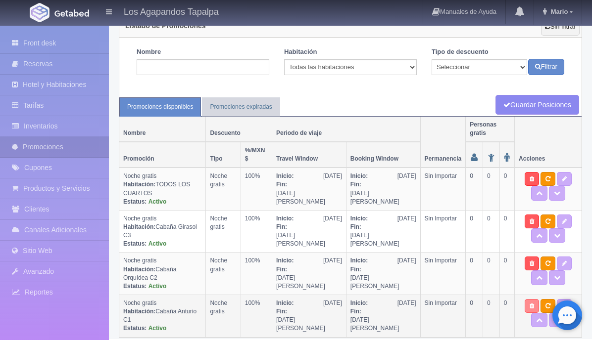
click at [529, 304] on icon at bounding box center [531, 306] width 4 height 6
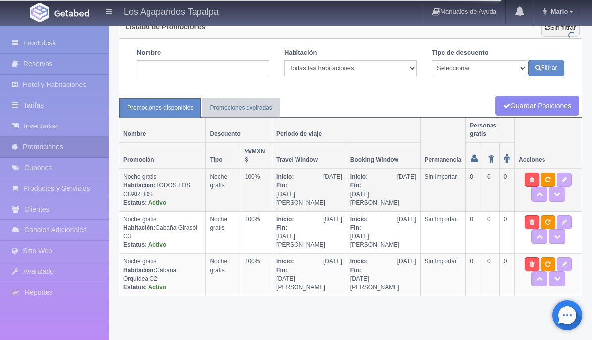
scroll to position [70, 0]
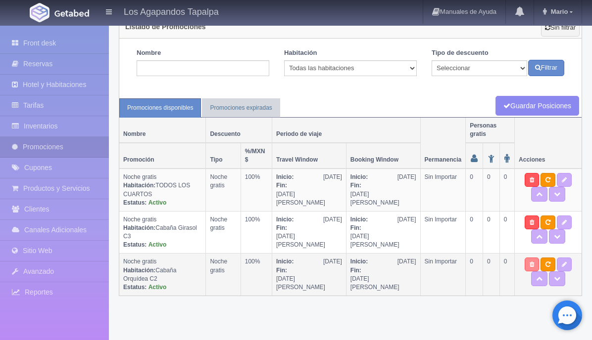
click at [524, 260] on link at bounding box center [531, 265] width 14 height 14
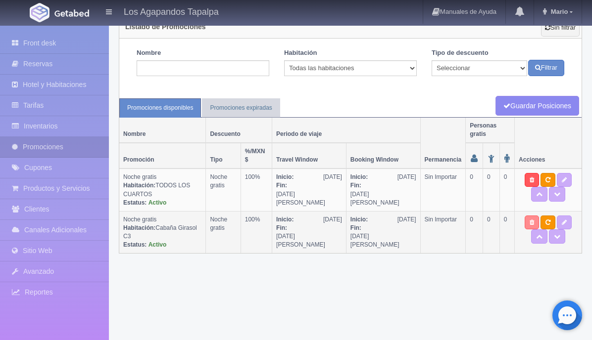
click at [529, 223] on icon at bounding box center [531, 223] width 4 height 6
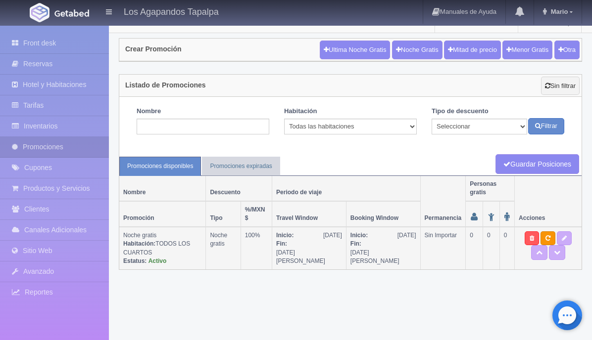
scroll to position [0, 0]
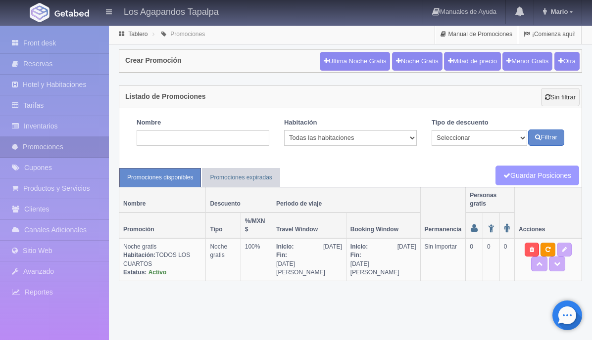
click at [521, 175] on link "Guardar Posiciones" at bounding box center [537, 176] width 84 height 20
click at [561, 250] on icon at bounding box center [563, 250] width 5 height 6
type textarea "Aprovecha nuestra promoción. Paga una noche y la segunda es gratis! No aplica e…"
select select "Noche gratis"
type input "[DATE]"
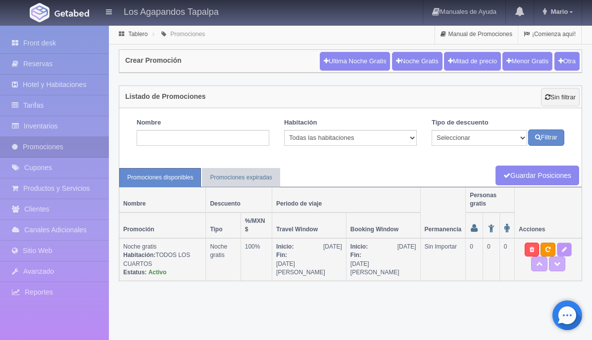
type input "[DATE]"
checkbox input "true"
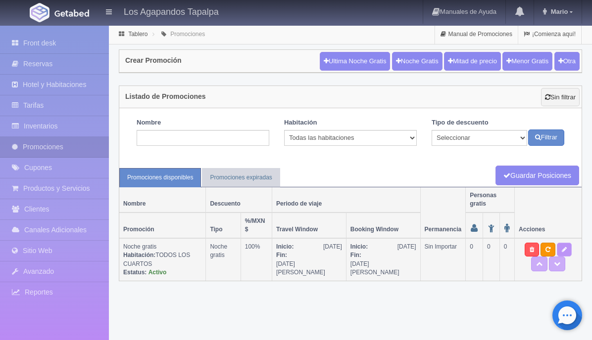
checkbox input "true"
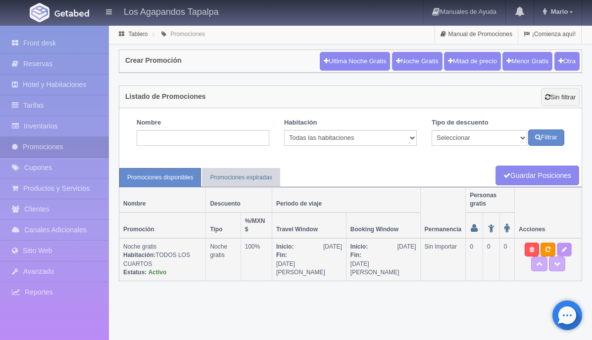
type input "100"
type input "1"
type input "20"
select select "Noche gratis"
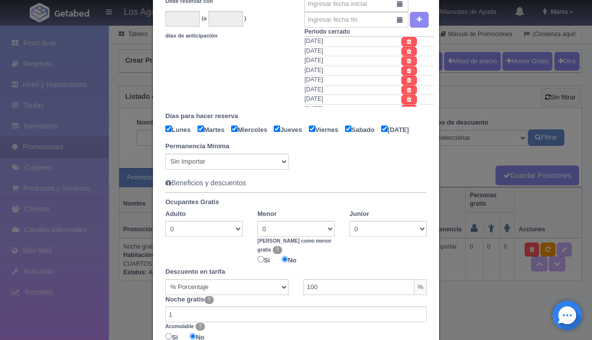
scroll to position [520, 0]
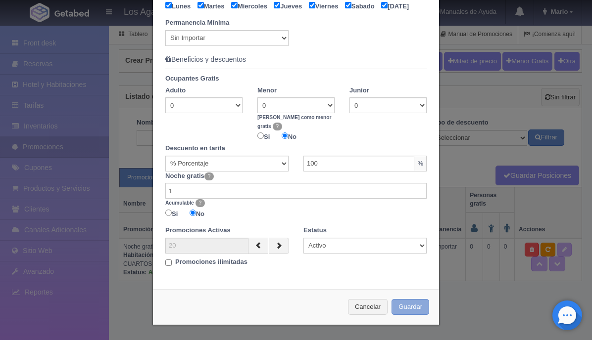
click at [410, 308] on button "Guardar" at bounding box center [410, 307] width 38 height 16
